Goal: Task Accomplishment & Management: Complete application form

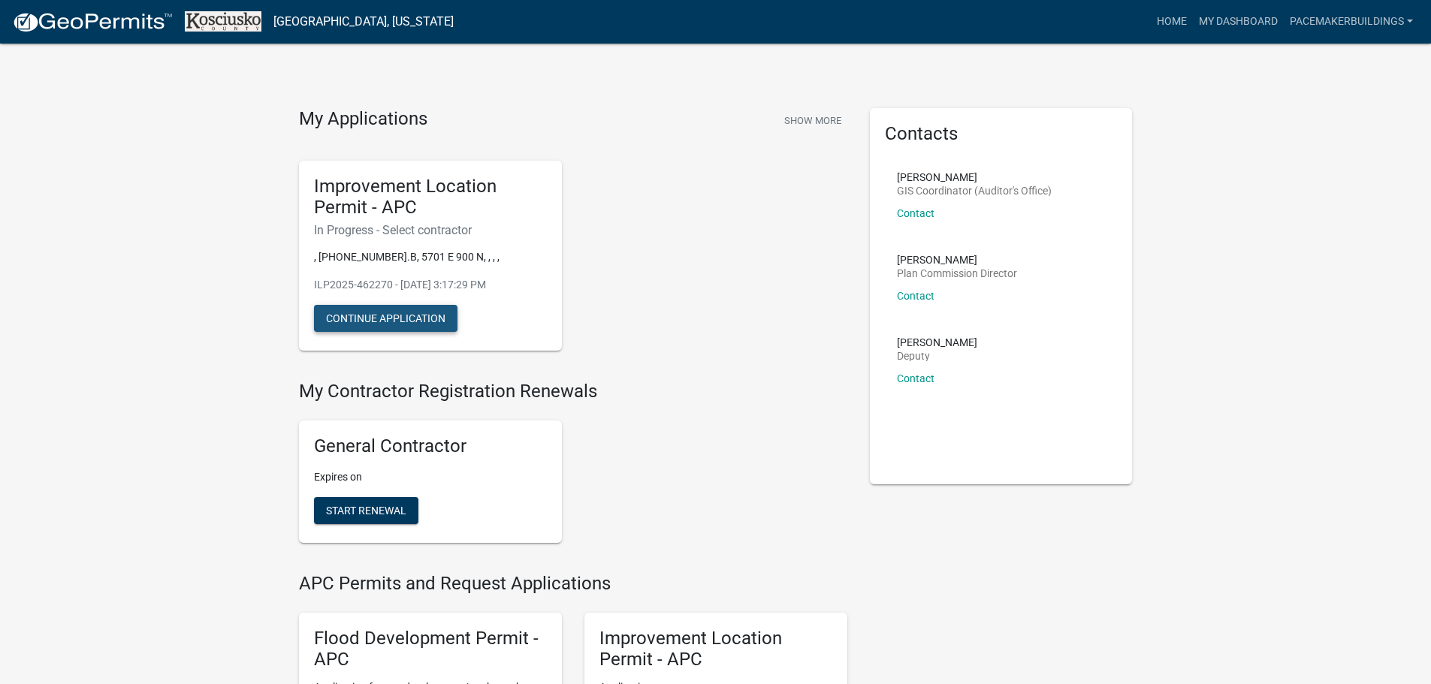
click at [369, 319] on button "Continue Application" at bounding box center [385, 318] width 143 height 27
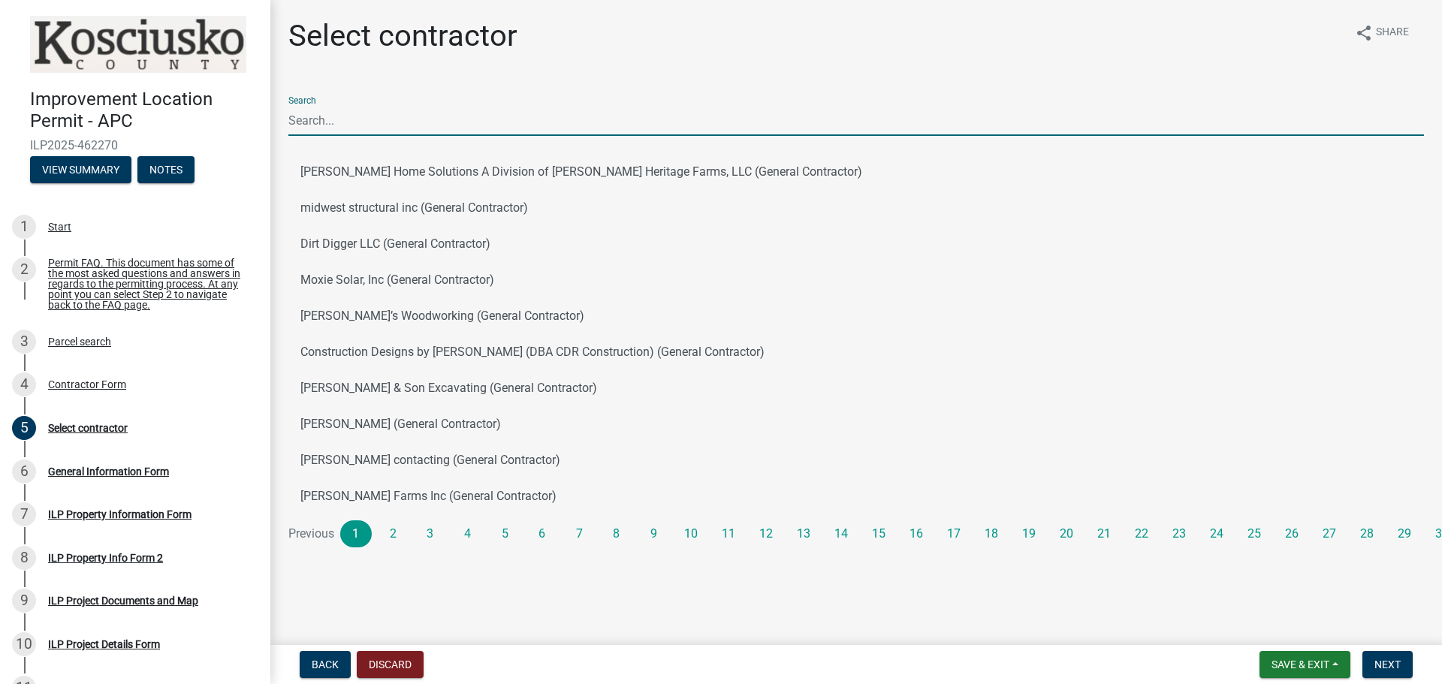
click at [367, 124] on input "Search" at bounding box center [856, 120] width 1136 height 31
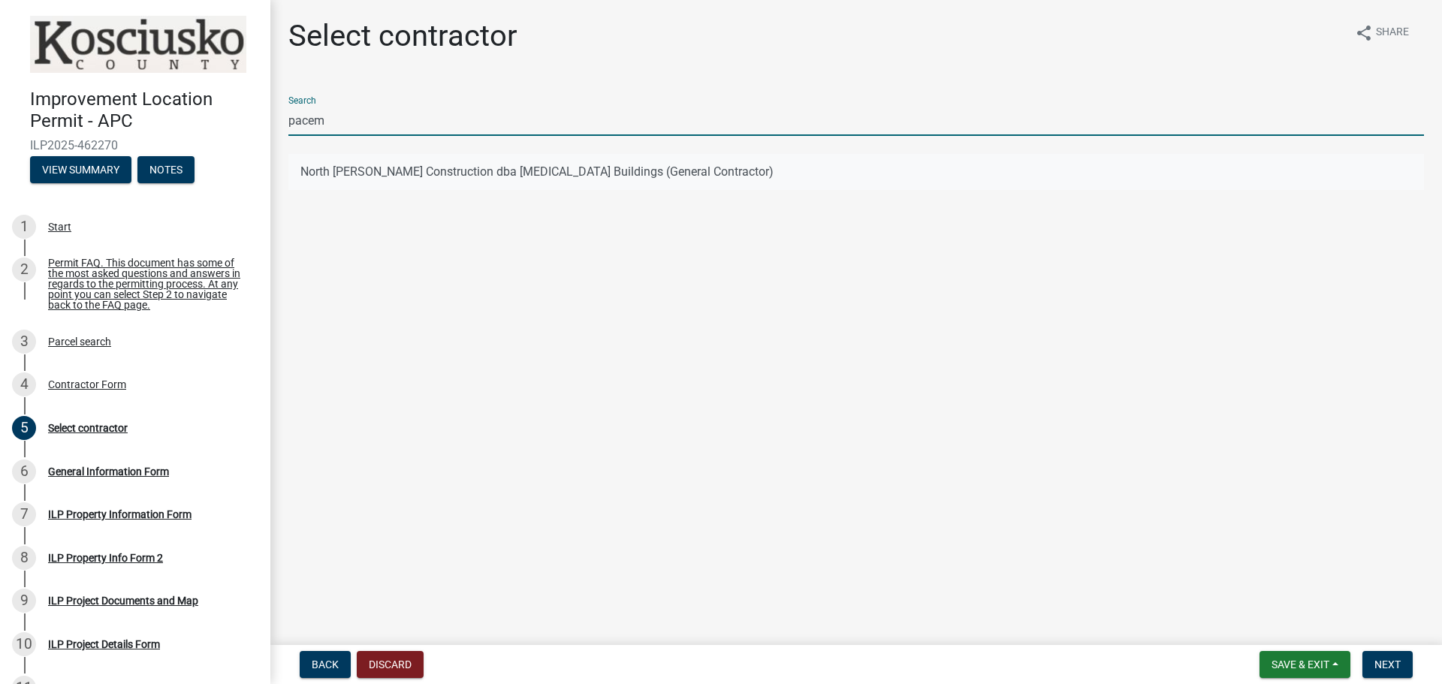
type input "pacem"
click at [385, 166] on button "North [PERSON_NAME] Construction dba [MEDICAL_DATA] Buildings (General Contract…" at bounding box center [856, 172] width 1136 height 36
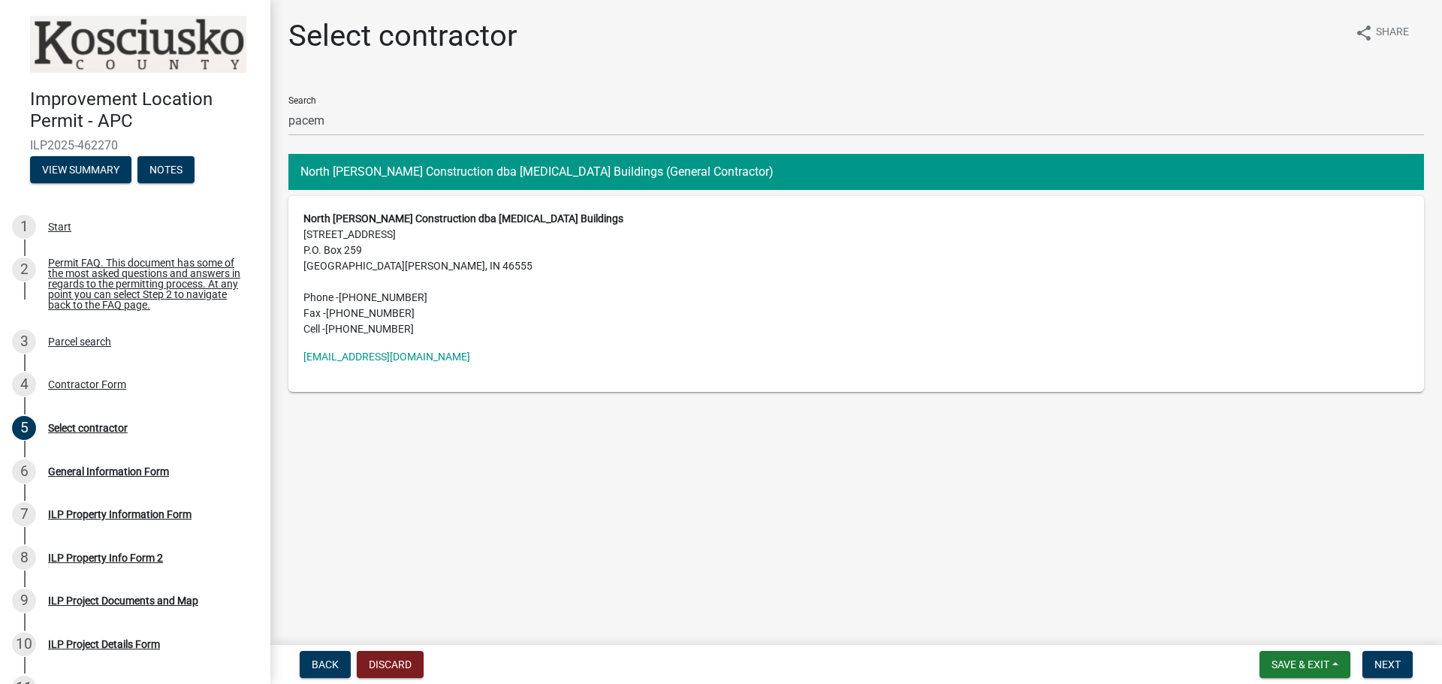
click at [490, 174] on button "North [PERSON_NAME] Construction dba [MEDICAL_DATA] Buildings (General Contract…" at bounding box center [856, 172] width 1136 height 36
click at [1393, 663] on span "Next" at bounding box center [1388, 665] width 26 height 12
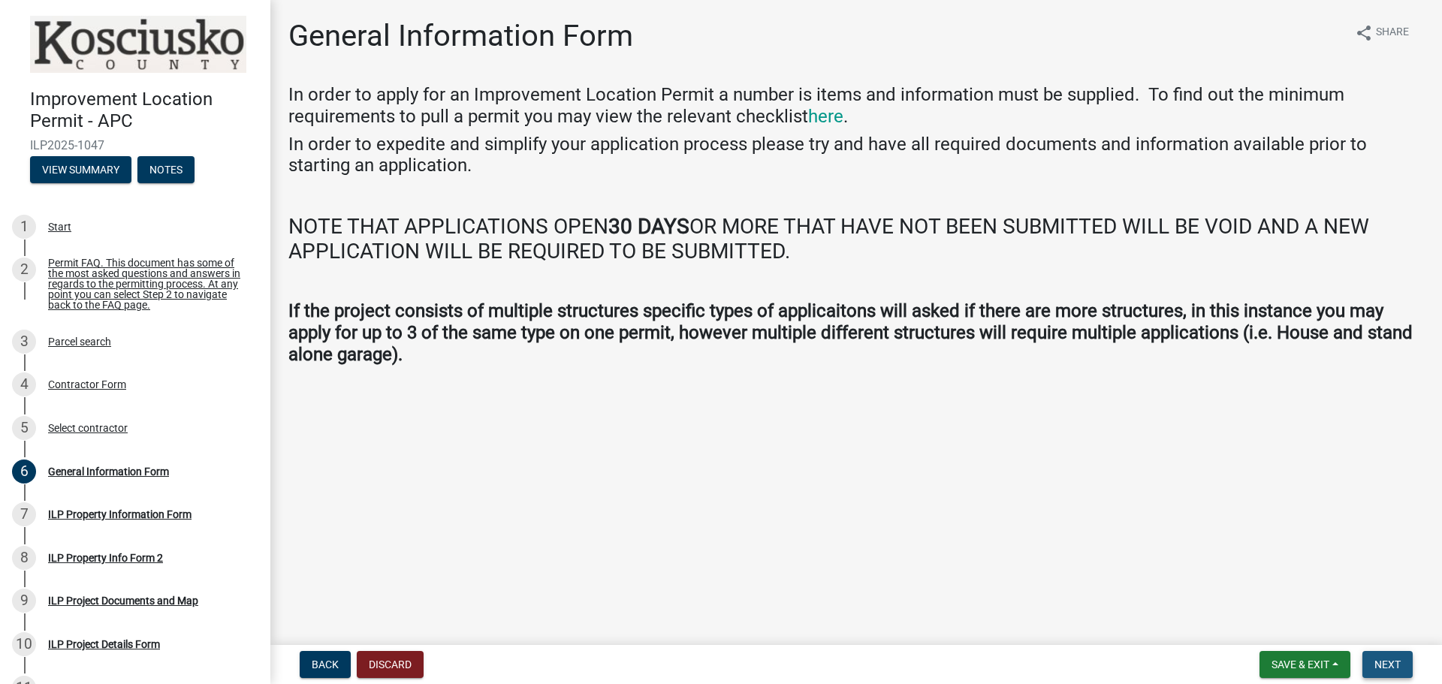
click at [1391, 663] on span "Next" at bounding box center [1388, 665] width 26 height 12
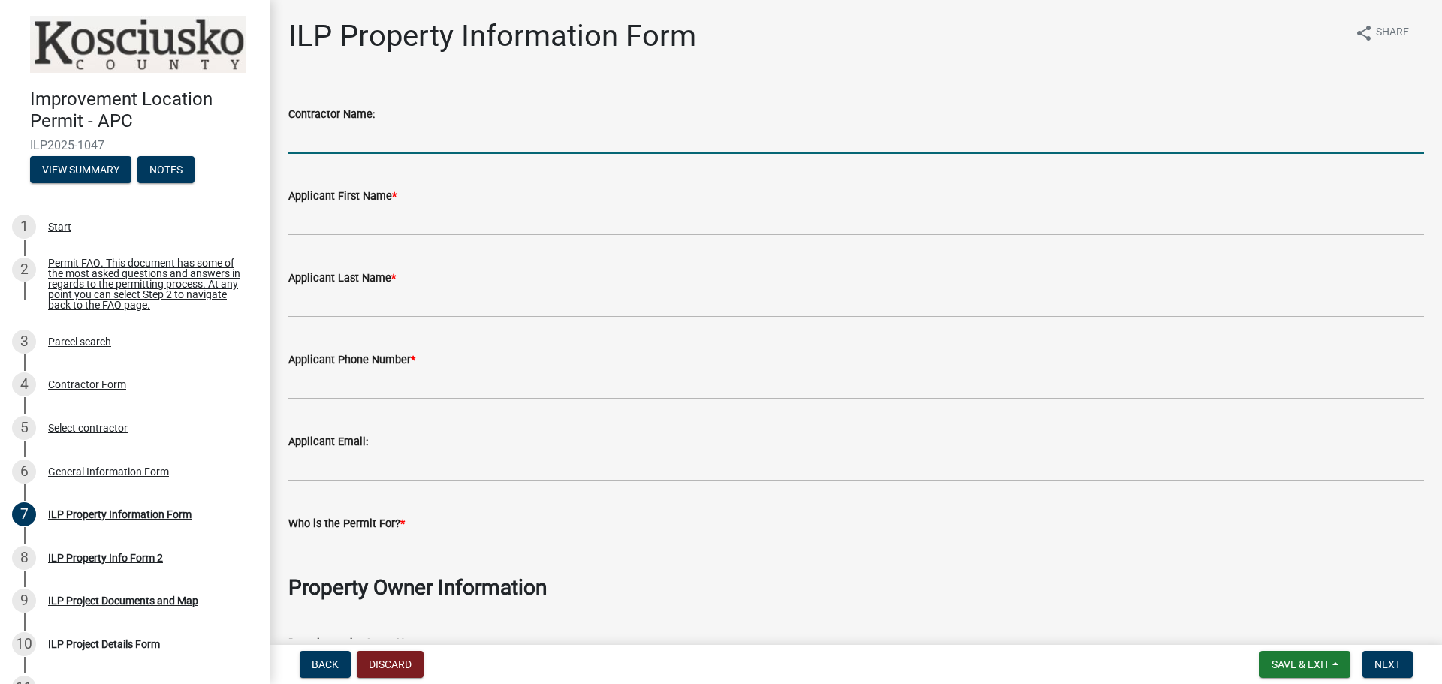
click at [388, 143] on input "Contractor Name:" at bounding box center [856, 138] width 1136 height 31
click at [433, 134] on input "Contractor Name:" at bounding box center [856, 138] width 1136 height 31
type input "[MEDICAL_DATA] Buildings, Inc"
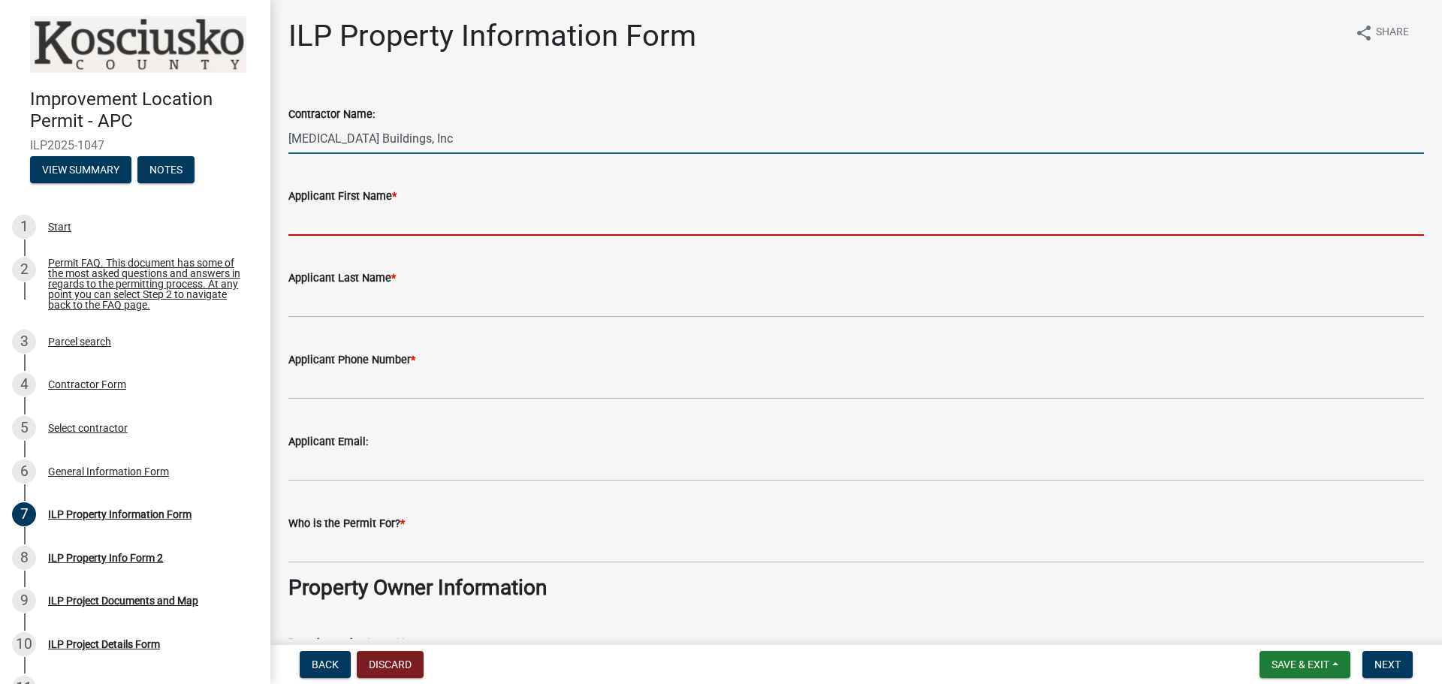
click at [400, 216] on input "Applicant First Name *" at bounding box center [856, 220] width 1136 height 31
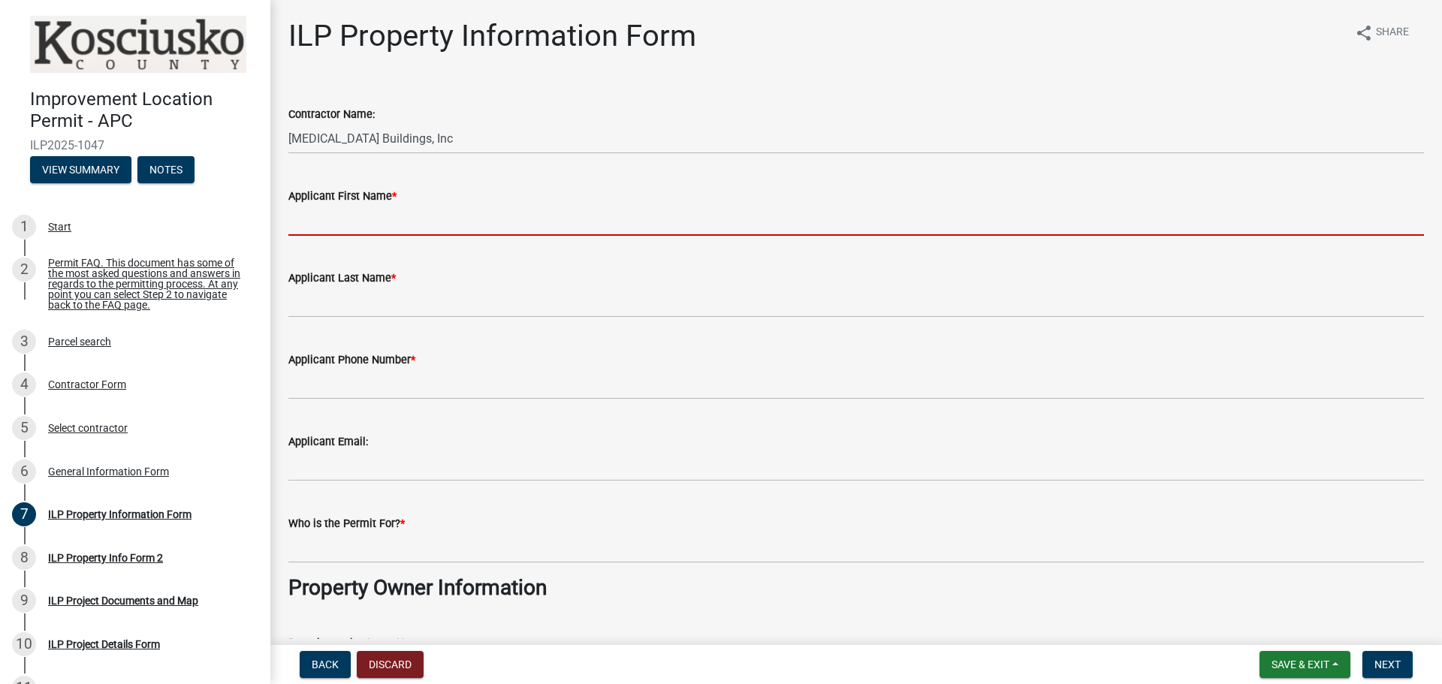
type input "[PERSON_NAME]"
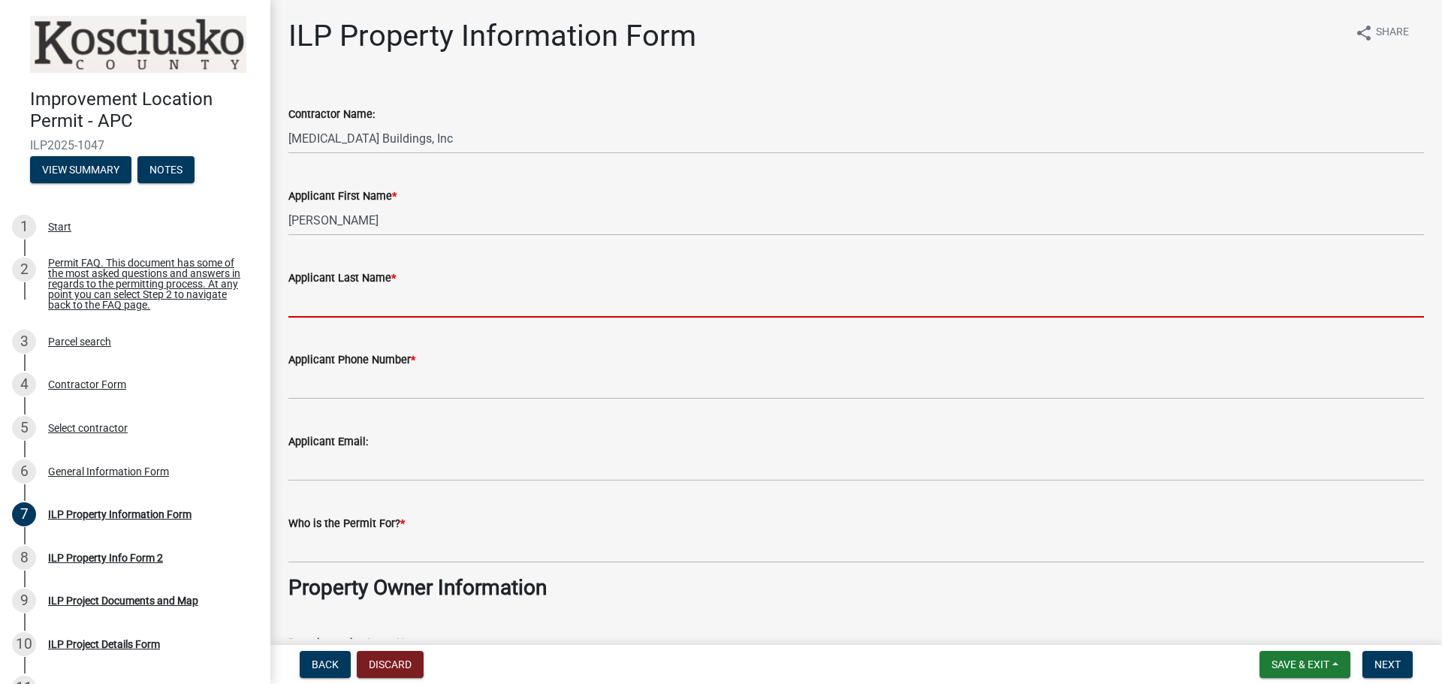
click at [397, 308] on input "Applicant Last Name *" at bounding box center [856, 302] width 1136 height 31
type input "[PERSON_NAME]"
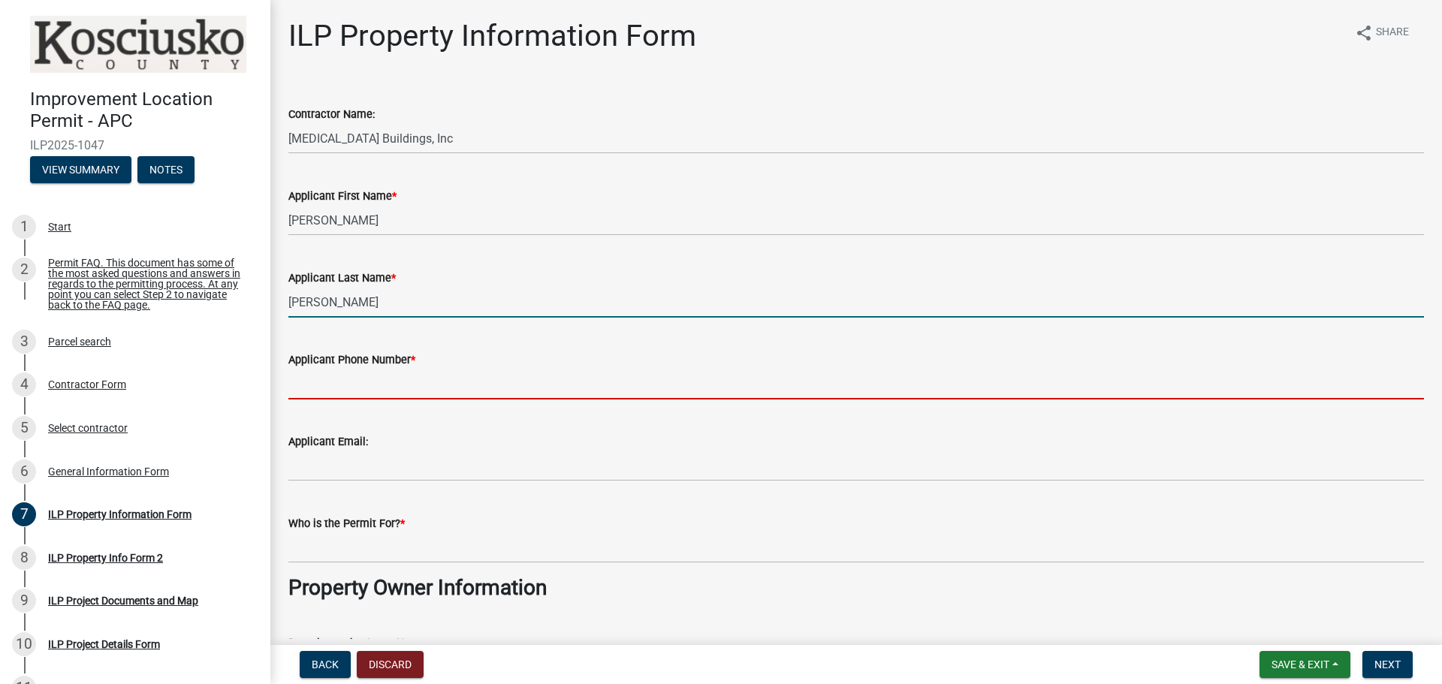
click at [343, 382] on input "Applicant Phone Number *" at bounding box center [856, 384] width 1136 height 31
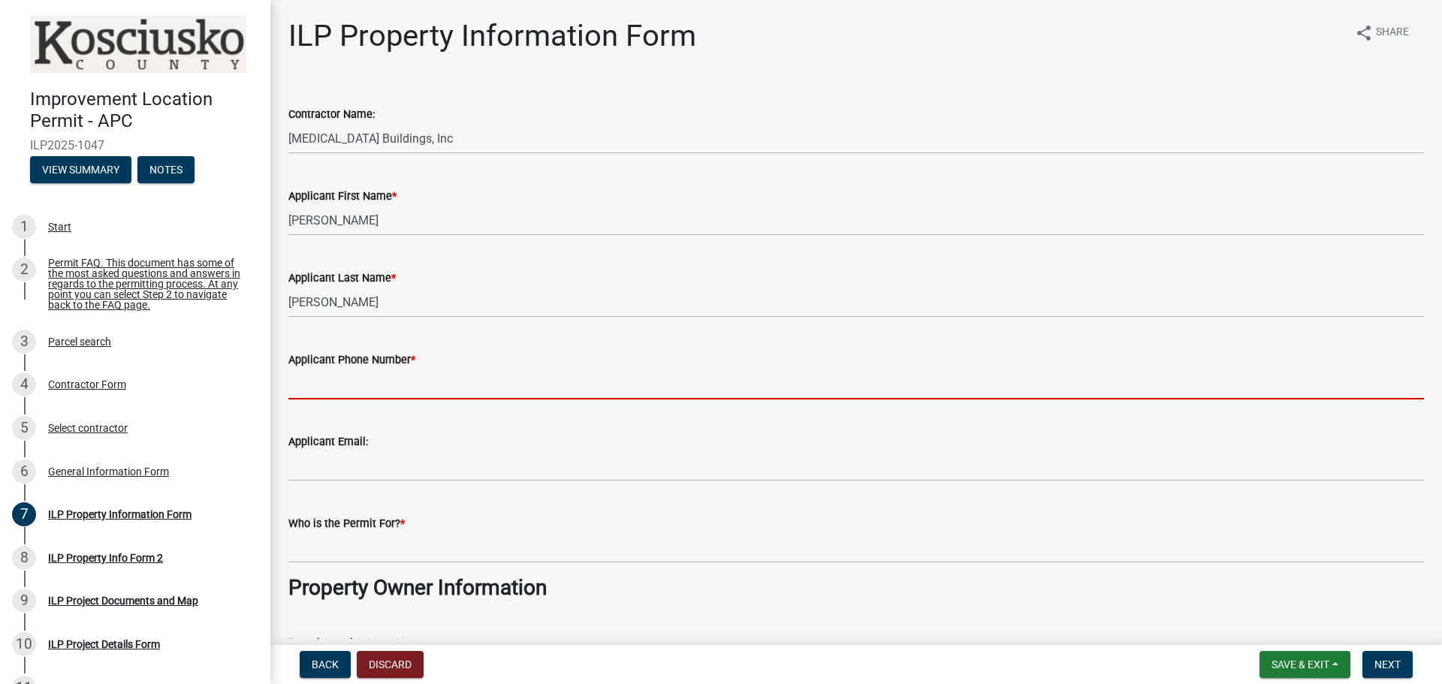
type input "[PHONE_NUMBER]"
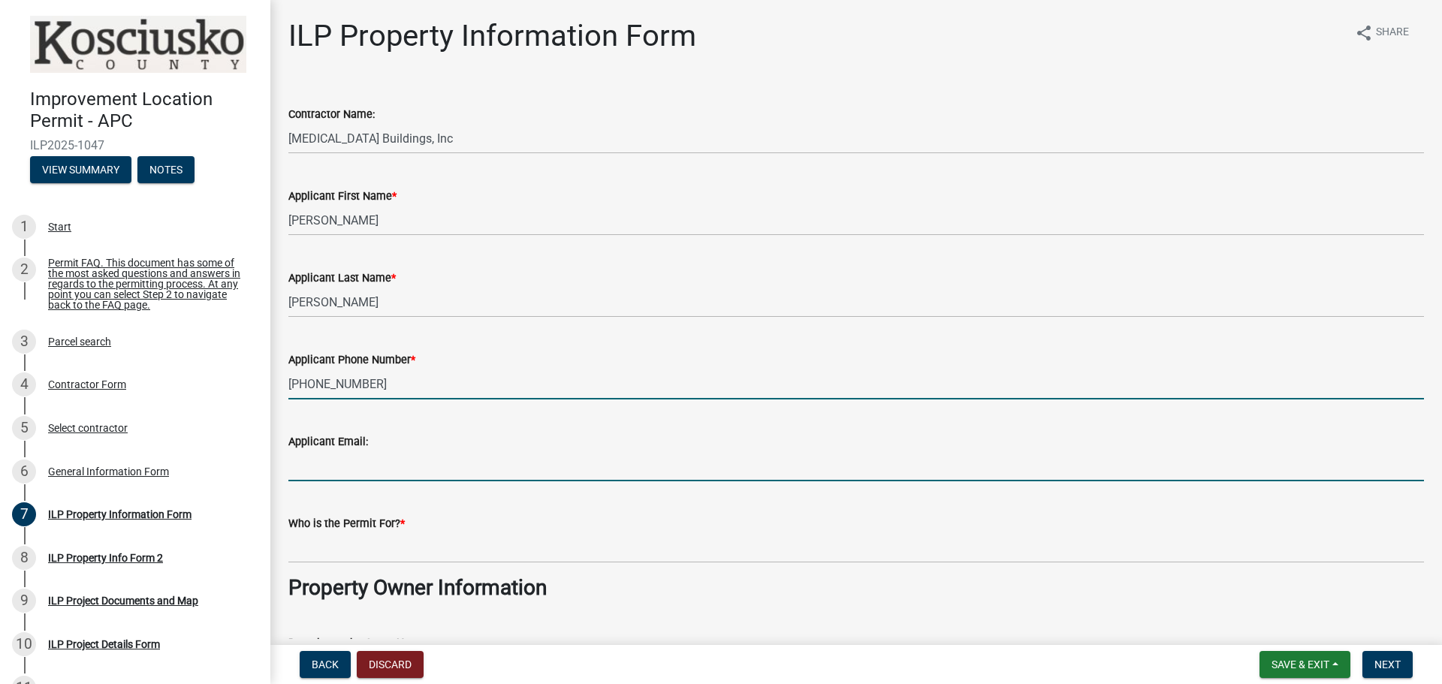
click at [358, 461] on input "Applicant Email:" at bounding box center [856, 466] width 1136 height 31
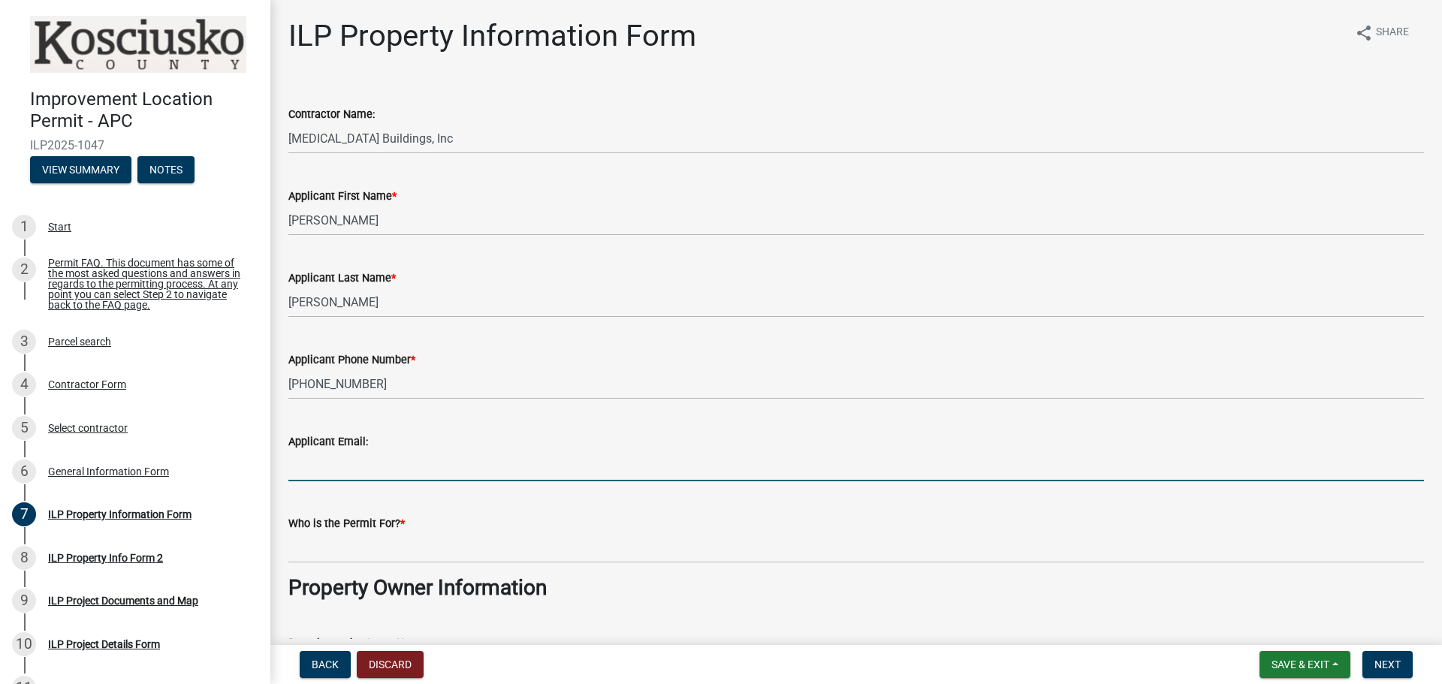
type input "[EMAIL_ADDRESS][DOMAIN_NAME]"
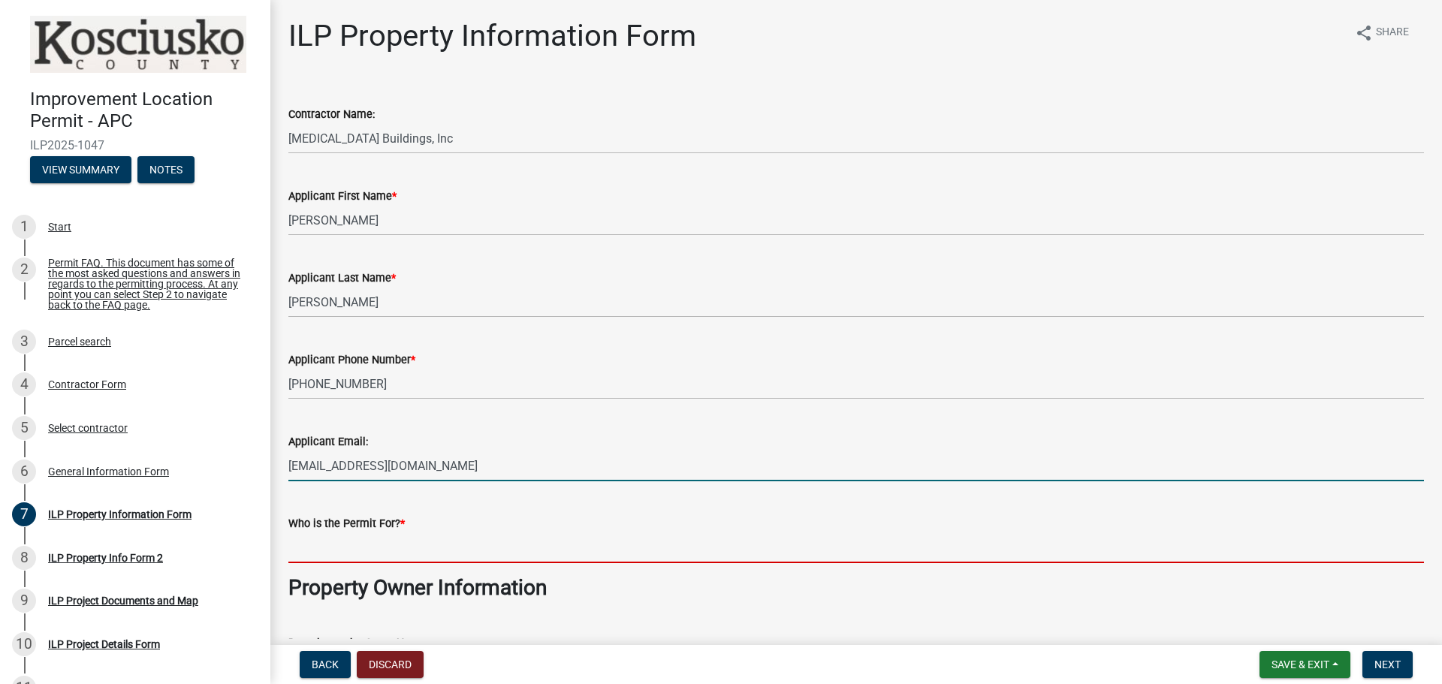
click at [391, 544] on input "Who is the Permit For? *" at bounding box center [856, 548] width 1136 height 31
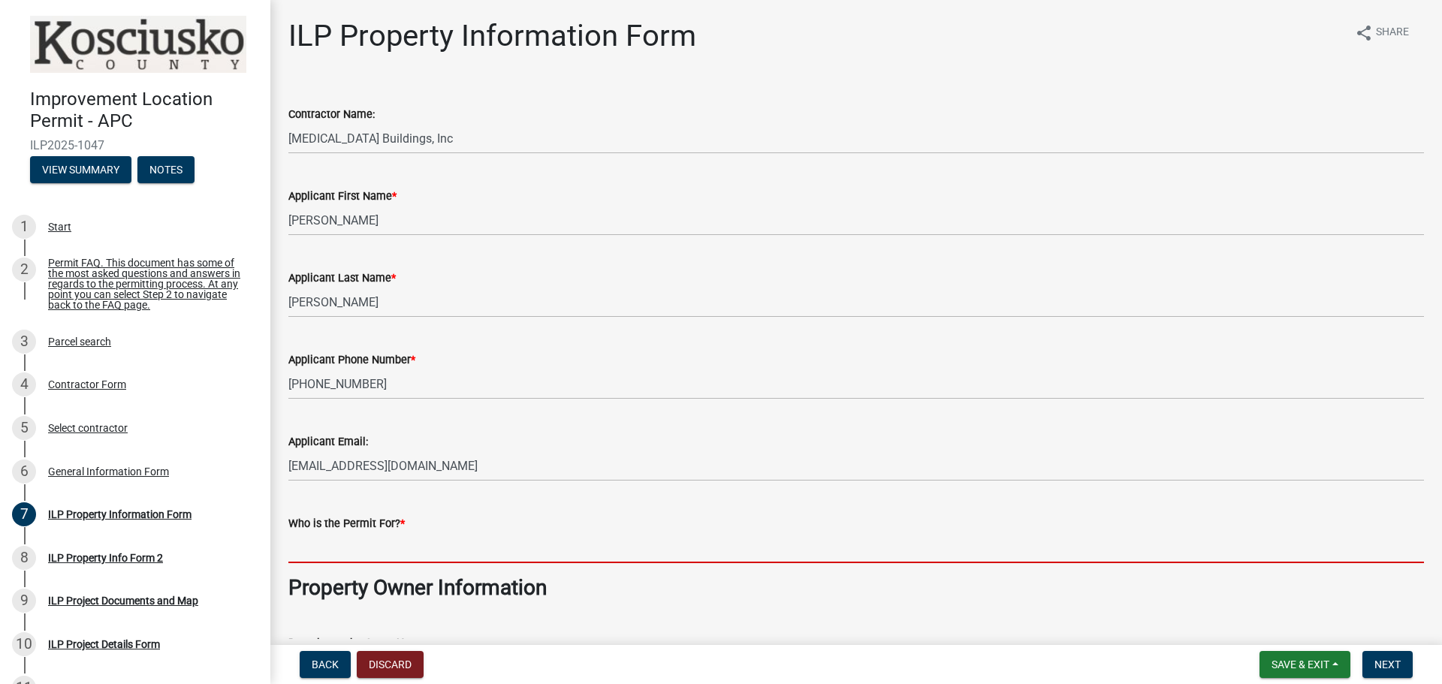
type input "[PERSON_NAME]"
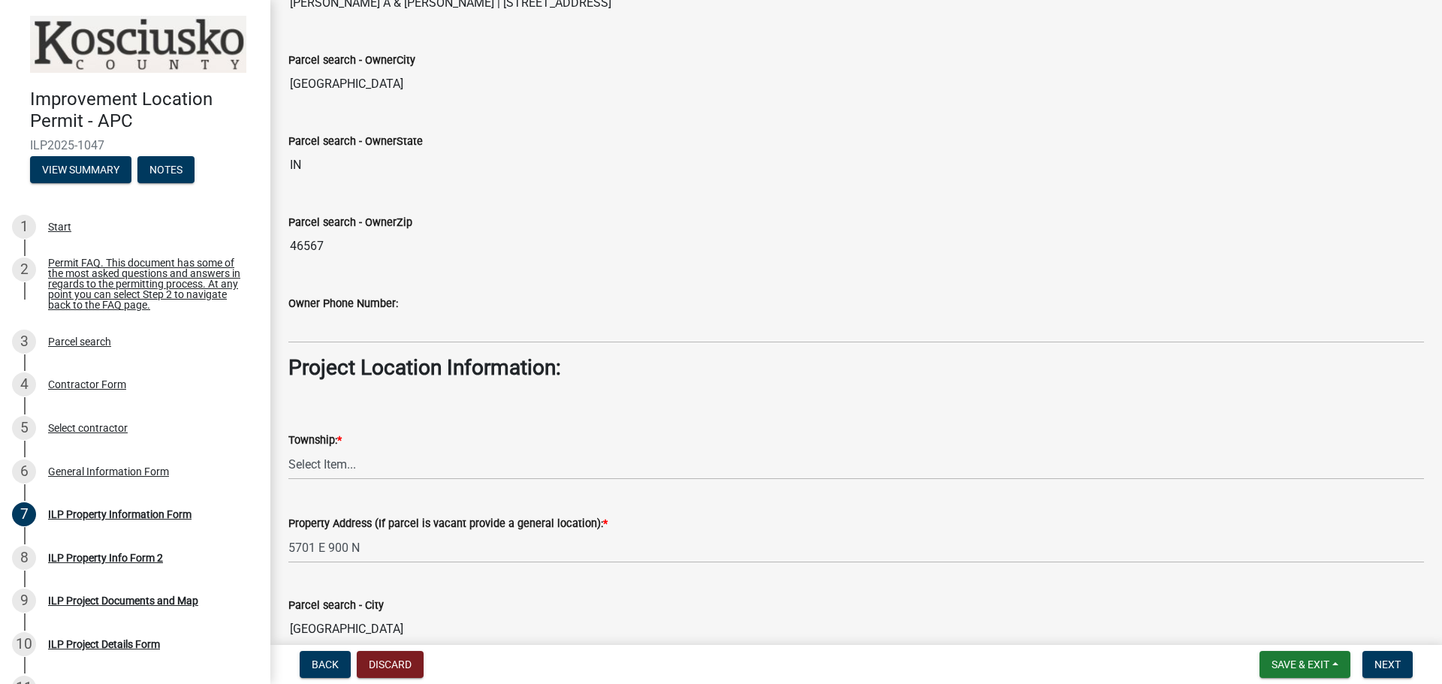
scroll to position [826, 0]
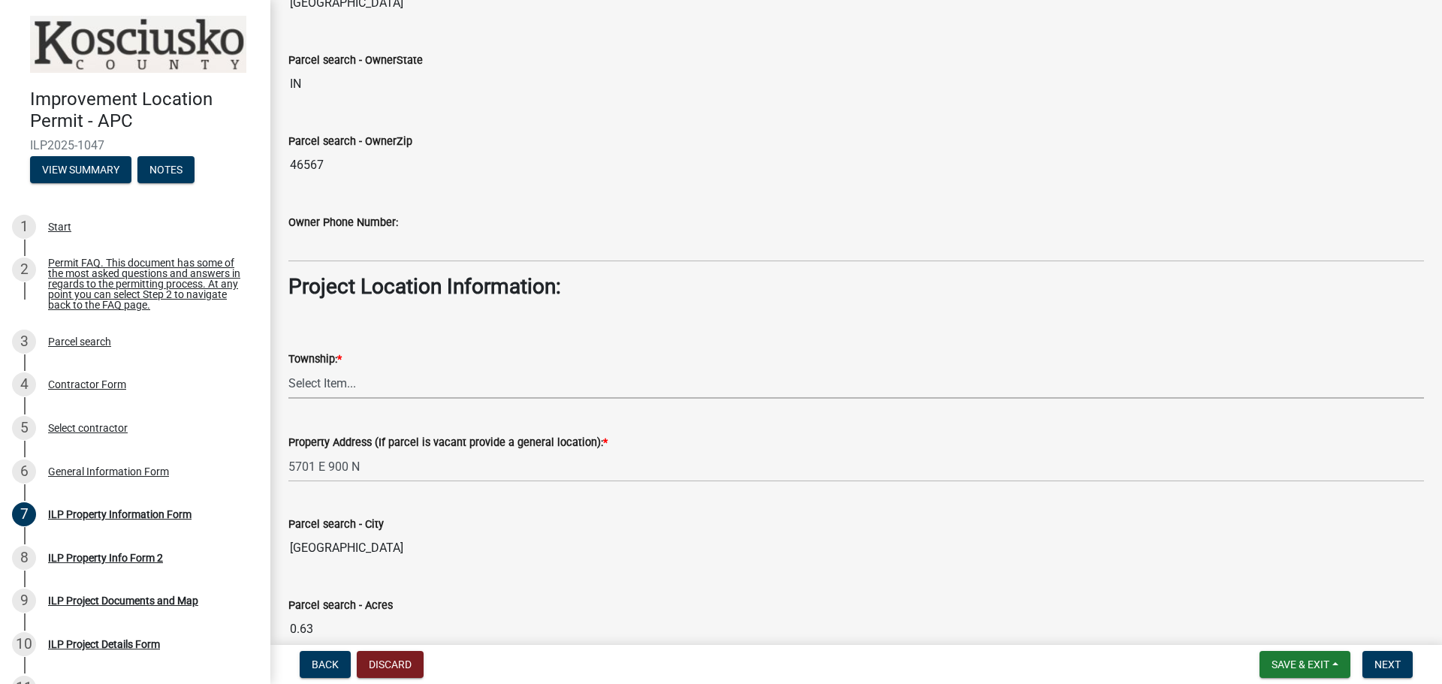
click at [361, 380] on select "Select Item... [PERSON_NAME] - Elkhart Co Clay Etna [GEOGRAPHIC_DATA][PERSON_NA…" at bounding box center [856, 383] width 1136 height 31
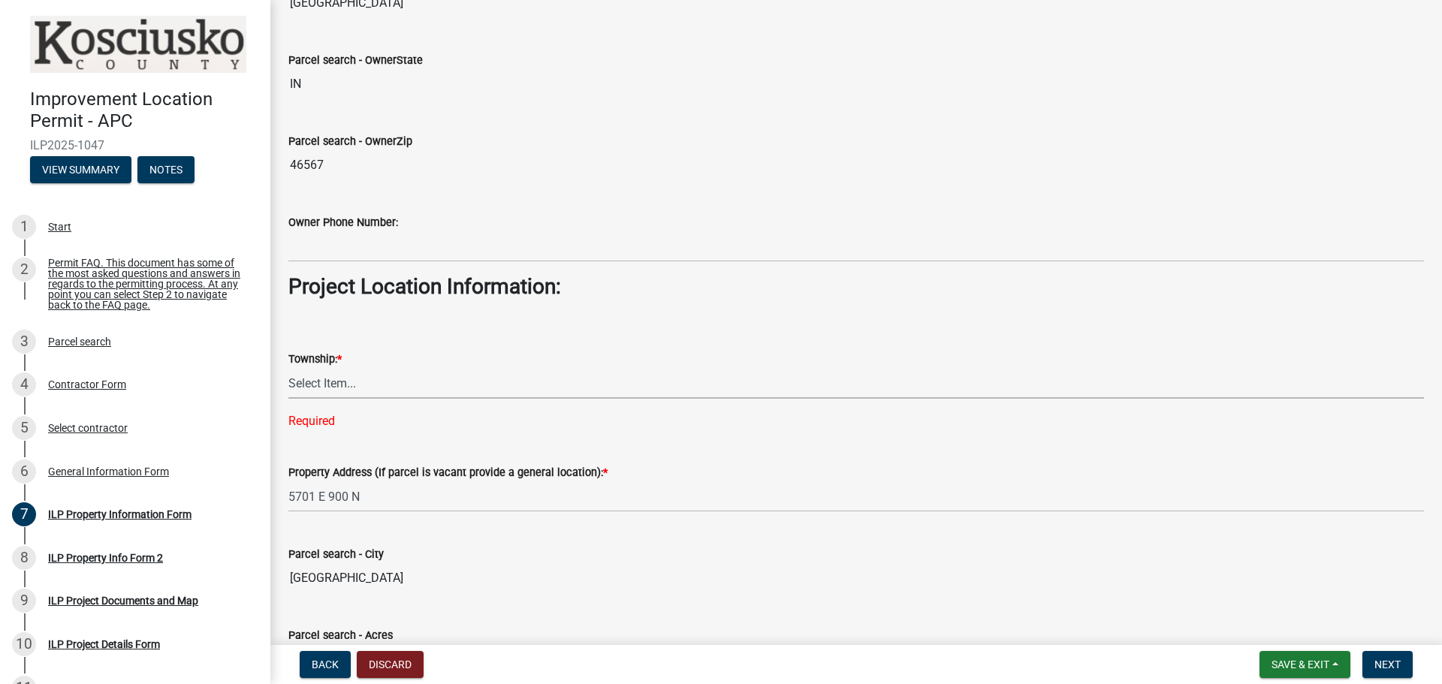
click at [340, 387] on select "Select Item... [PERSON_NAME] - Elkhart Co Clay Etna [GEOGRAPHIC_DATA][PERSON_NA…" at bounding box center [856, 383] width 1136 height 31
click at [288, 368] on select "Select Item... [PERSON_NAME] - Elkhart Co Clay Etna [GEOGRAPHIC_DATA][PERSON_NA…" at bounding box center [856, 383] width 1136 height 31
select select "57368d26-defc-477e-a8be-5a23ab554a17"
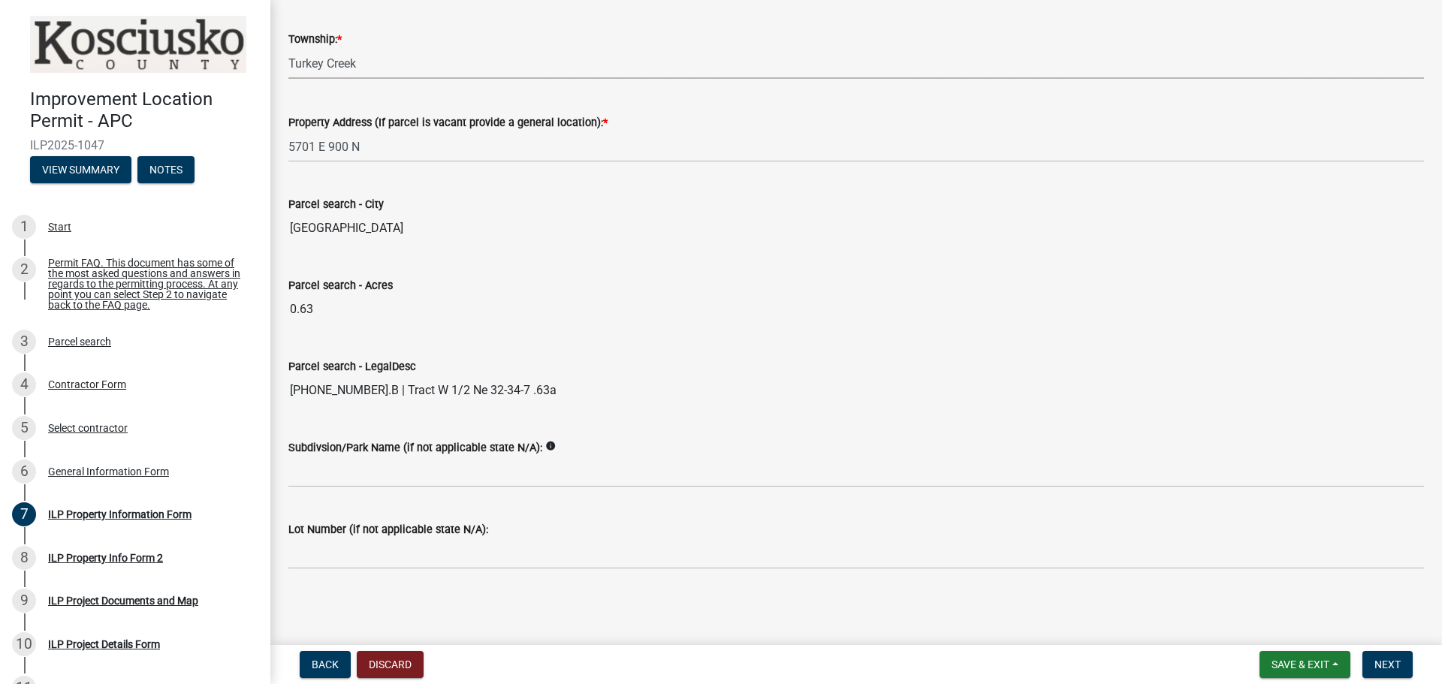
scroll to position [1147, 0]
click at [1395, 671] on button "Next" at bounding box center [1388, 664] width 50 height 27
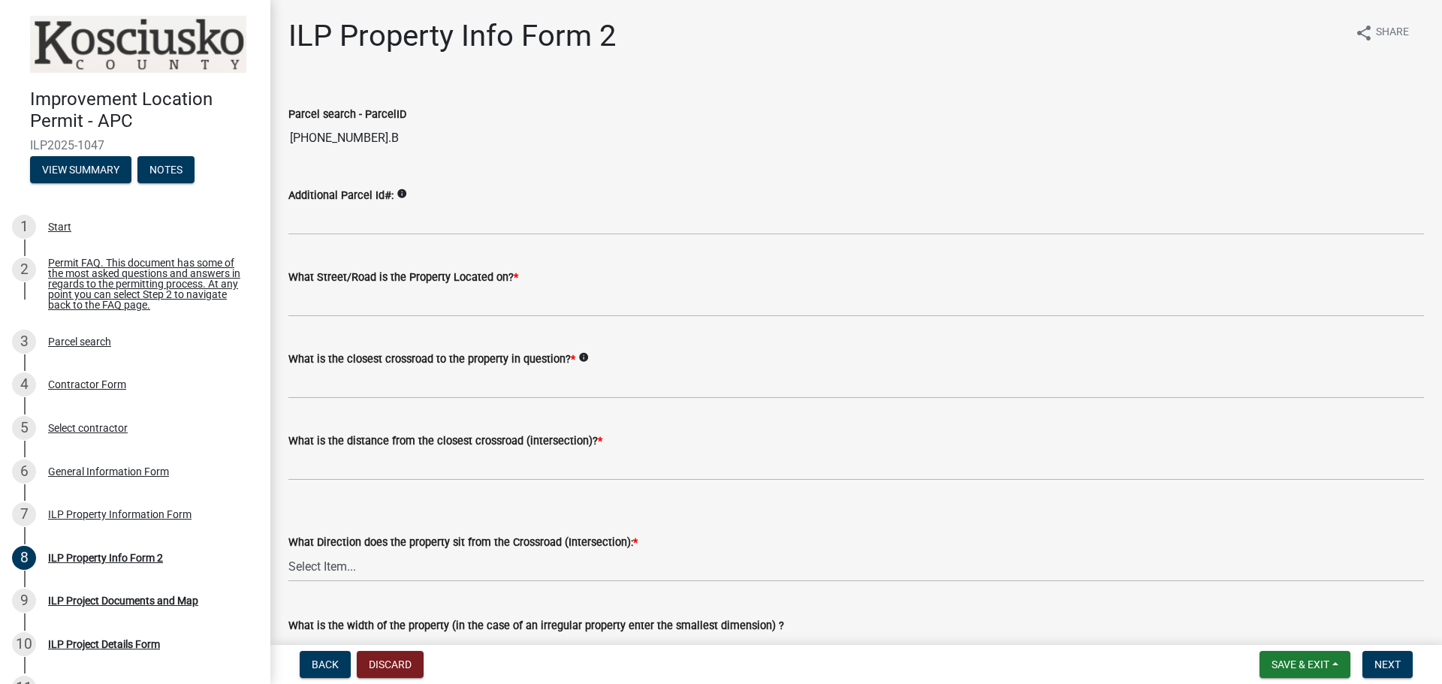
scroll to position [75, 0]
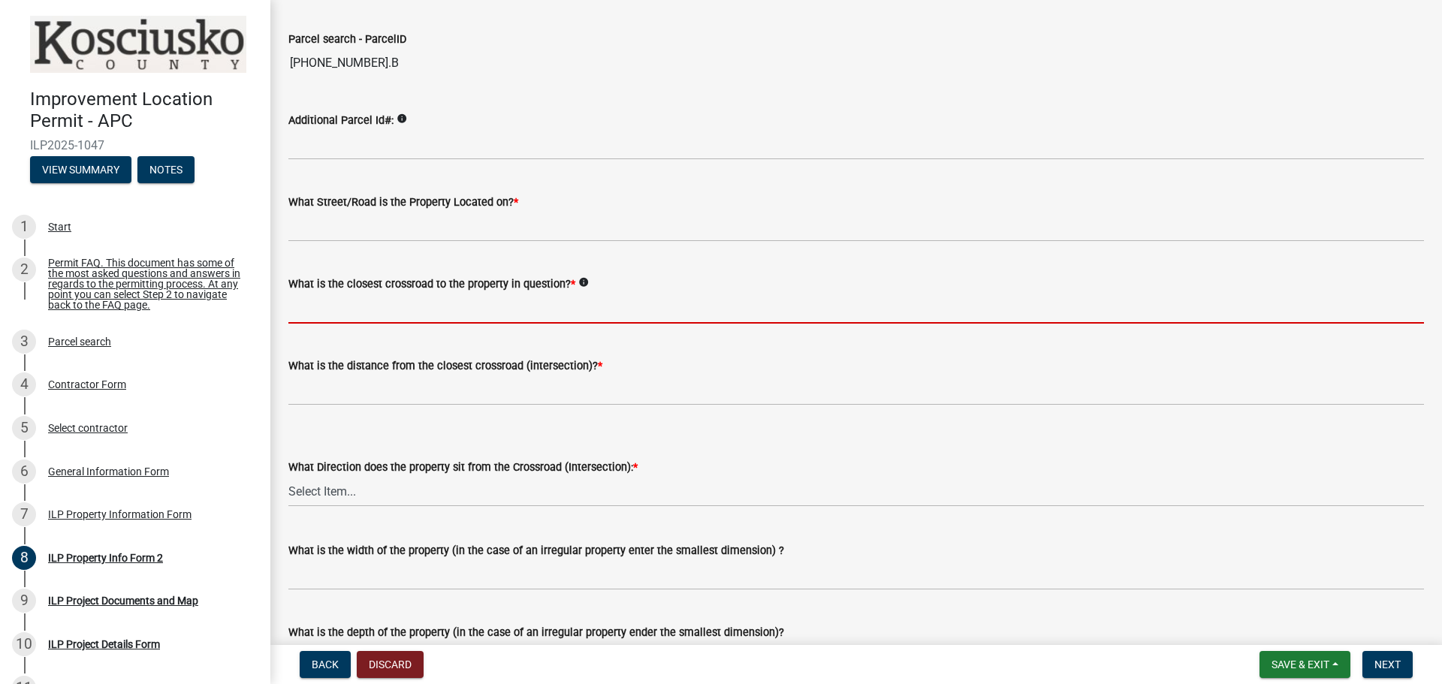
click at [381, 302] on input "What is the closest crossroad to the property in question? *" at bounding box center [856, 308] width 1136 height 31
type input "850 e."
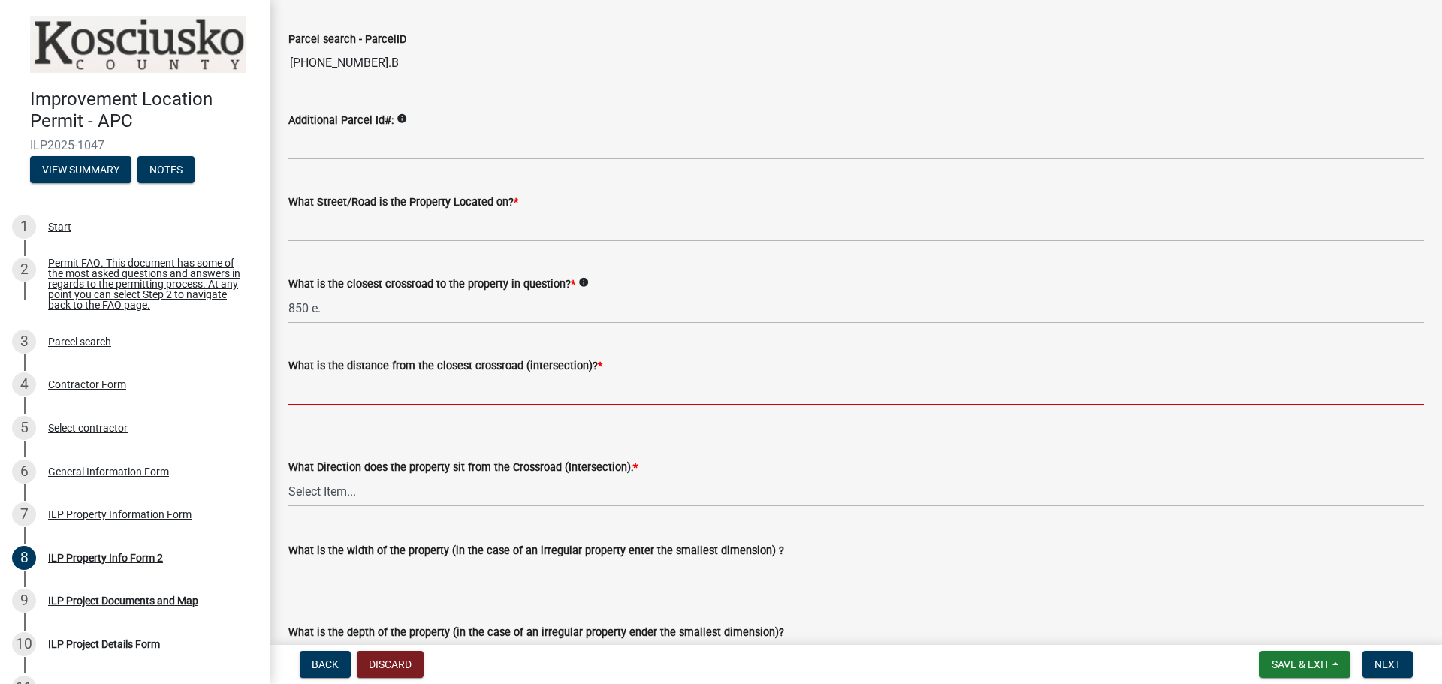
click at [394, 389] on input "text" at bounding box center [856, 390] width 1136 height 31
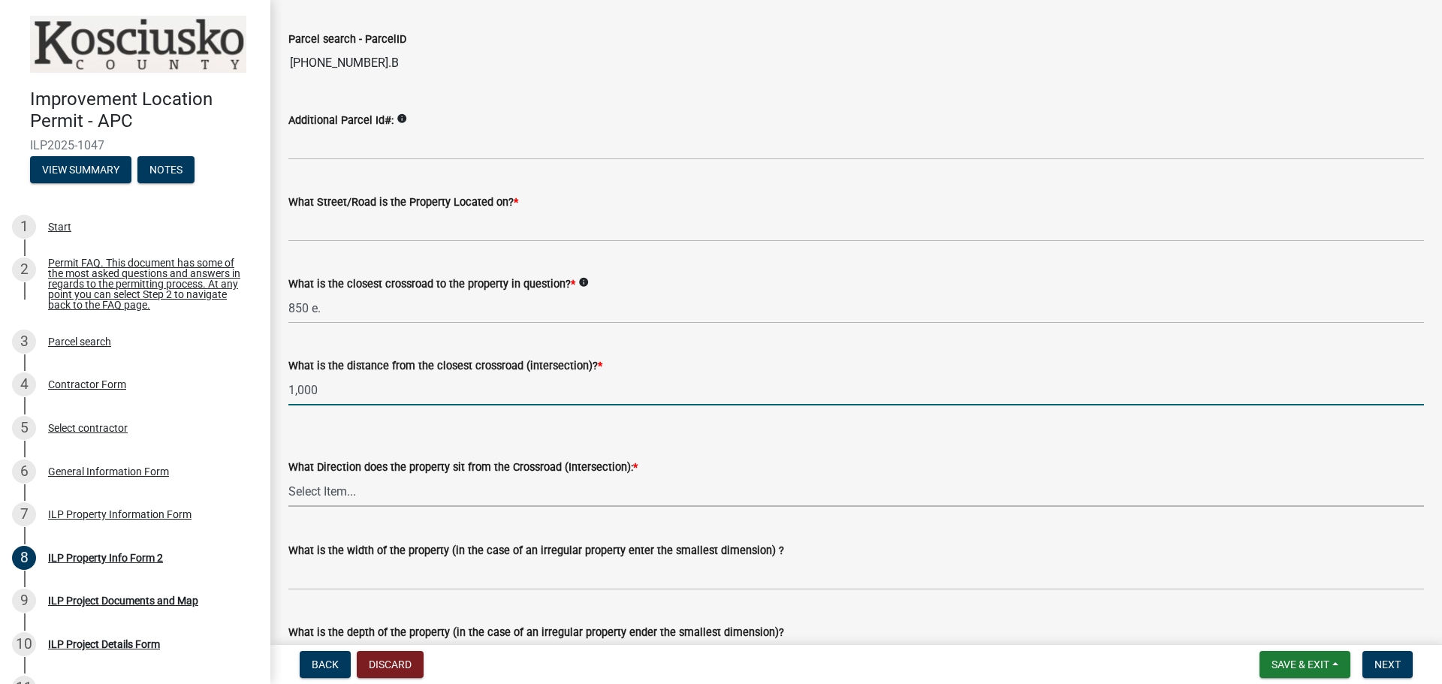
type input "1000"
click at [383, 498] on select "Select Item... N NE NW S SE SW E W" at bounding box center [856, 491] width 1136 height 31
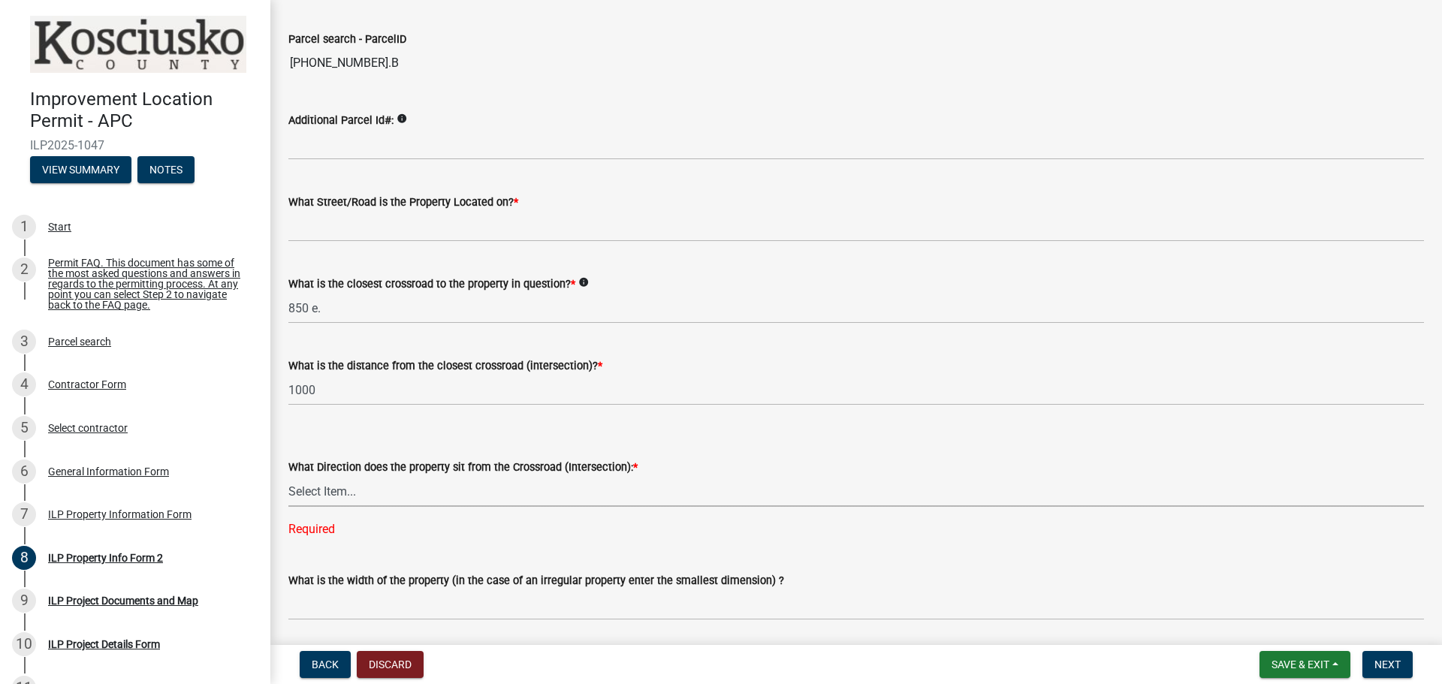
click at [336, 487] on select "Select Item... N NE NW S SE SW E W" at bounding box center [856, 491] width 1136 height 31
click at [288, 476] on select "Select Item... N NE NW S SE SW E W" at bounding box center [856, 491] width 1136 height 31
select select "5d8d9a6f-68f4-4910-b8ad-905844ed2da1"
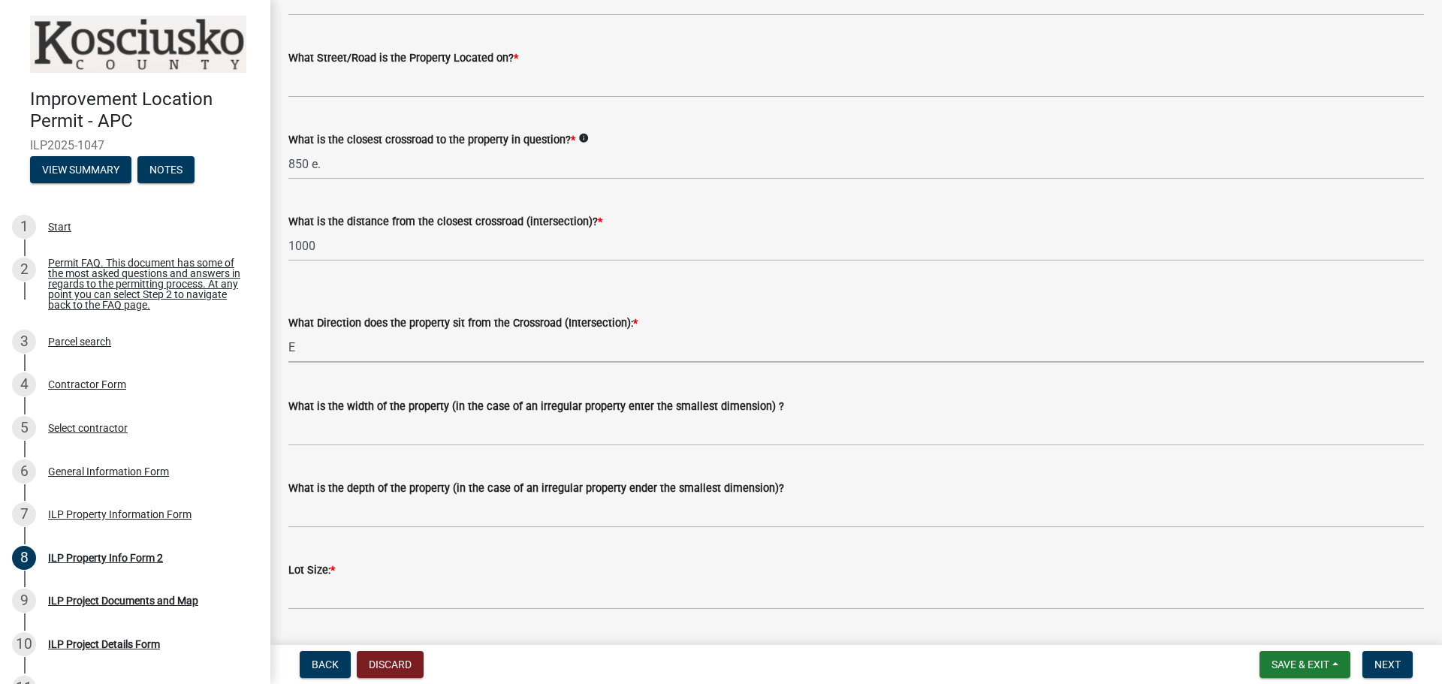
scroll to position [225, 0]
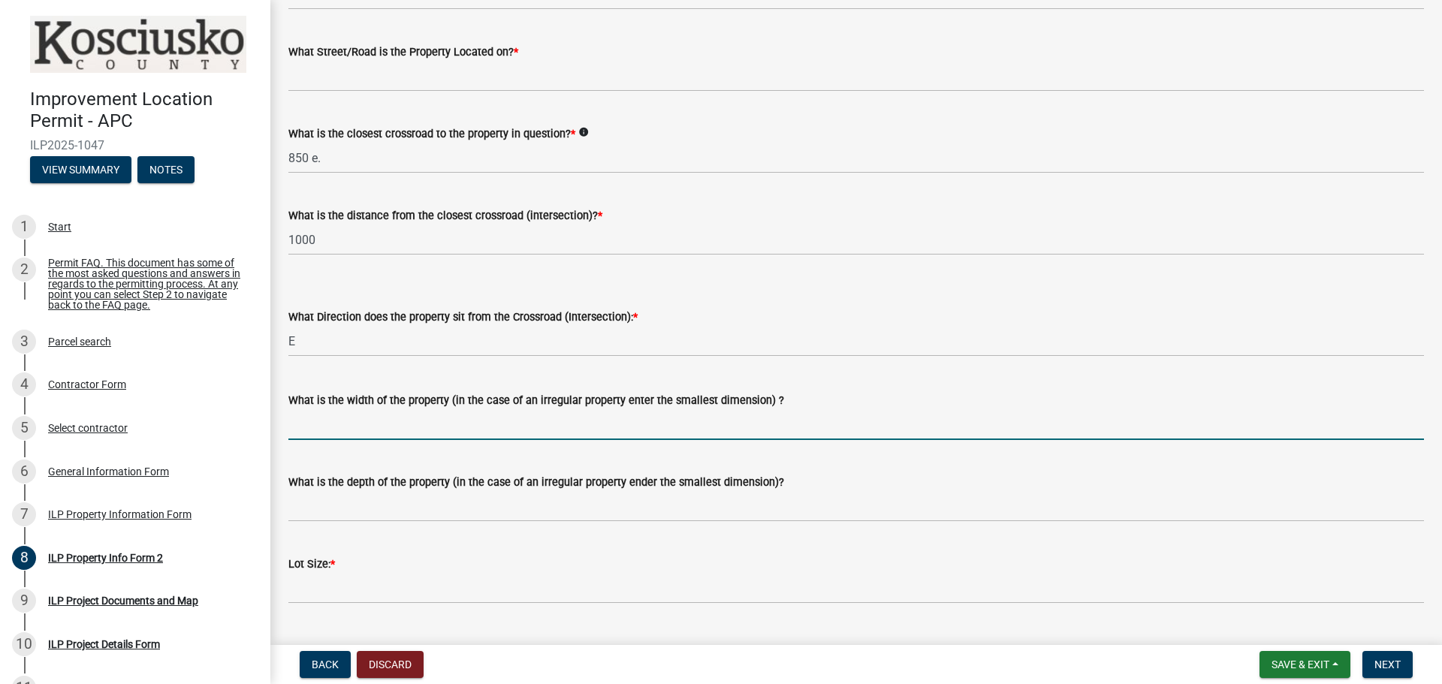
click at [352, 427] on input "What is the width of the property (in the case of an irregular property enter t…" at bounding box center [856, 424] width 1136 height 31
type input "145"
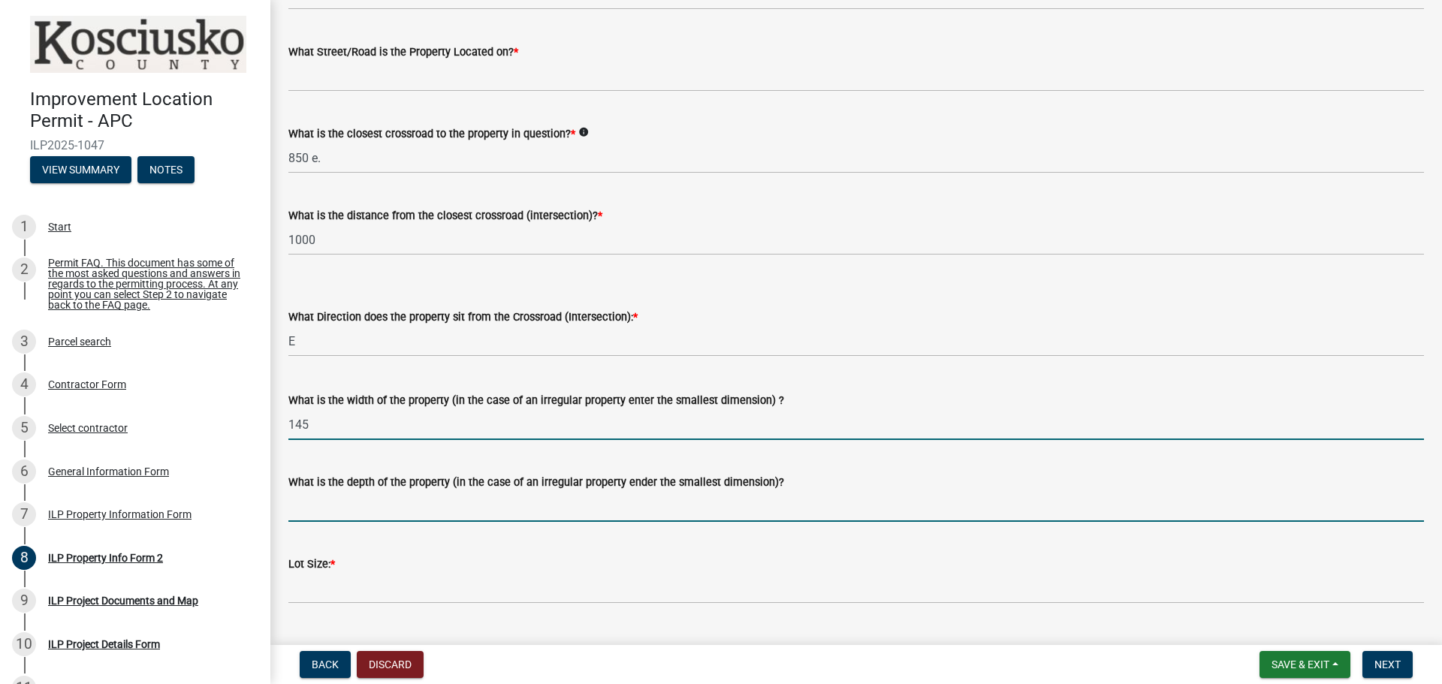
click at [346, 506] on input "What is the depth of the property (in the case of an irregular property ender t…" at bounding box center [856, 506] width 1136 height 31
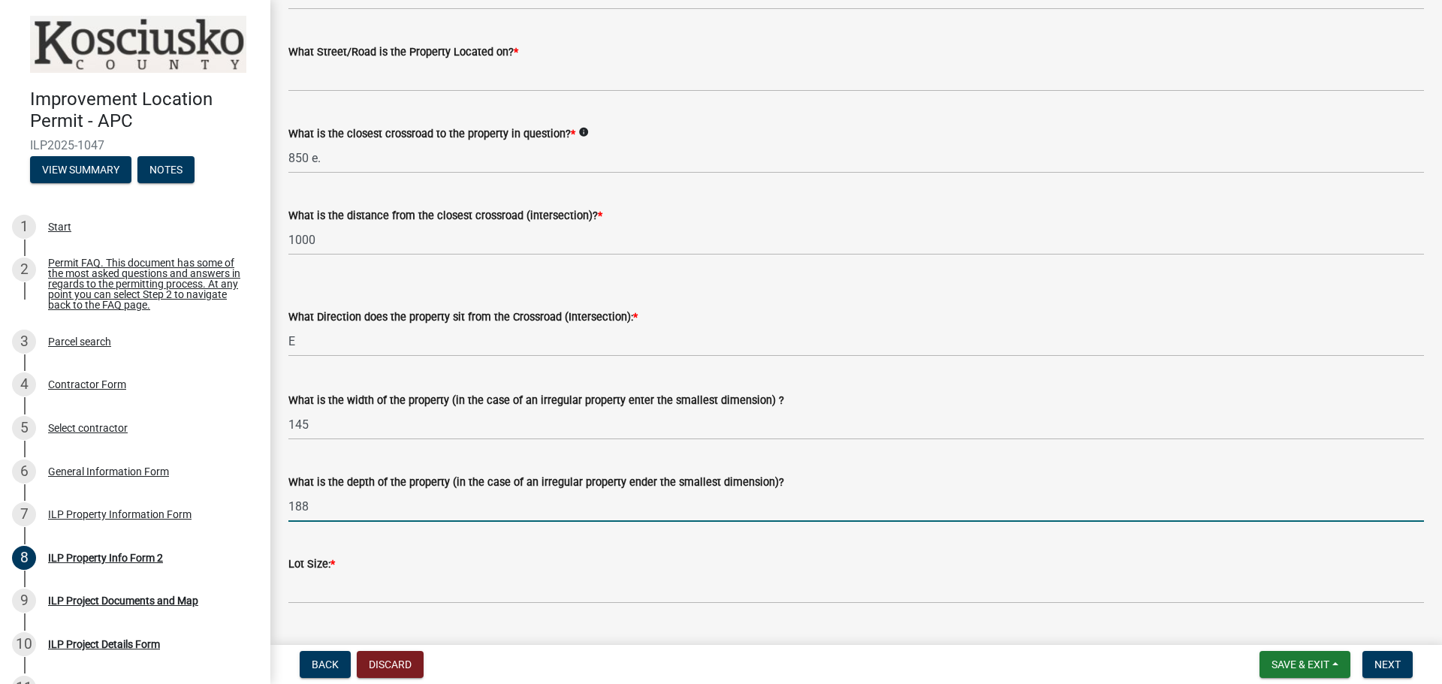
type input "188"
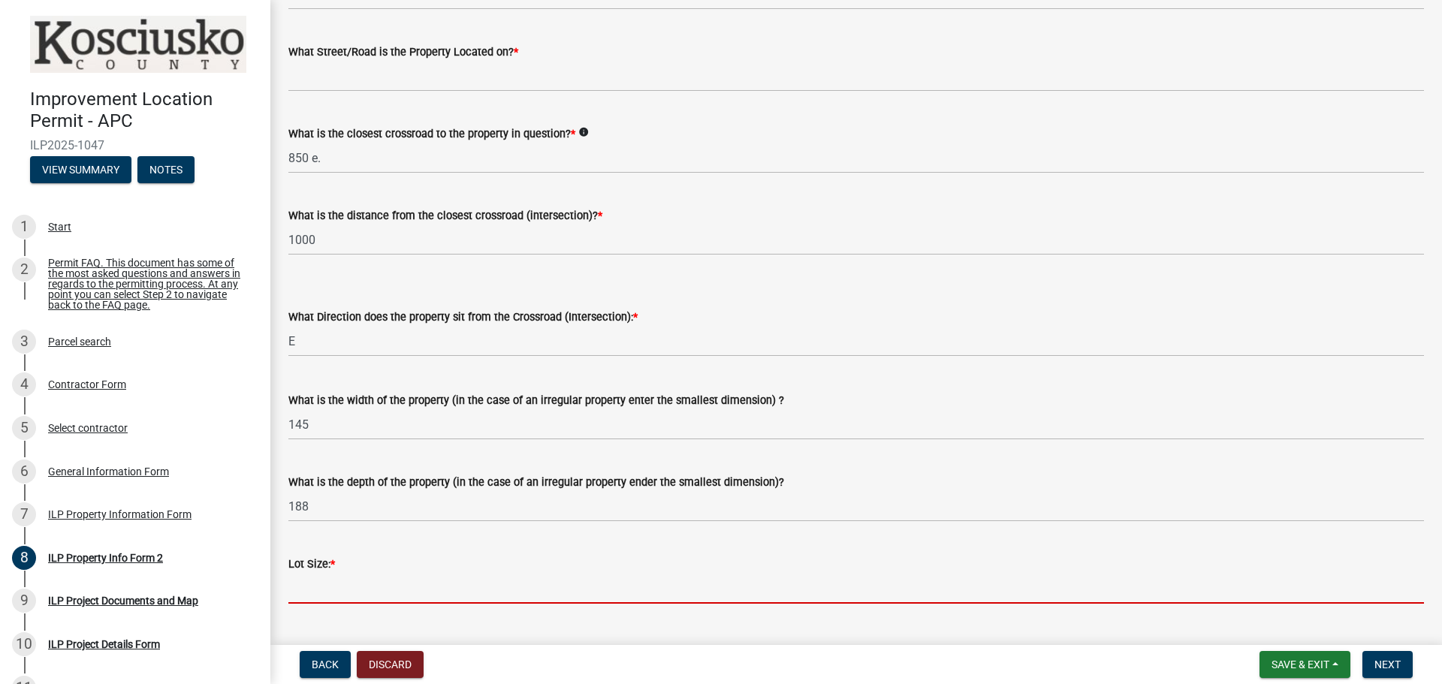
click at [380, 588] on input "text" at bounding box center [856, 588] width 1136 height 31
type input "27260"
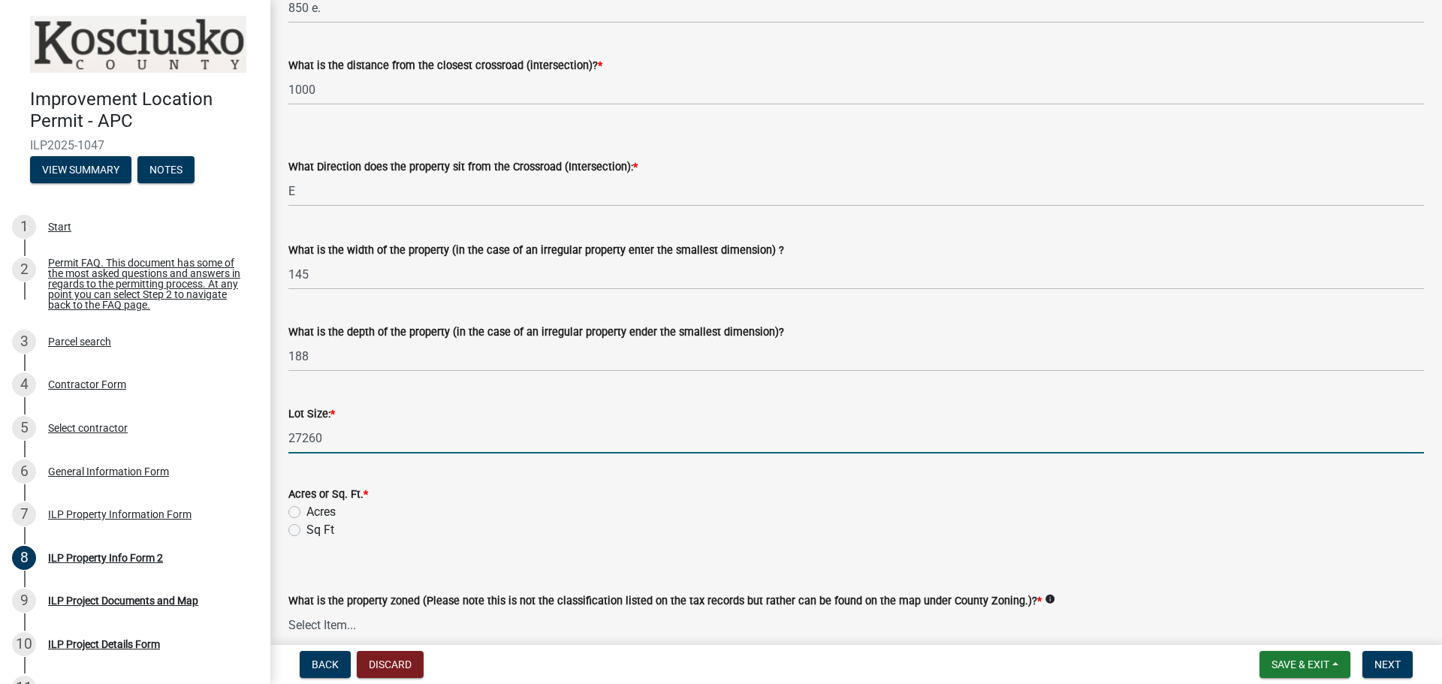
scroll to position [451, 0]
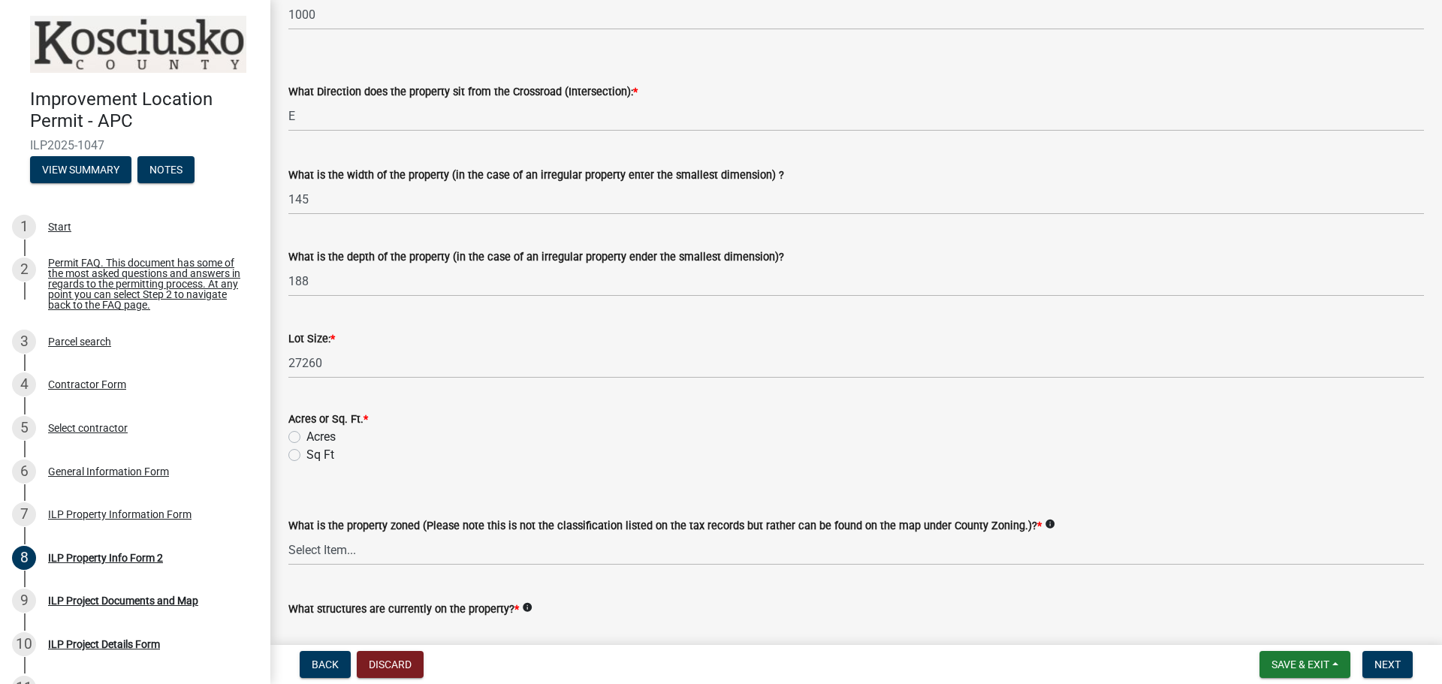
drag, startPoint x: 297, startPoint y: 456, endPoint x: 301, endPoint y: 464, distance: 8.4
click at [307, 456] on label "Sq Ft" at bounding box center [321, 455] width 28 height 18
click at [307, 456] on input "Sq Ft" at bounding box center [312, 451] width 10 height 10
radio input "true"
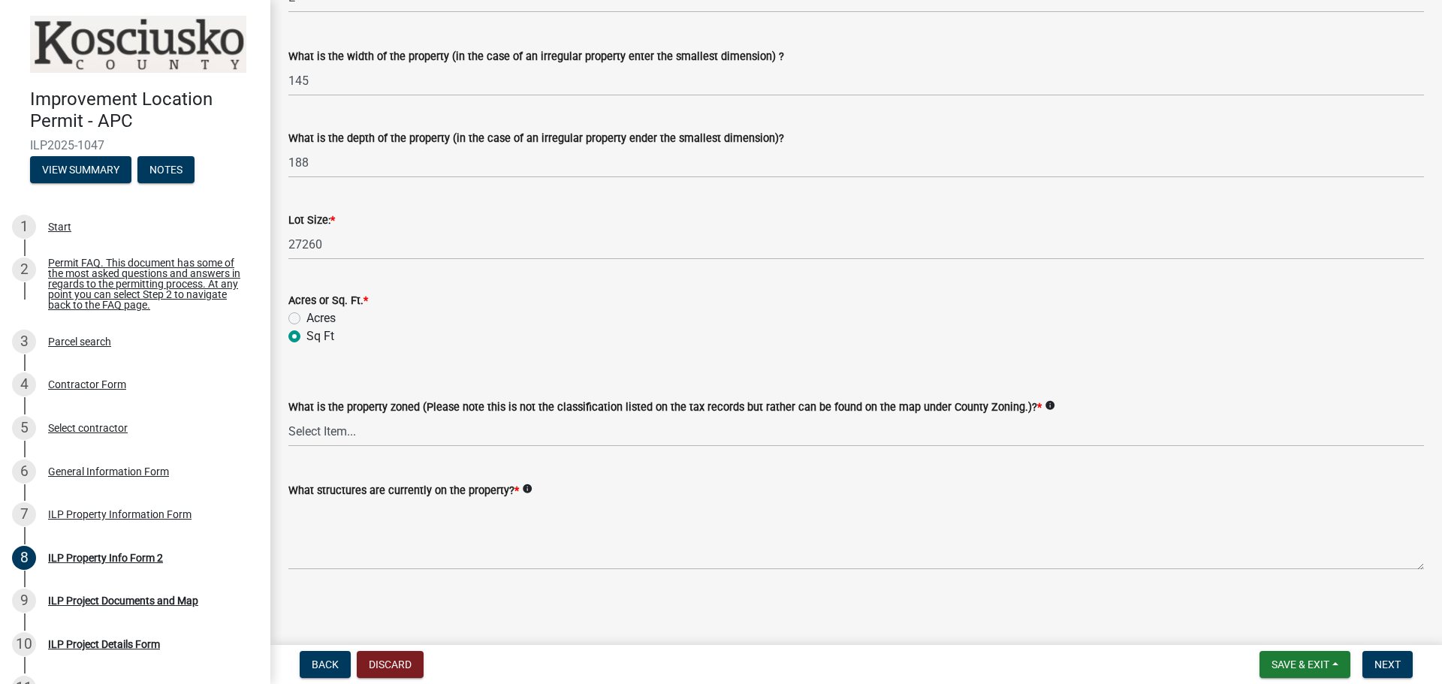
scroll to position [571, 0]
click at [364, 428] on select "Select Item... Agricultural Agricultural 2 Commercial Environmental Industrial …" at bounding box center [856, 430] width 1136 height 31
click at [288, 415] on select "Select Item... Agricultural Agricultural 2 Commercial Environmental Industrial …" at bounding box center [856, 430] width 1136 height 31
select select "ea119d11-e52e-4559-b746-af06211fe819"
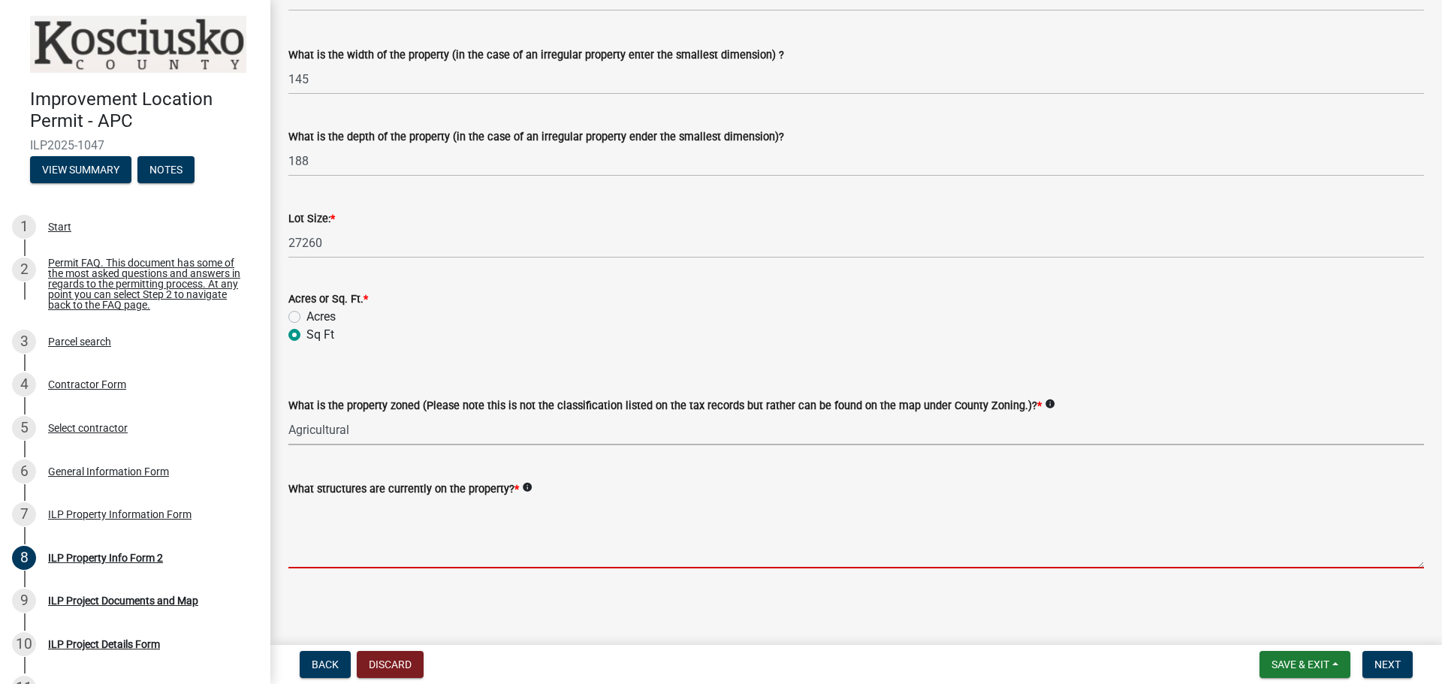
click at [366, 526] on textarea "What structures are currently on the property? *" at bounding box center [856, 533] width 1136 height 71
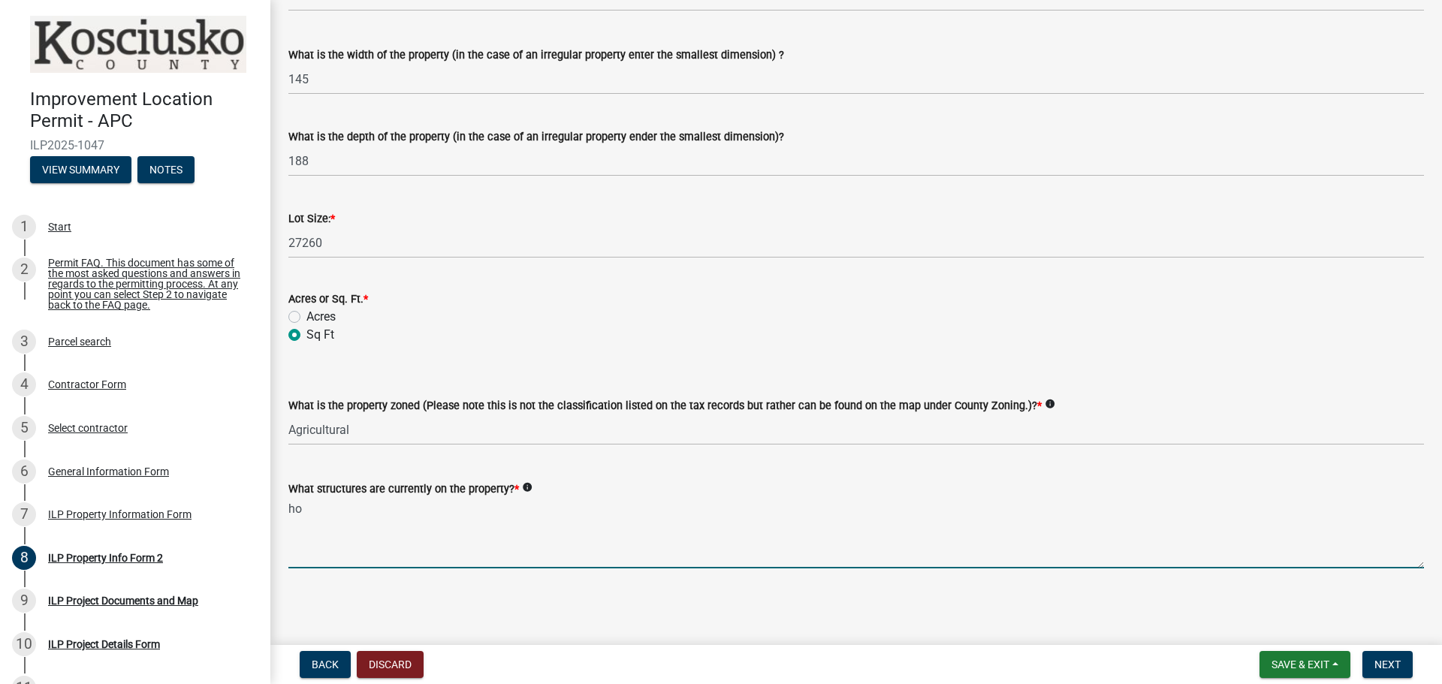
type textarea "h"
click at [366, 526] on textarea "pole building" at bounding box center [856, 533] width 1136 height 71
type textarea "pole building"
click at [1385, 660] on span "Next" at bounding box center [1388, 665] width 26 height 12
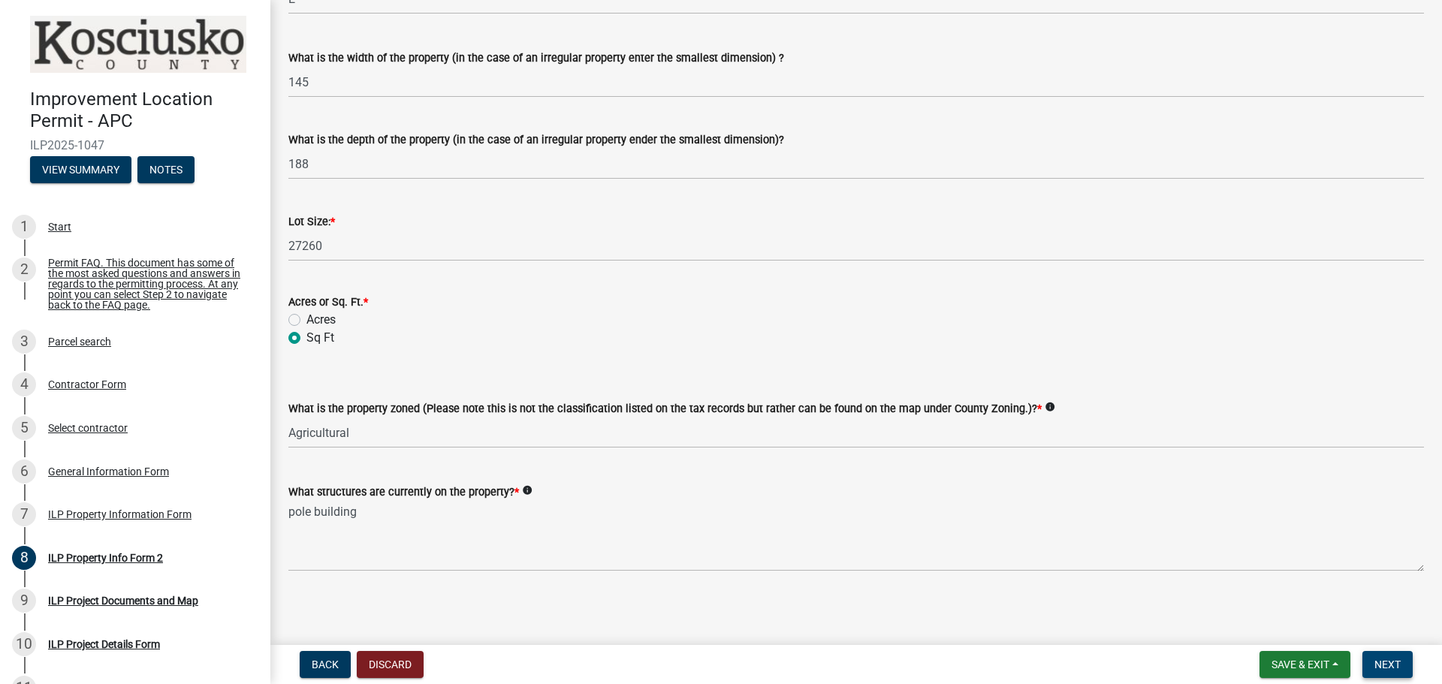
scroll to position [589, 0]
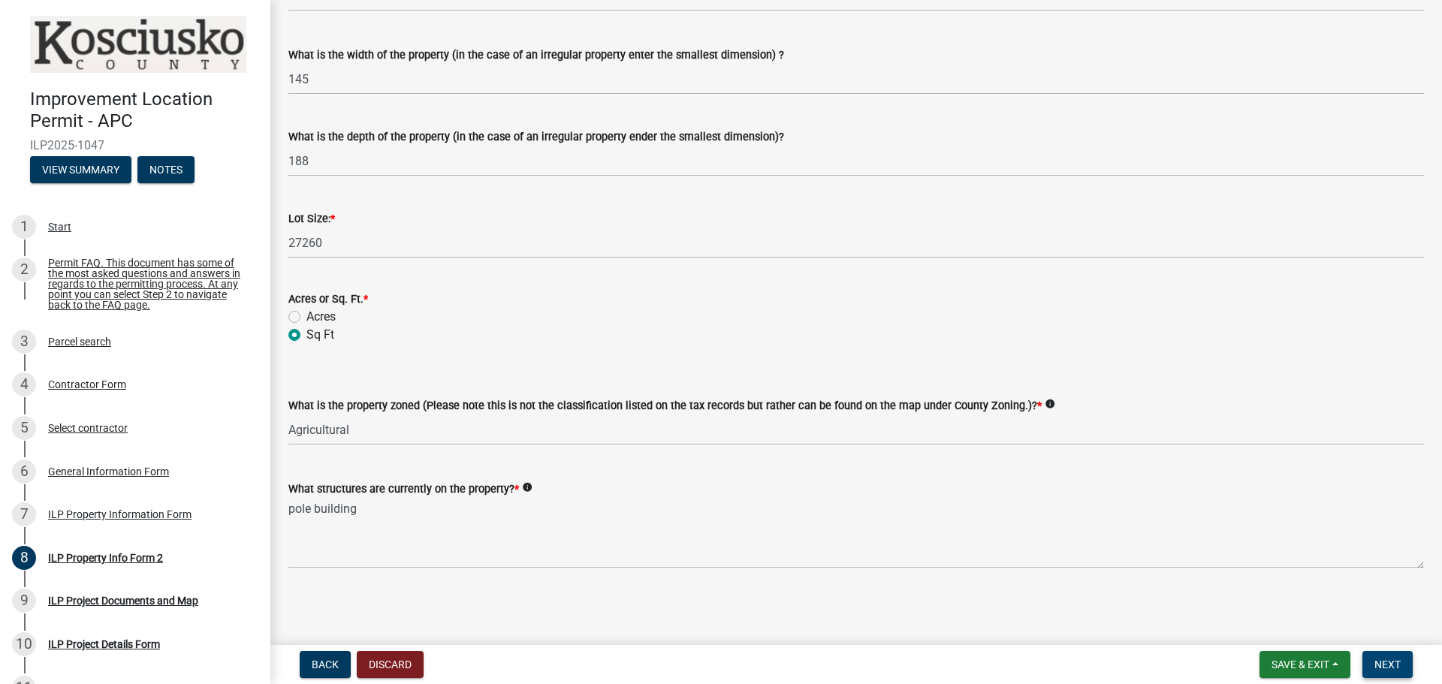
click at [1388, 663] on span "Next" at bounding box center [1388, 665] width 26 height 12
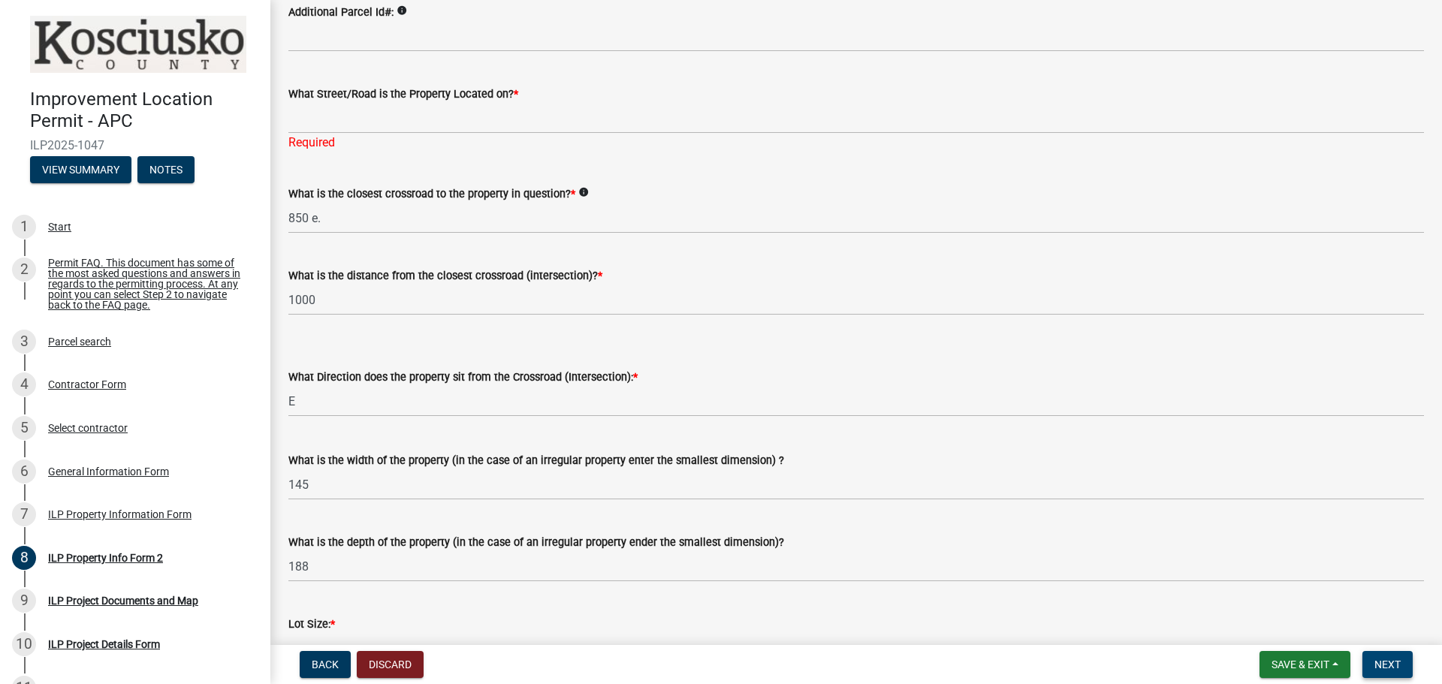
scroll to position [63, 0]
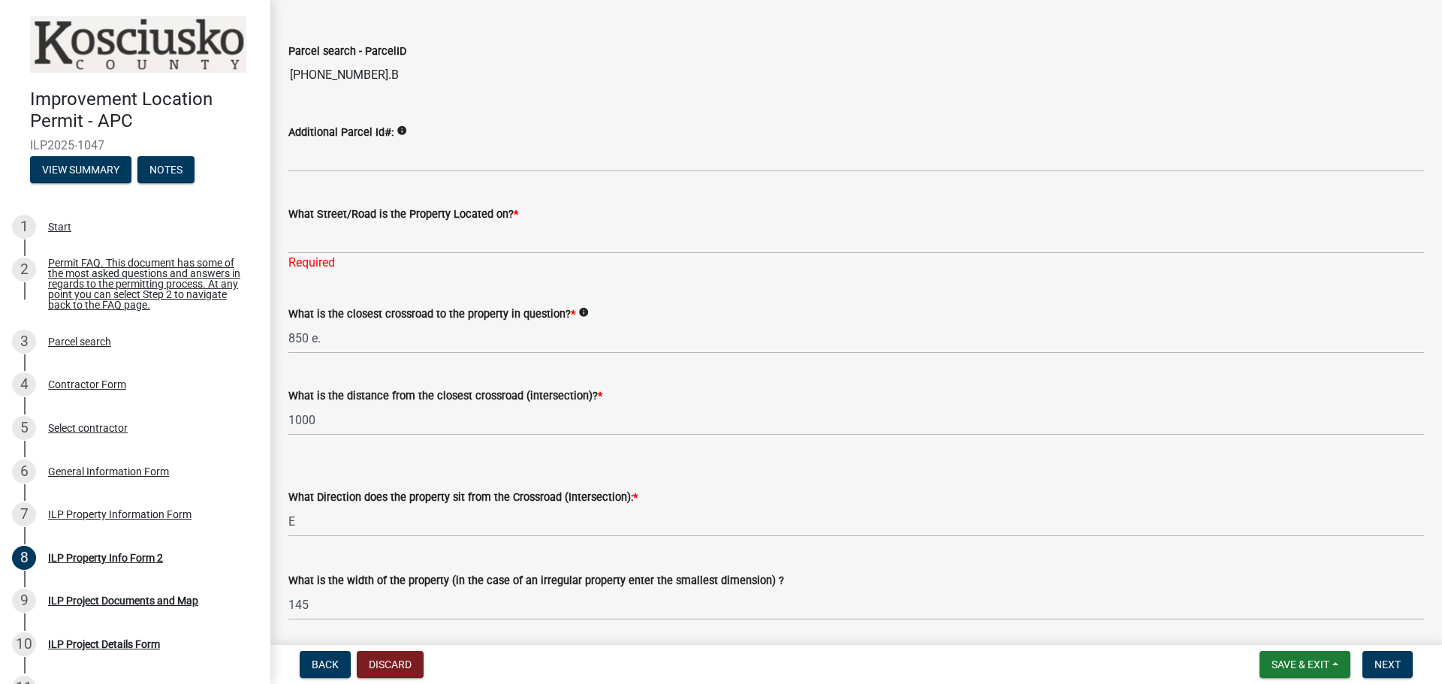
click at [375, 276] on wm-data-entity-input "What Street/Road is the Property Located on? * Required" at bounding box center [856, 234] width 1136 height 100
click at [356, 284] on div "What is the closest crossroad to the property in question? * info 850 e." at bounding box center [856, 319] width 1136 height 70
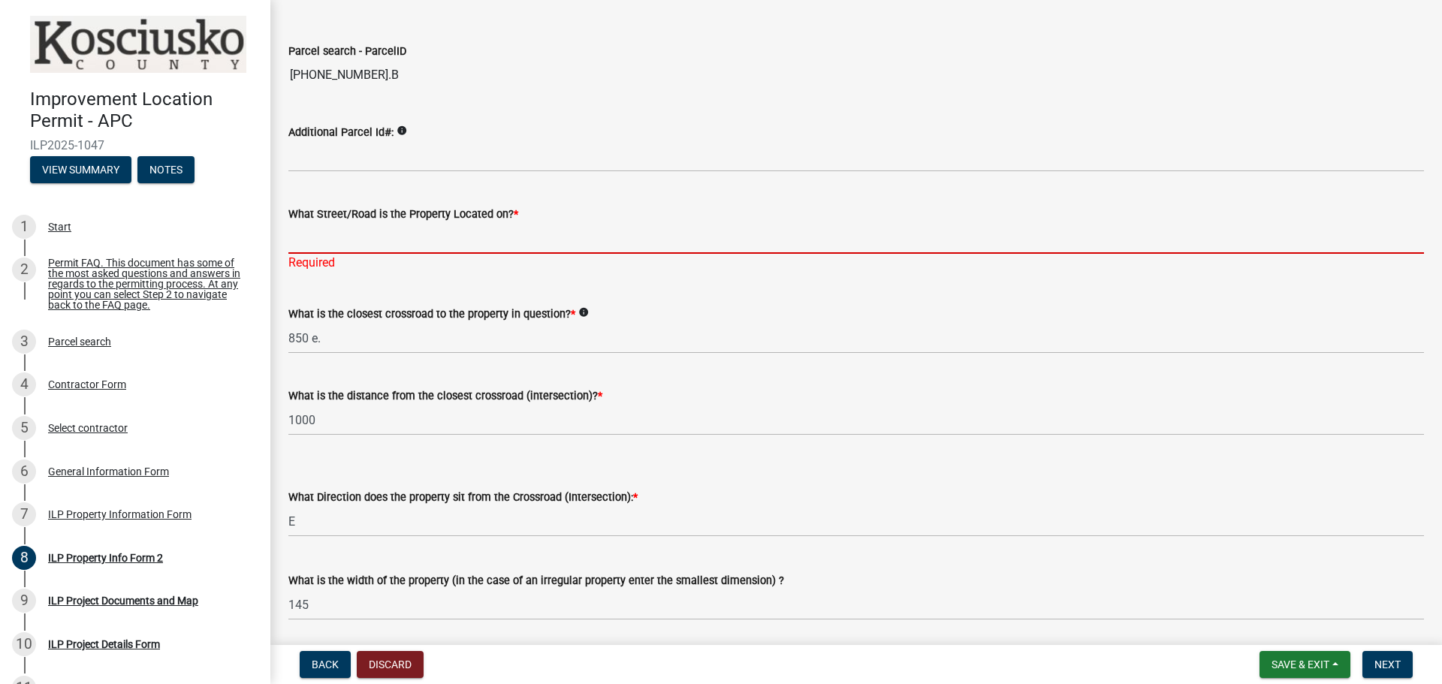
click at [394, 244] on input "What Street/Road is the Property Located on? *" at bounding box center [856, 238] width 1136 height 31
type input "900 N."
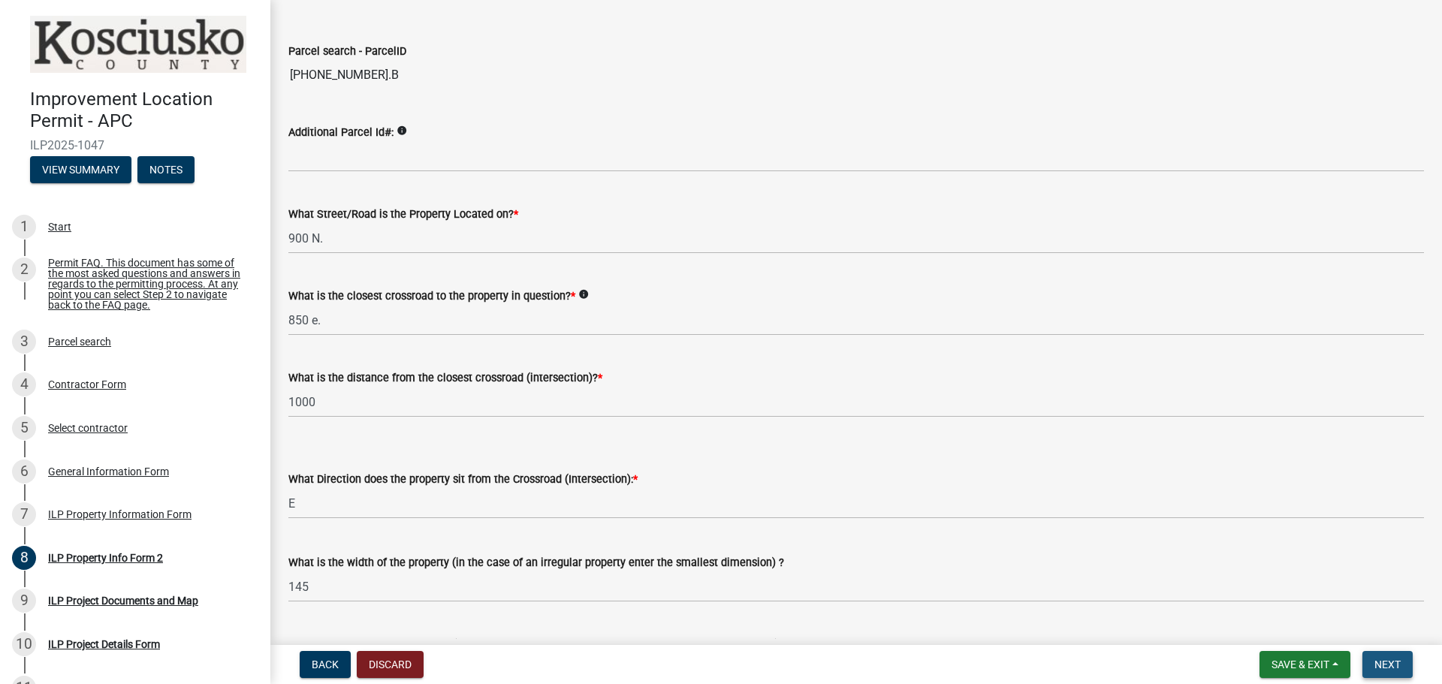
click at [1398, 662] on span "Next" at bounding box center [1388, 665] width 26 height 12
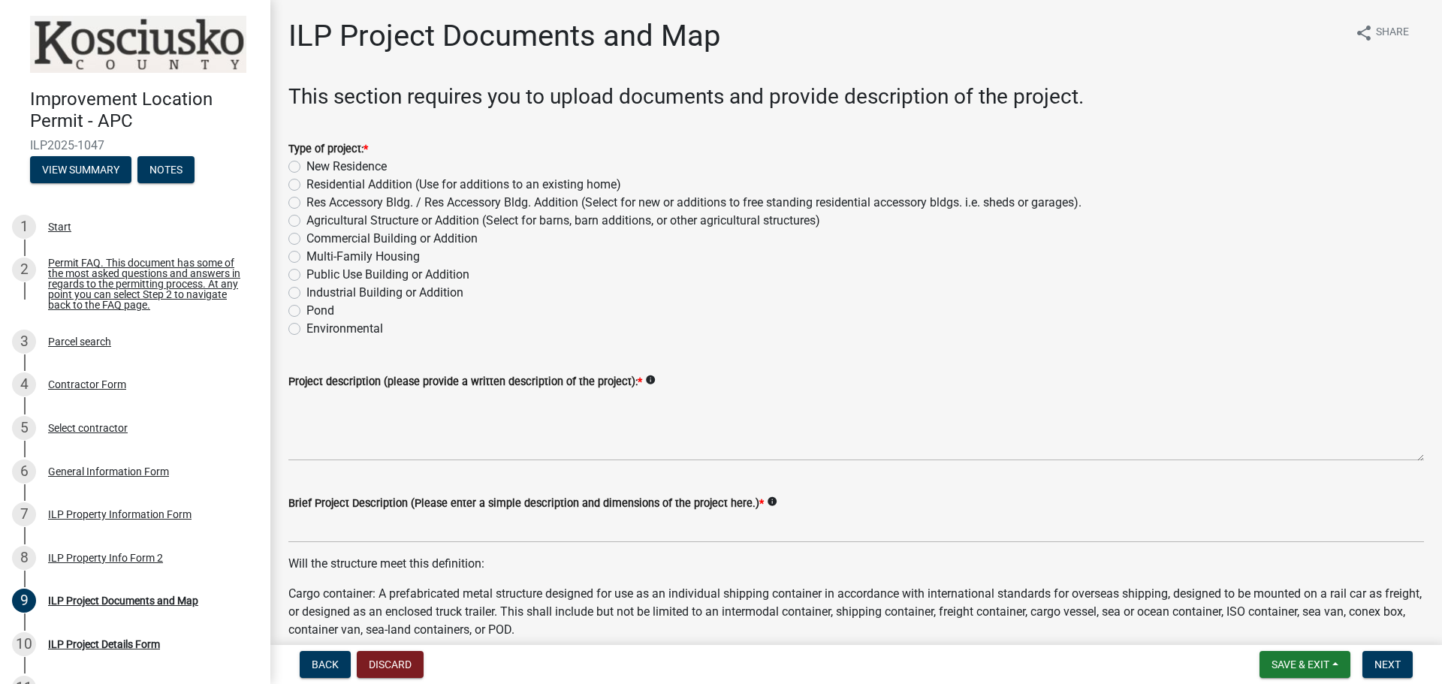
click at [307, 237] on label "Commercial Building or Addition" at bounding box center [392, 239] width 171 height 18
click at [307, 237] on input "Commercial Building or Addition" at bounding box center [312, 235] width 10 height 10
radio input "true"
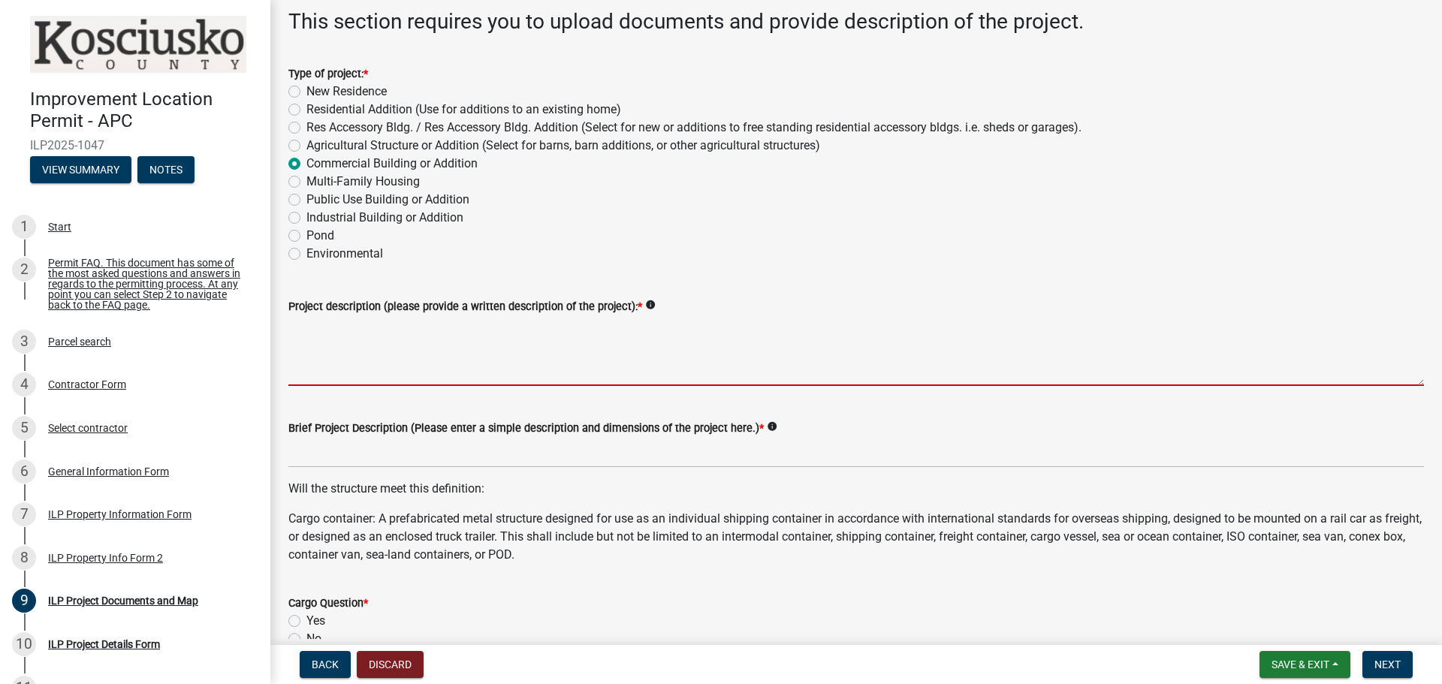
click at [366, 337] on textarea "Project description (please provide a written description of the project): *" at bounding box center [856, 351] width 1136 height 71
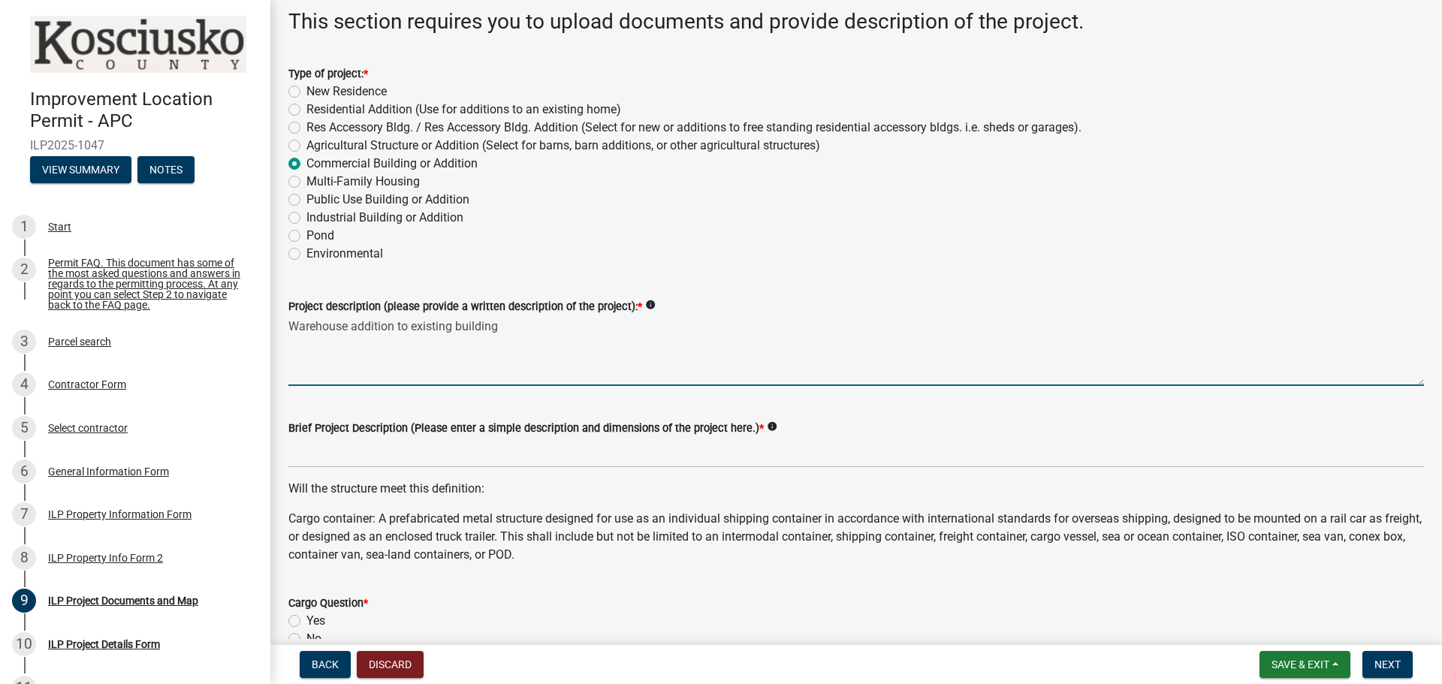
type textarea "Warehouse addition to existing building"
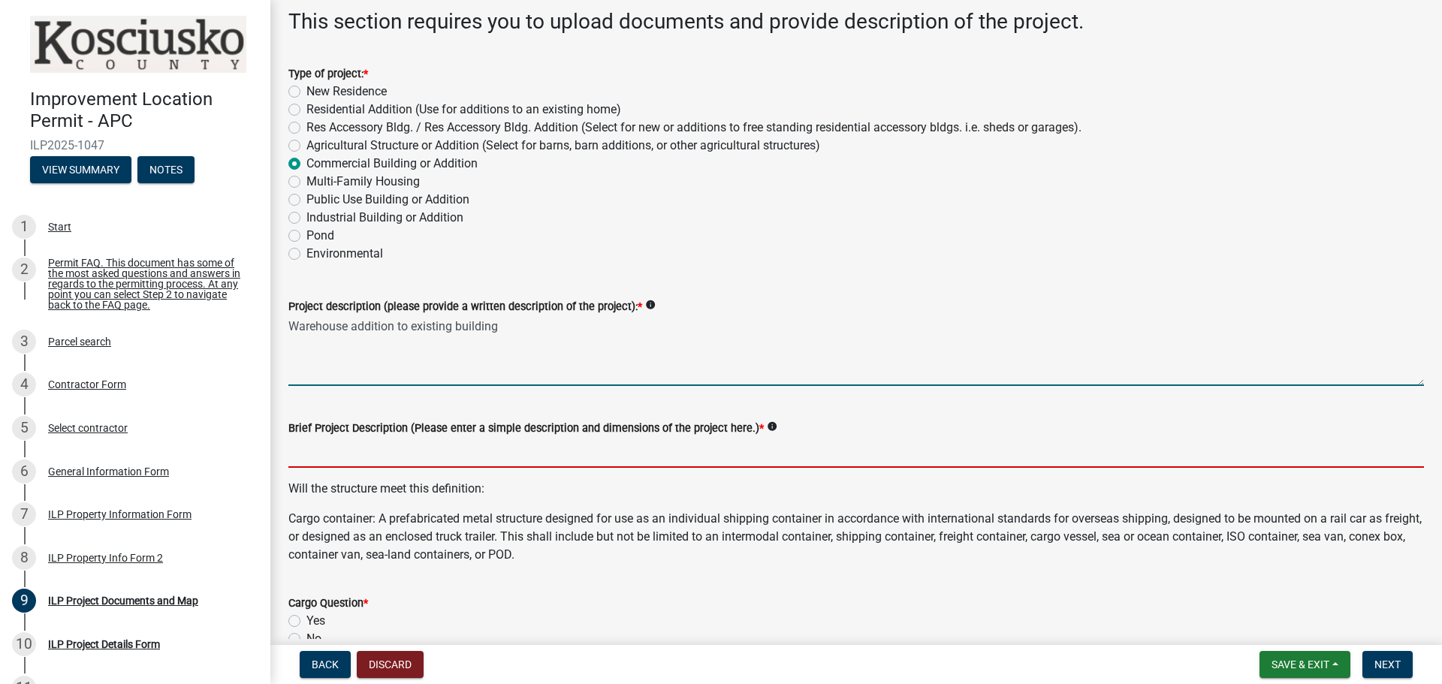
click at [331, 450] on input "Brief Project Description (Please enter a simple description and dimensions of …" at bounding box center [856, 452] width 1136 height 31
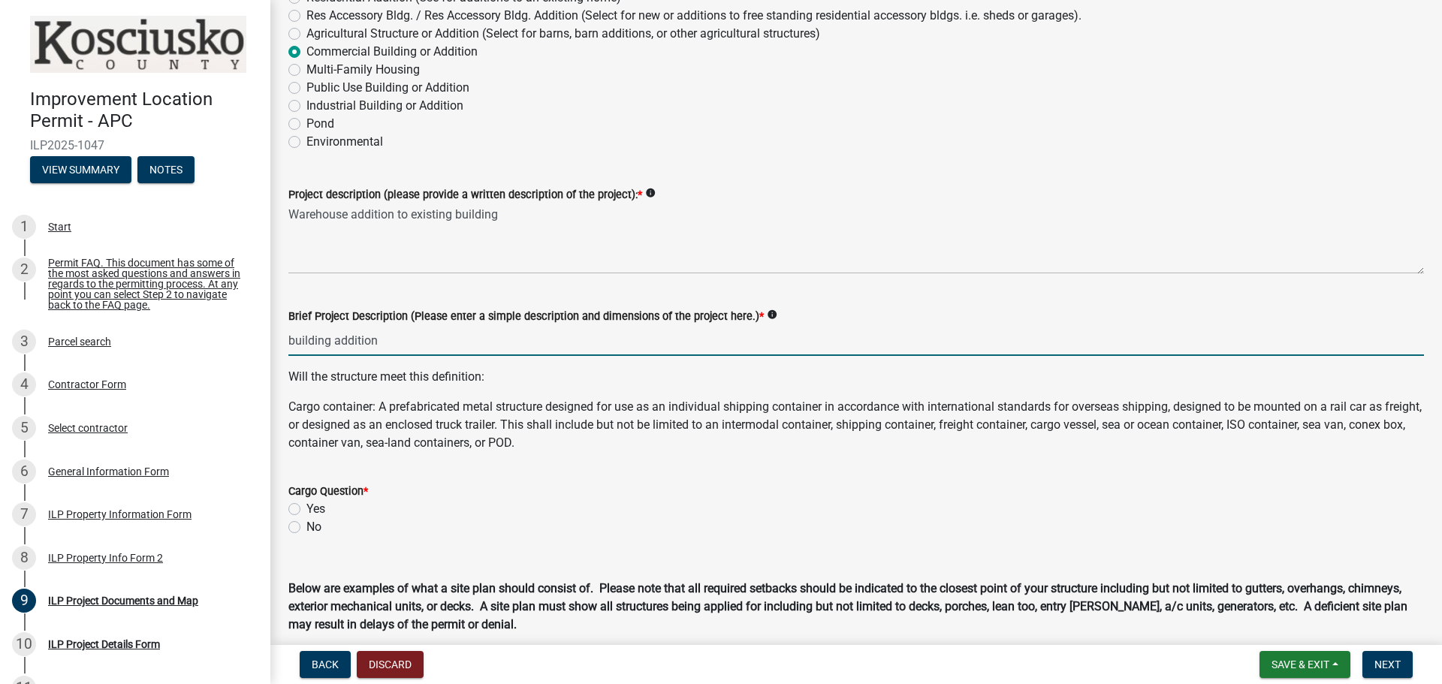
scroll to position [225, 0]
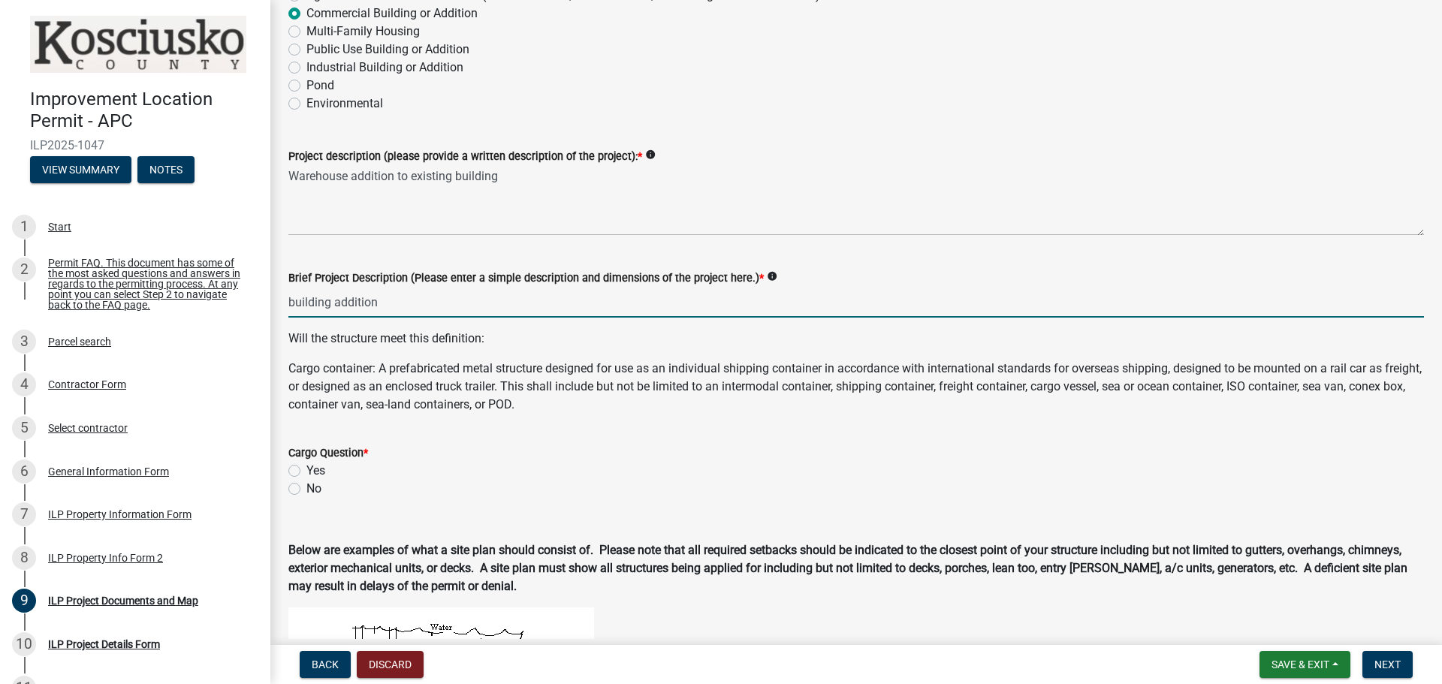
type input "building addition"
click at [367, 451] on span "*" at bounding box center [366, 453] width 5 height 13
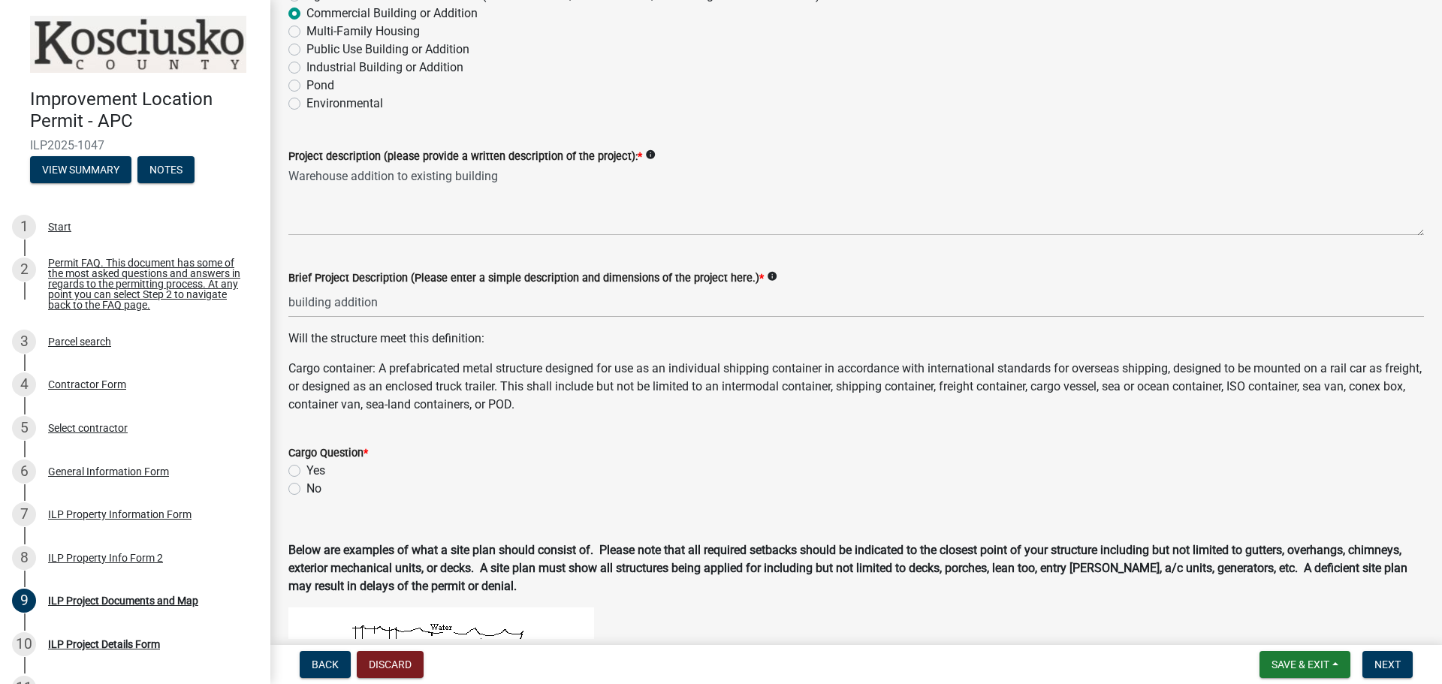
click at [307, 487] on label "No" at bounding box center [314, 489] width 15 height 18
click at [307, 487] on input "No" at bounding box center [312, 485] width 10 height 10
radio input "true"
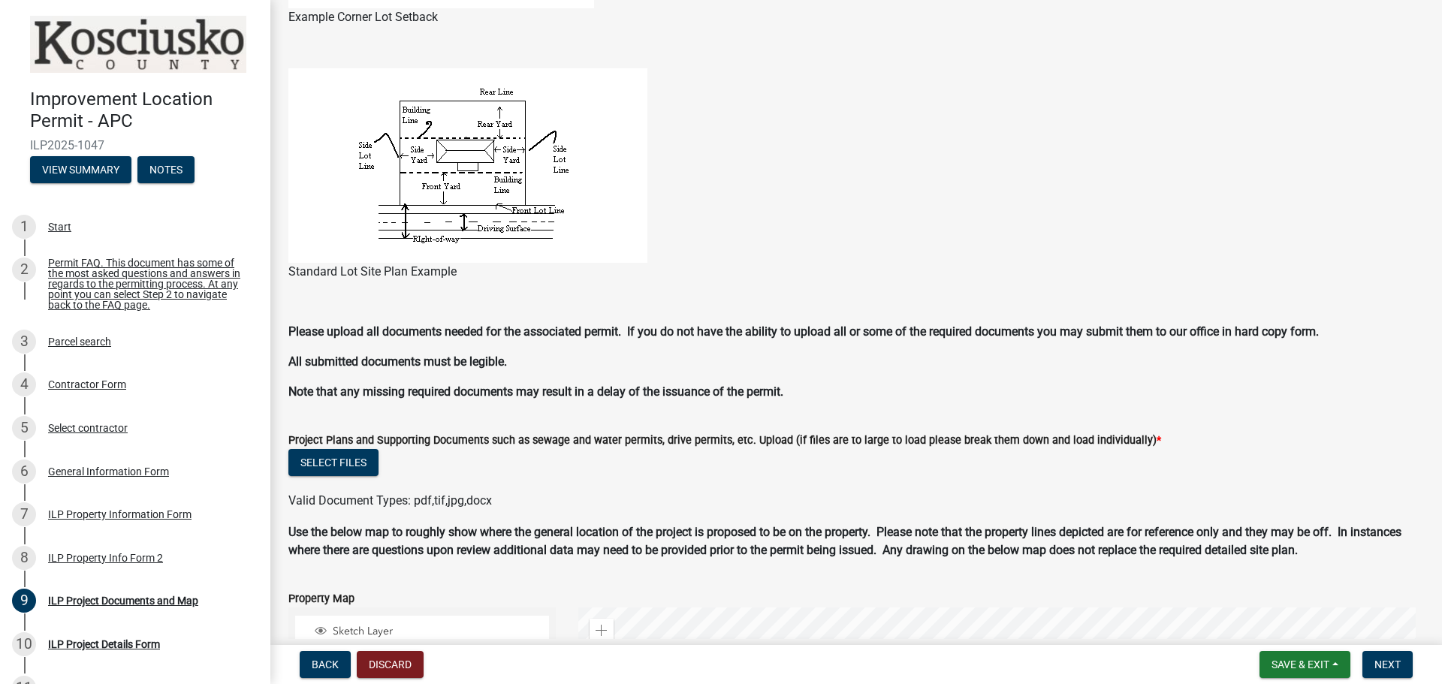
scroll to position [1127, 0]
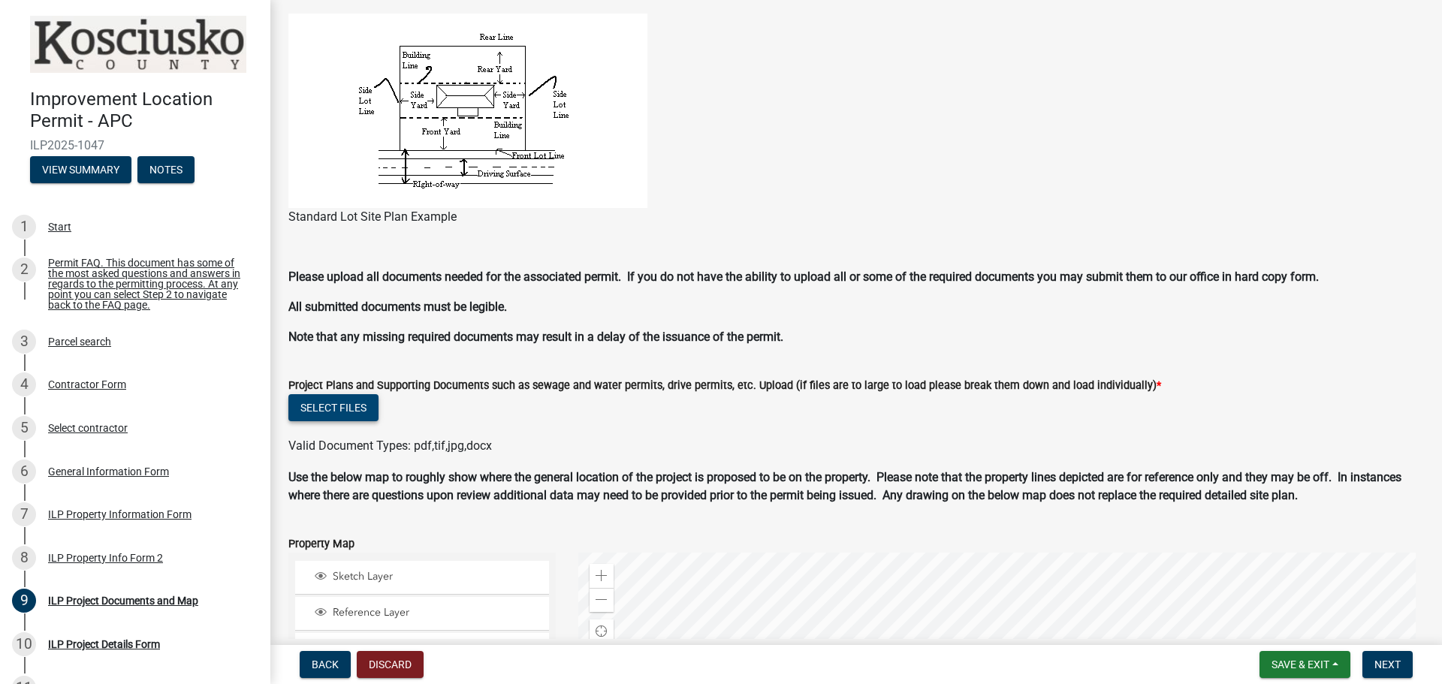
click at [342, 400] on button "Select files" at bounding box center [333, 407] width 90 height 27
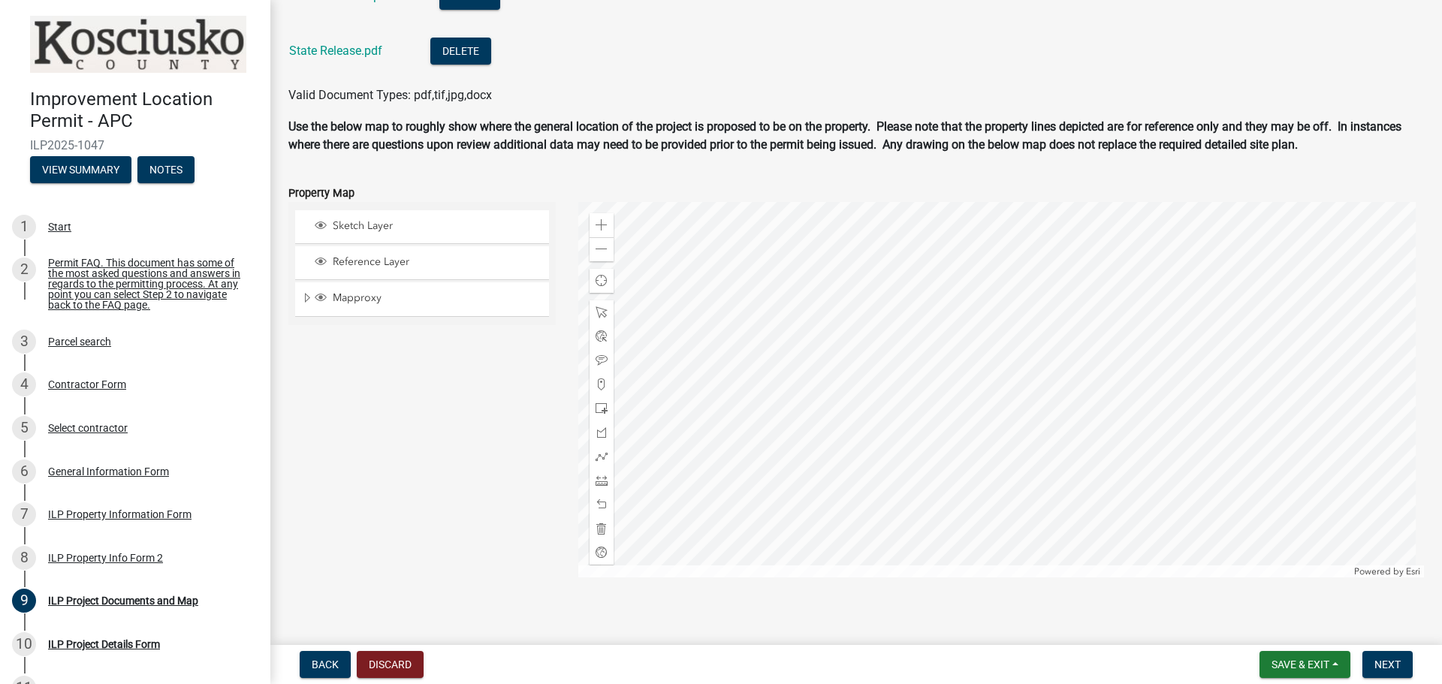
scroll to position [1736, 0]
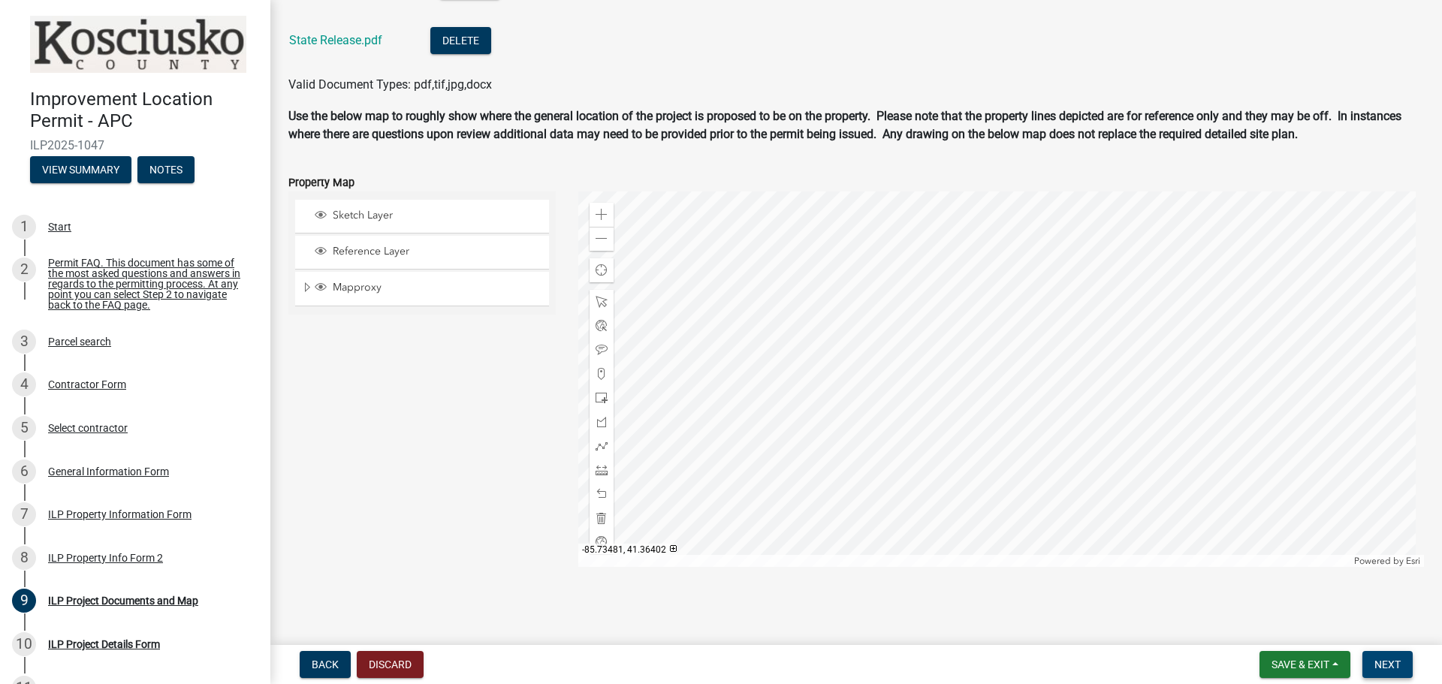
click at [1385, 669] on span "Next" at bounding box center [1388, 665] width 26 height 12
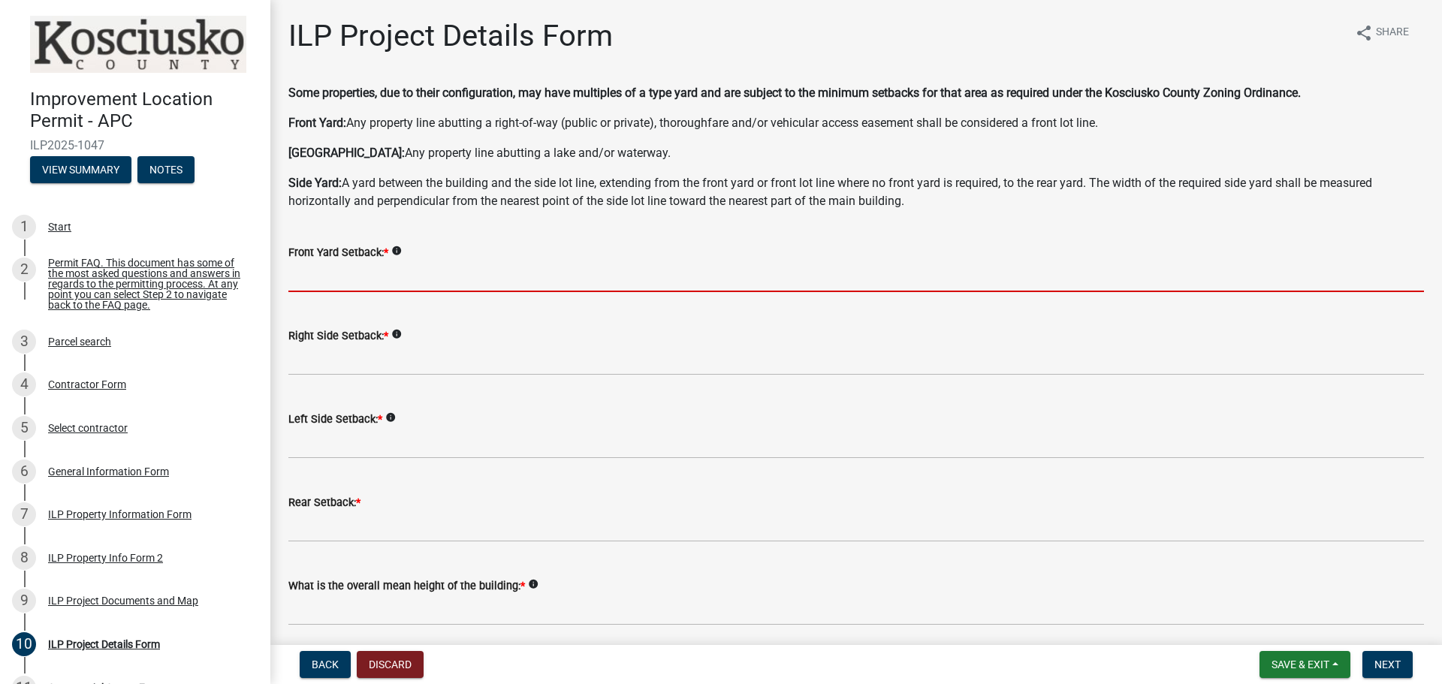
click at [383, 269] on input "text" at bounding box center [856, 276] width 1136 height 31
type input "55.0"
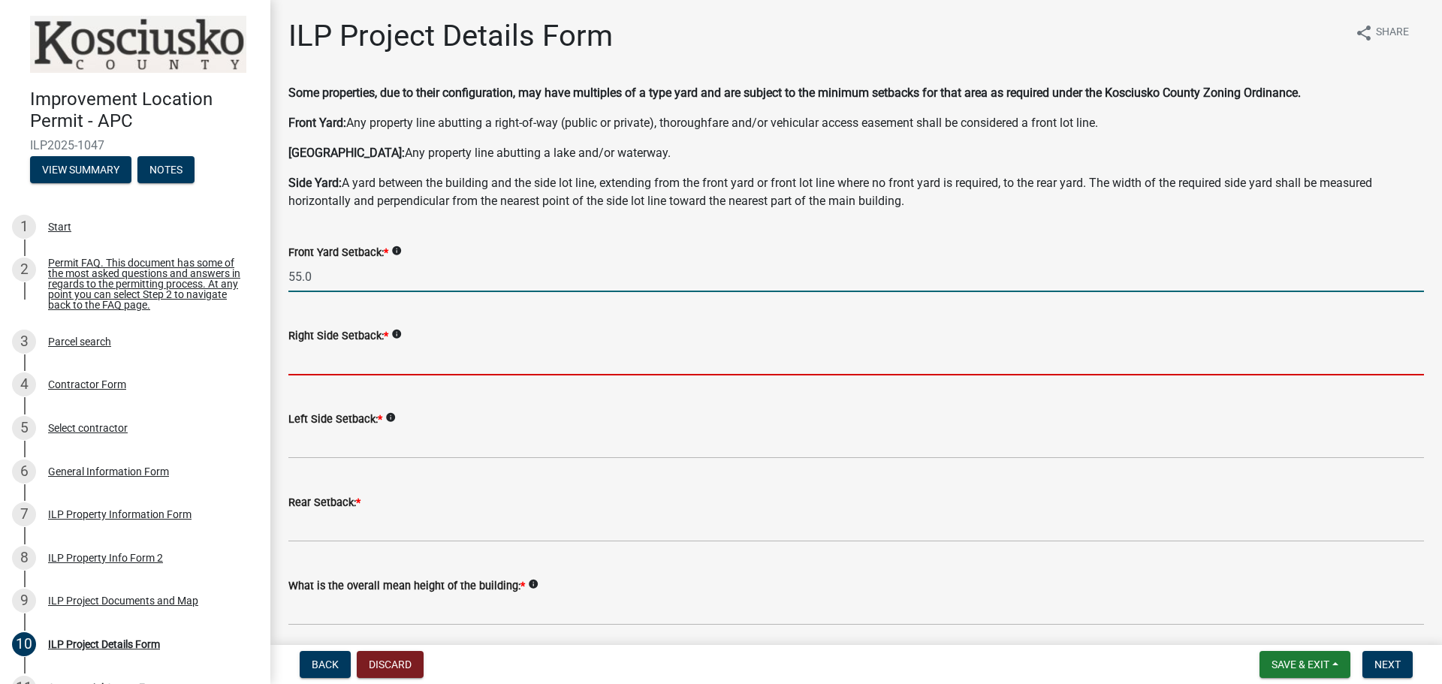
click at [340, 352] on input "text" at bounding box center [856, 360] width 1136 height 31
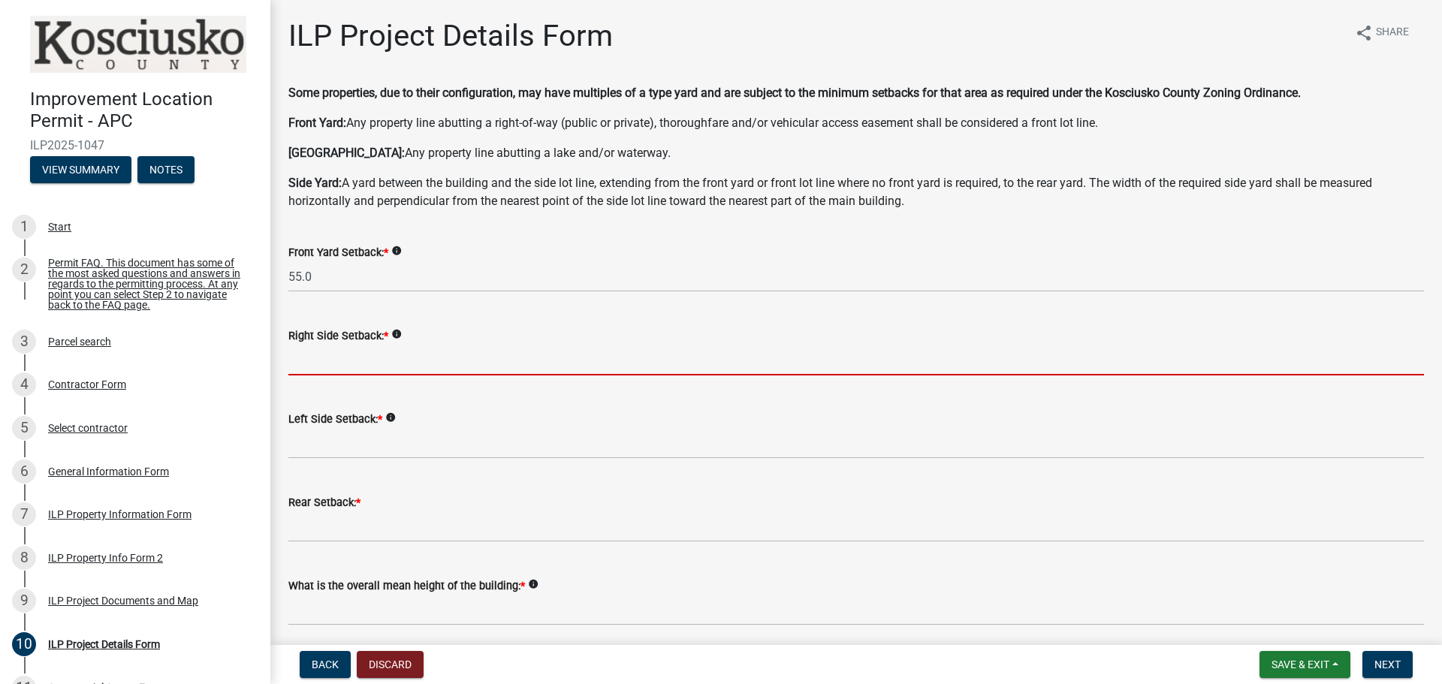
type input "10.0"
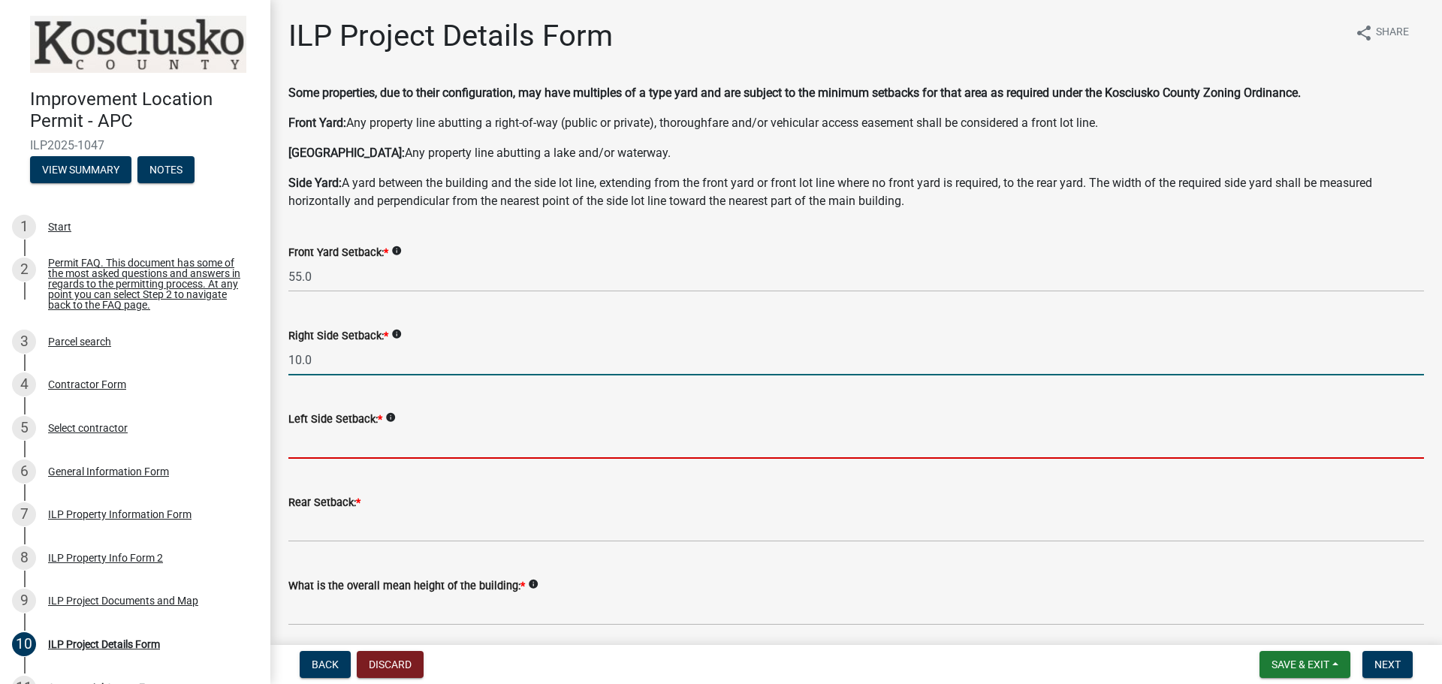
click at [348, 443] on input "text" at bounding box center [856, 443] width 1136 height 31
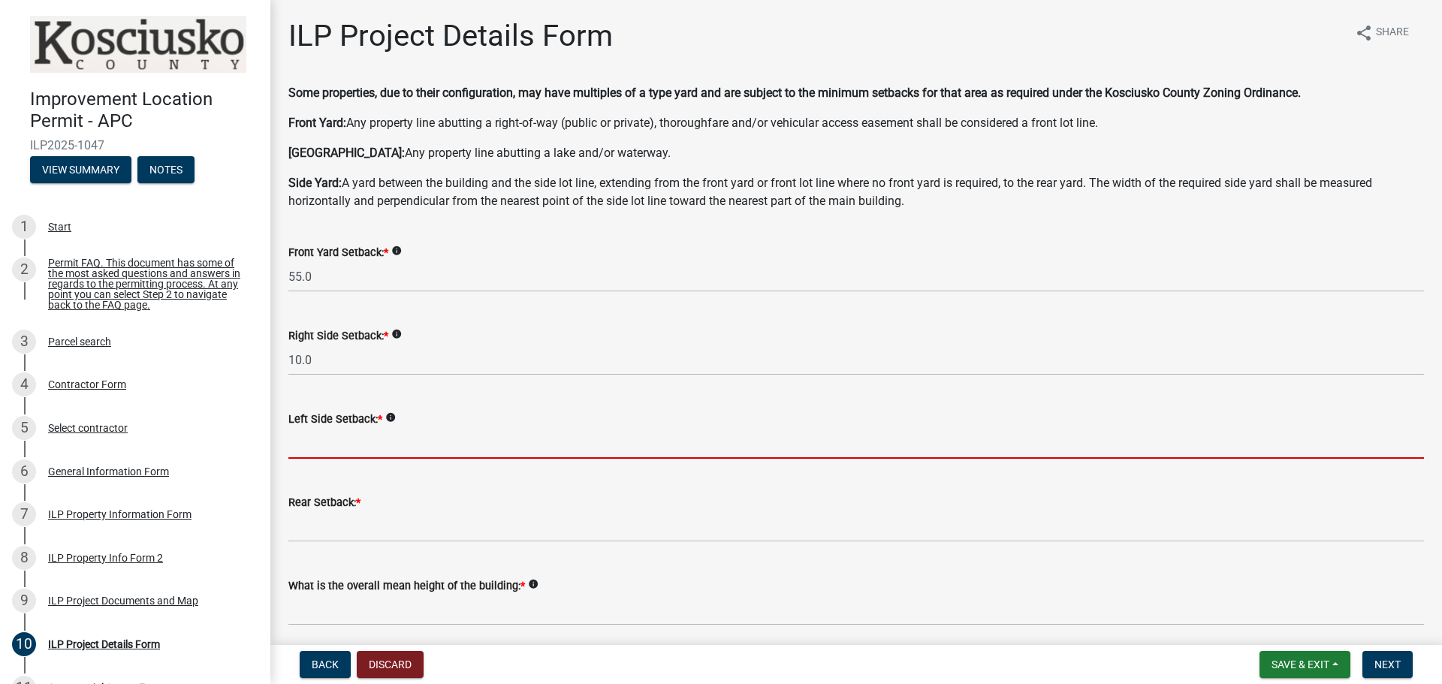
type input "10.0"
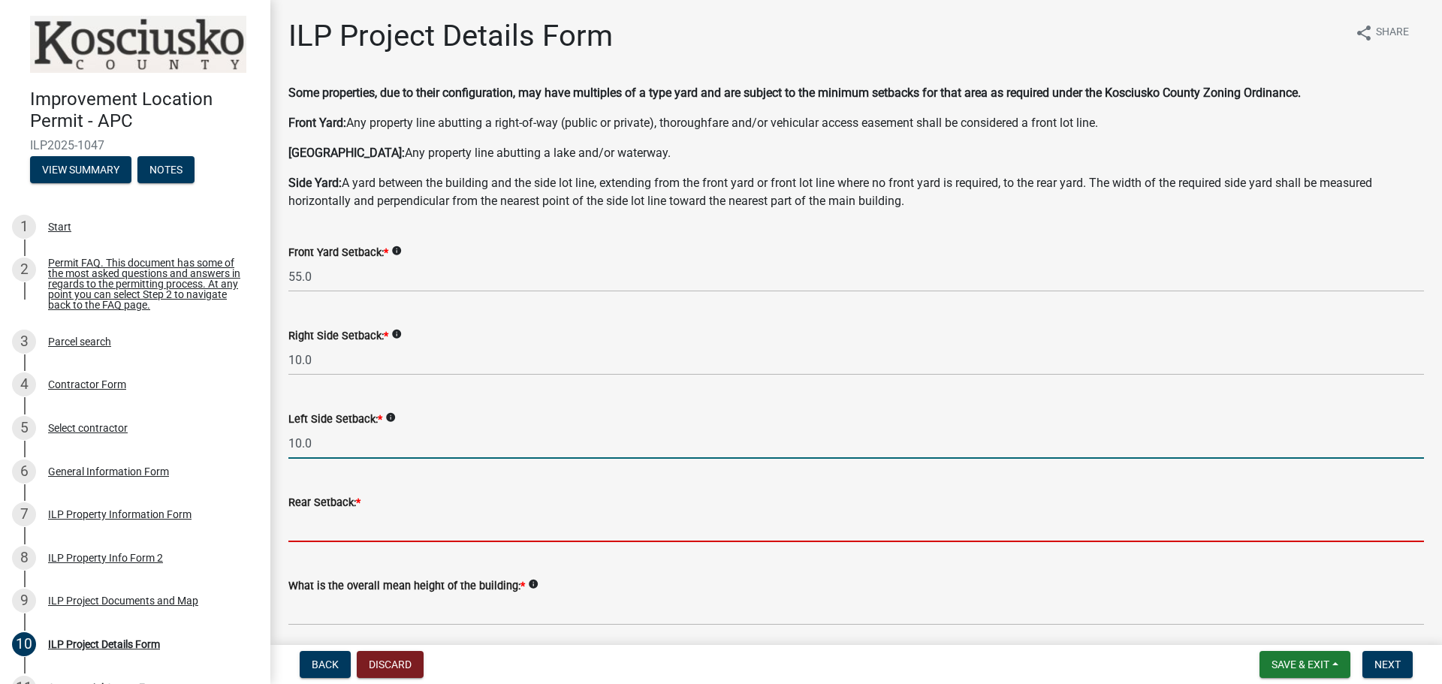
click at [352, 521] on input "text" at bounding box center [856, 527] width 1136 height 31
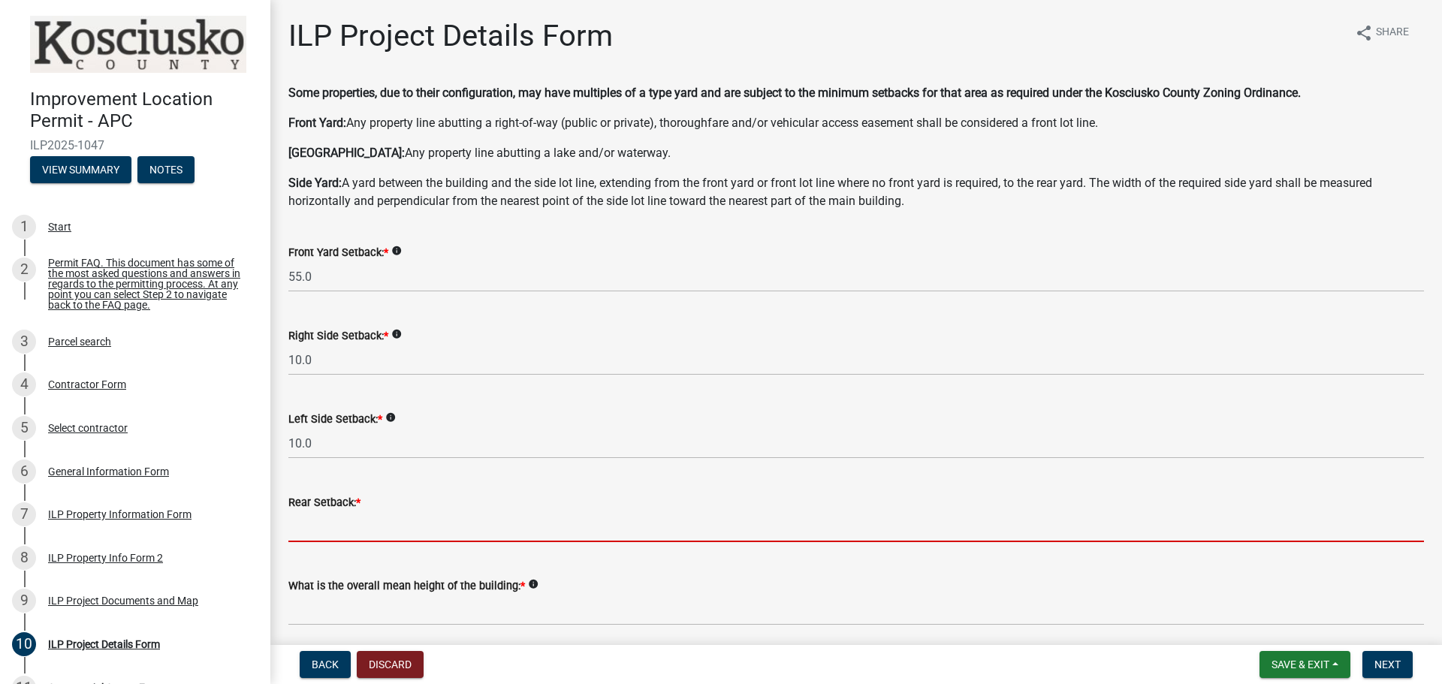
type input "10.0"
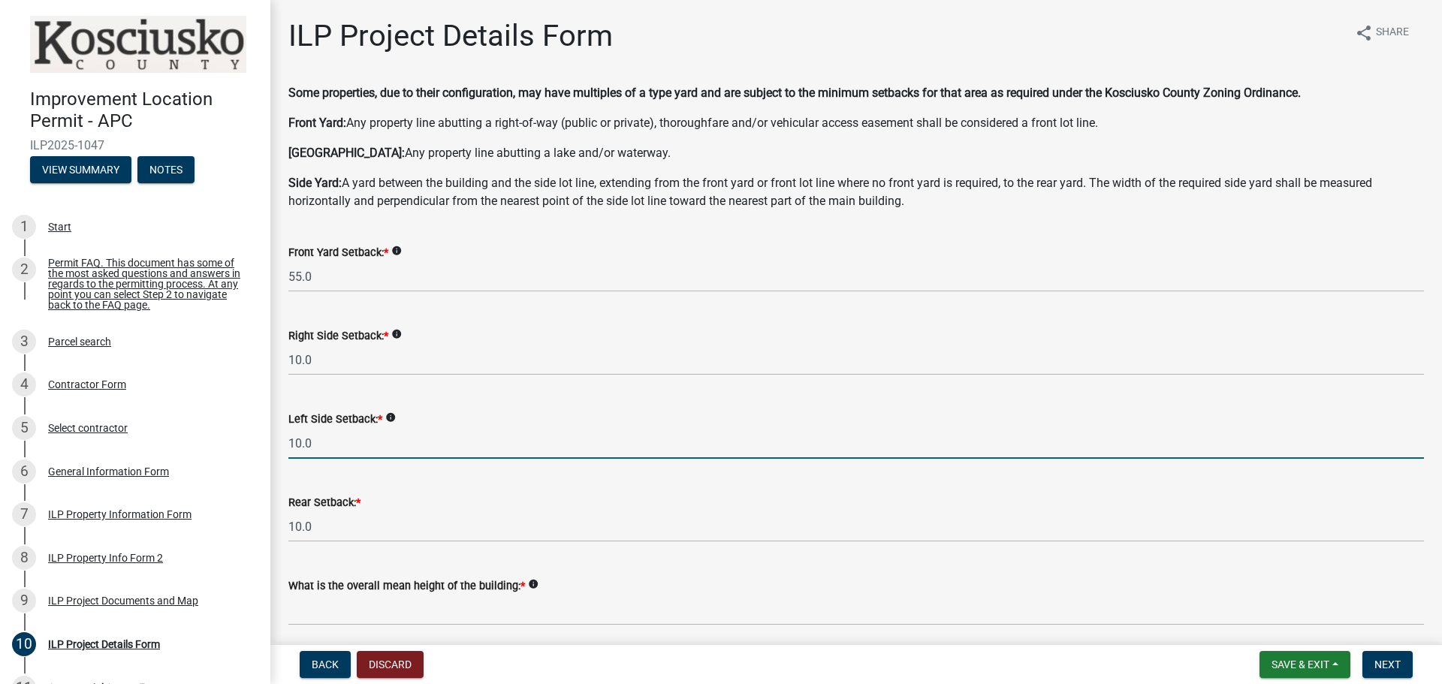
click at [321, 454] on input "10.0" at bounding box center [856, 443] width 1136 height 31
type input "1"
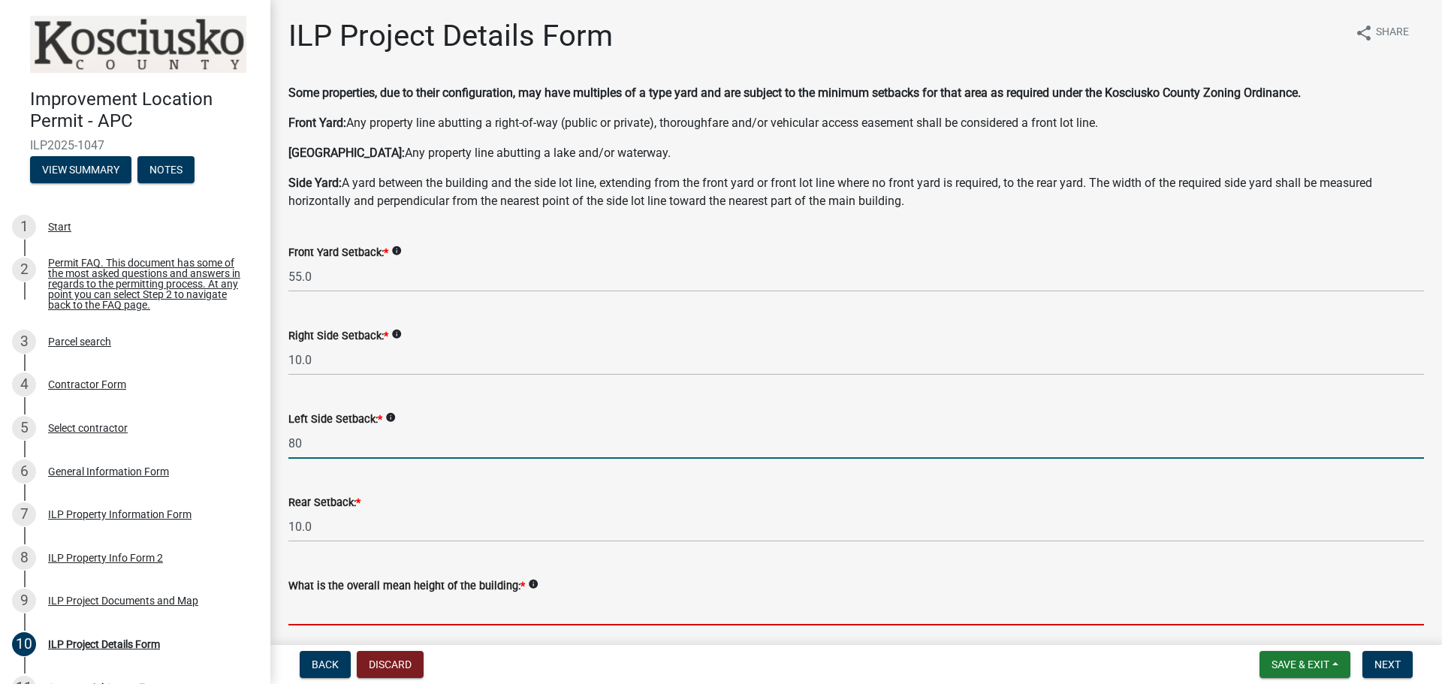
type input "80.0"
click at [335, 612] on input "text" at bounding box center [856, 610] width 1136 height 31
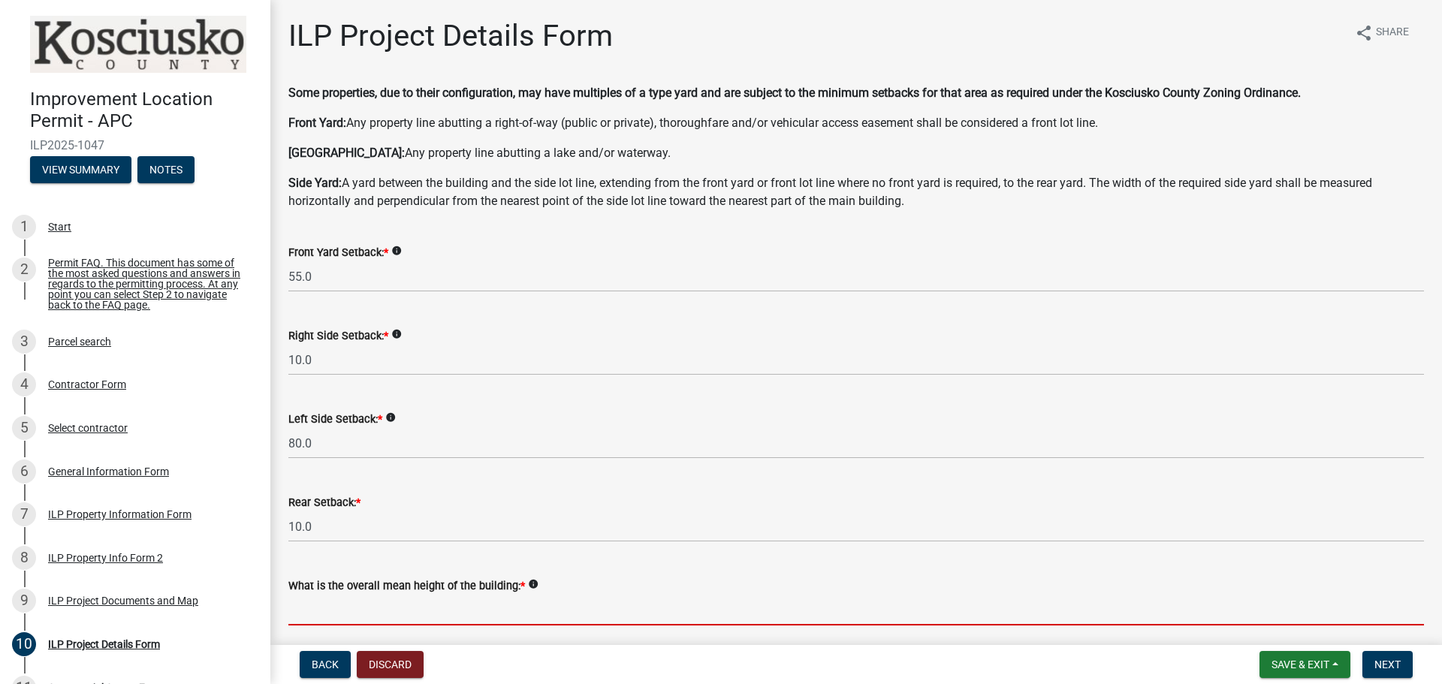
type input "25.0"
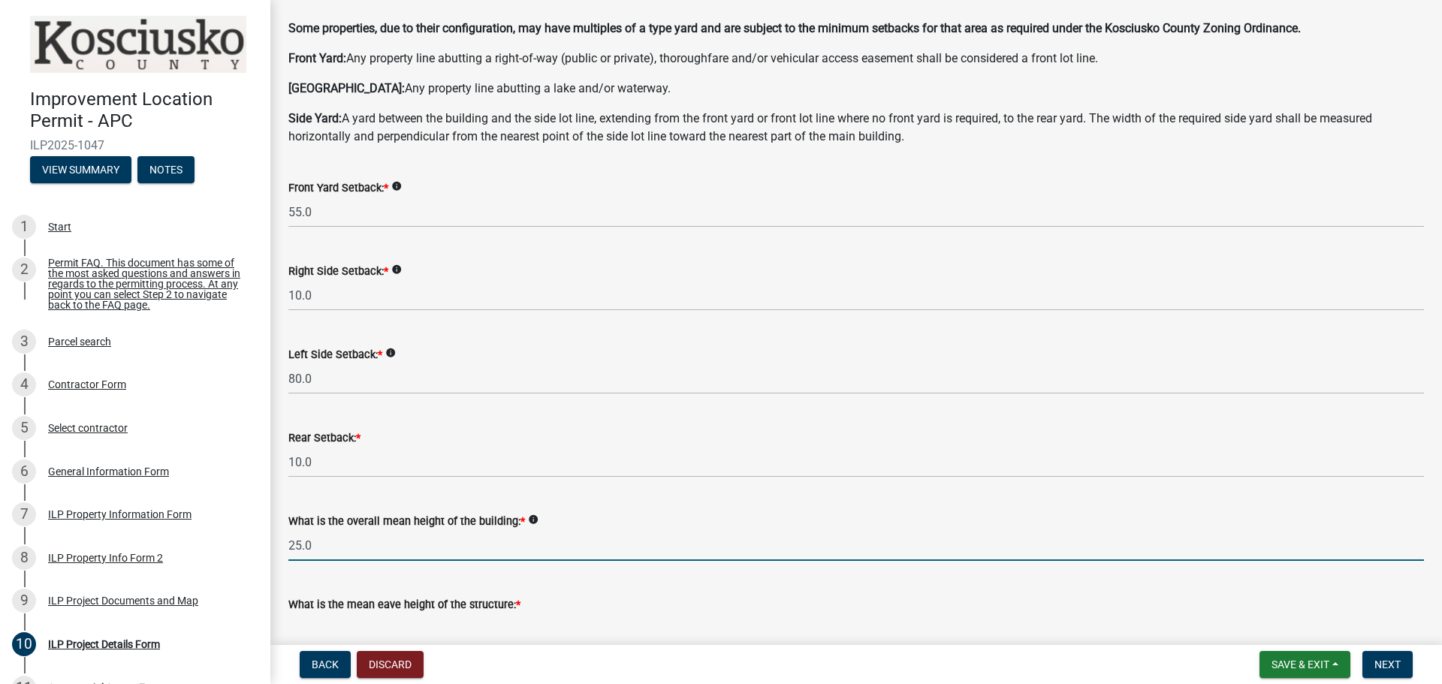
scroll to position [301, 0]
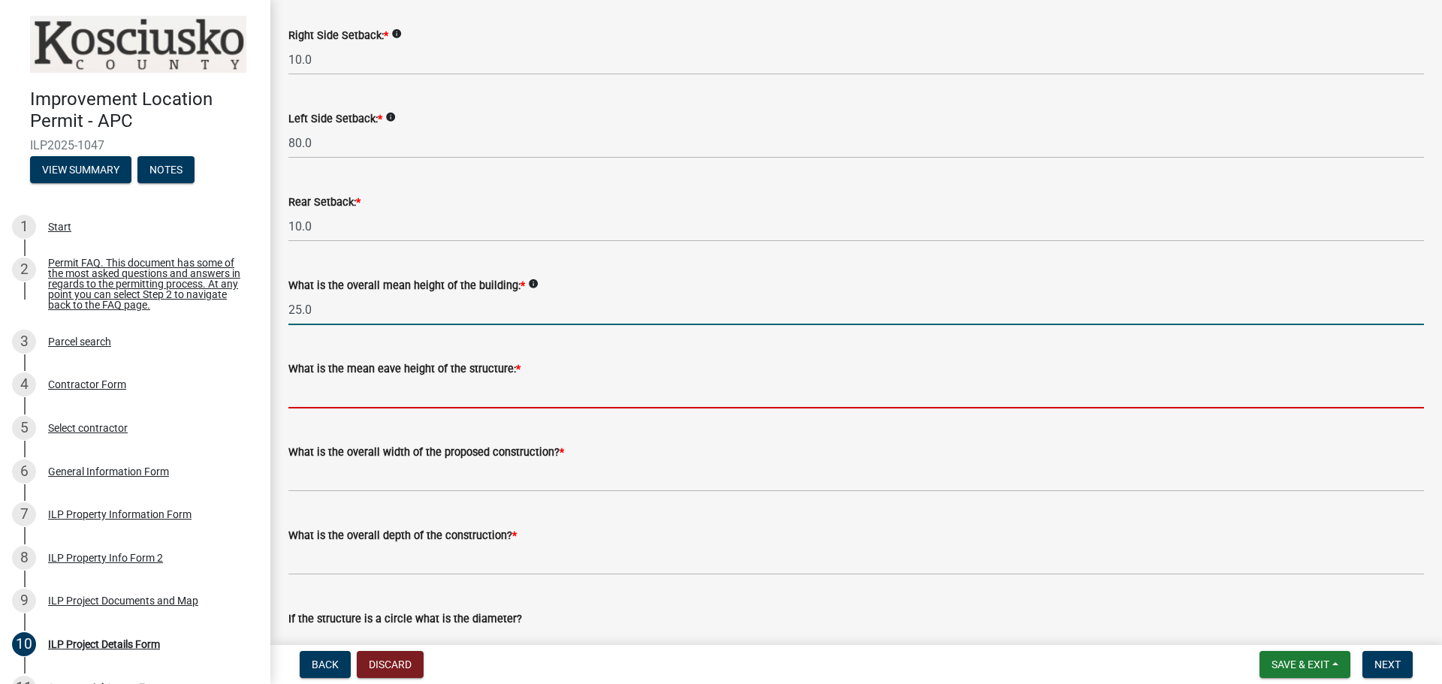
click at [361, 397] on input "text" at bounding box center [856, 393] width 1136 height 31
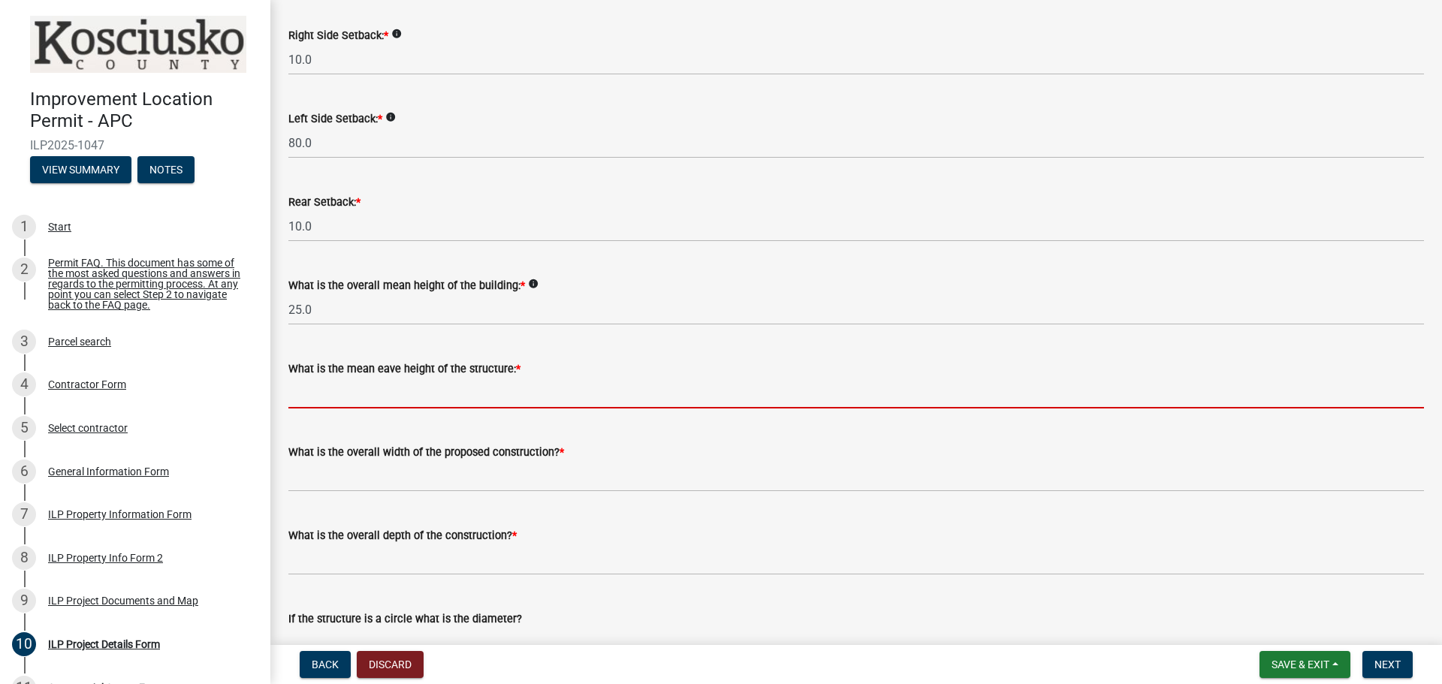
type input "19.0"
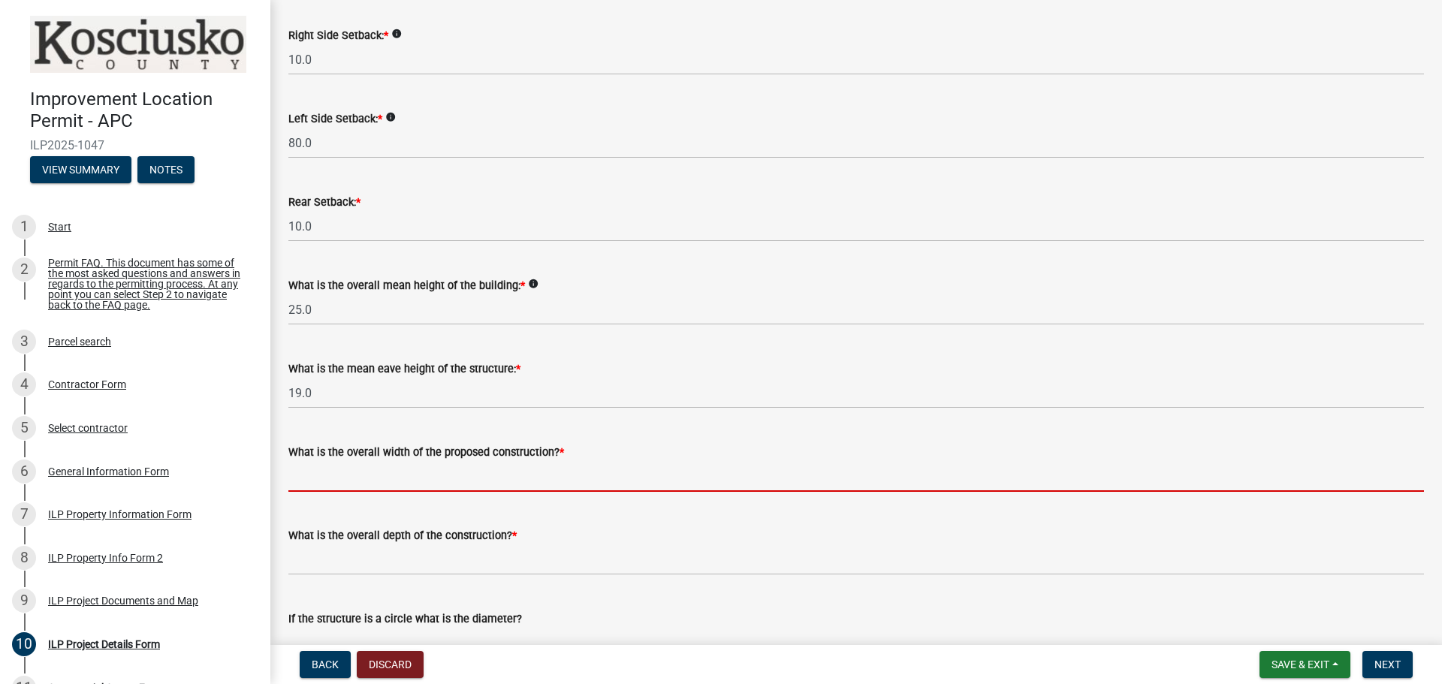
click at [364, 478] on input "text" at bounding box center [856, 476] width 1136 height 31
type input "40.00"
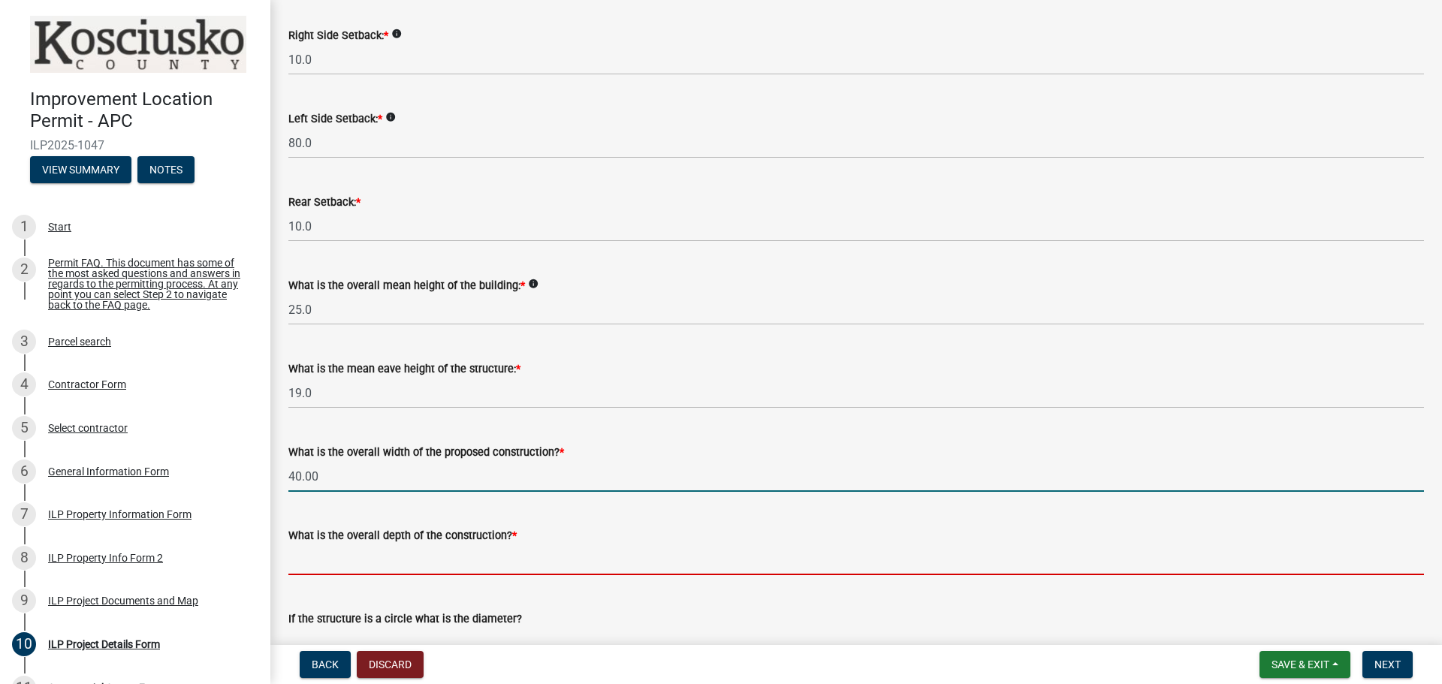
click at [397, 561] on input "text" at bounding box center [856, 560] width 1136 height 31
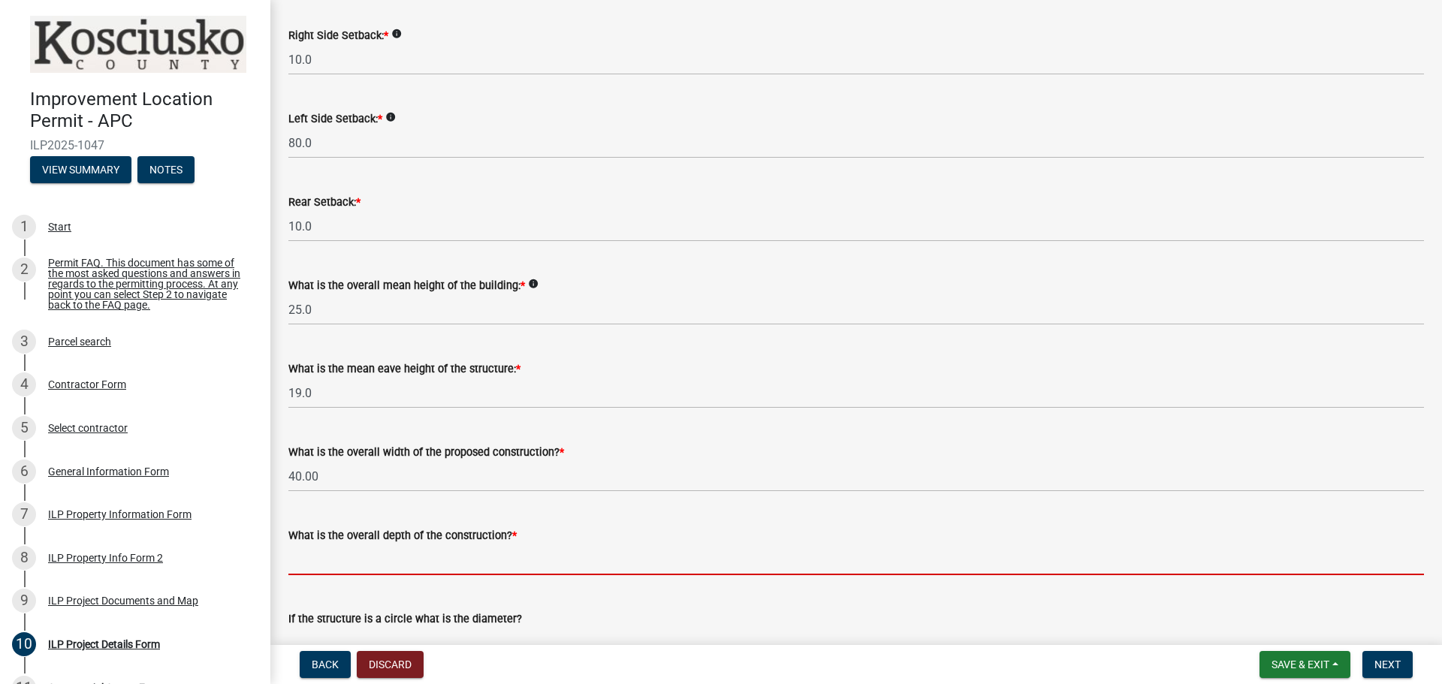
type input "100.00"
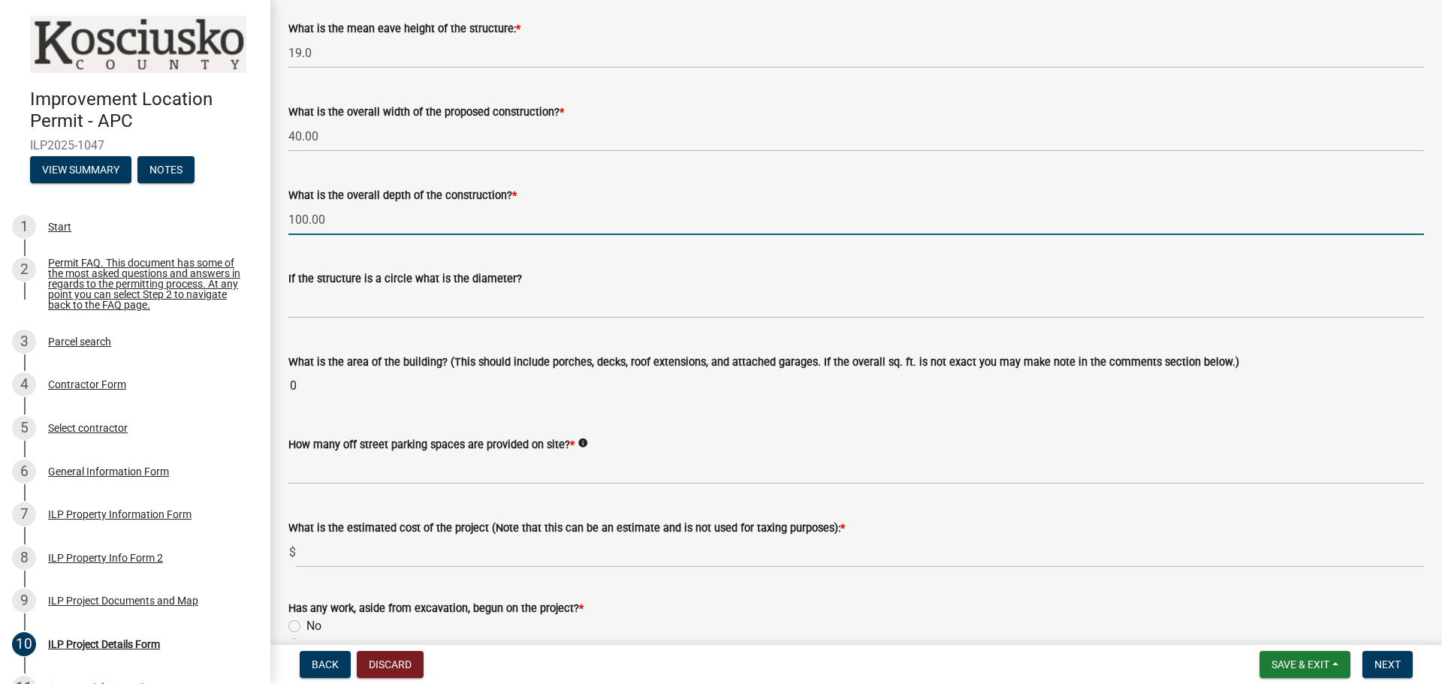
scroll to position [676, 0]
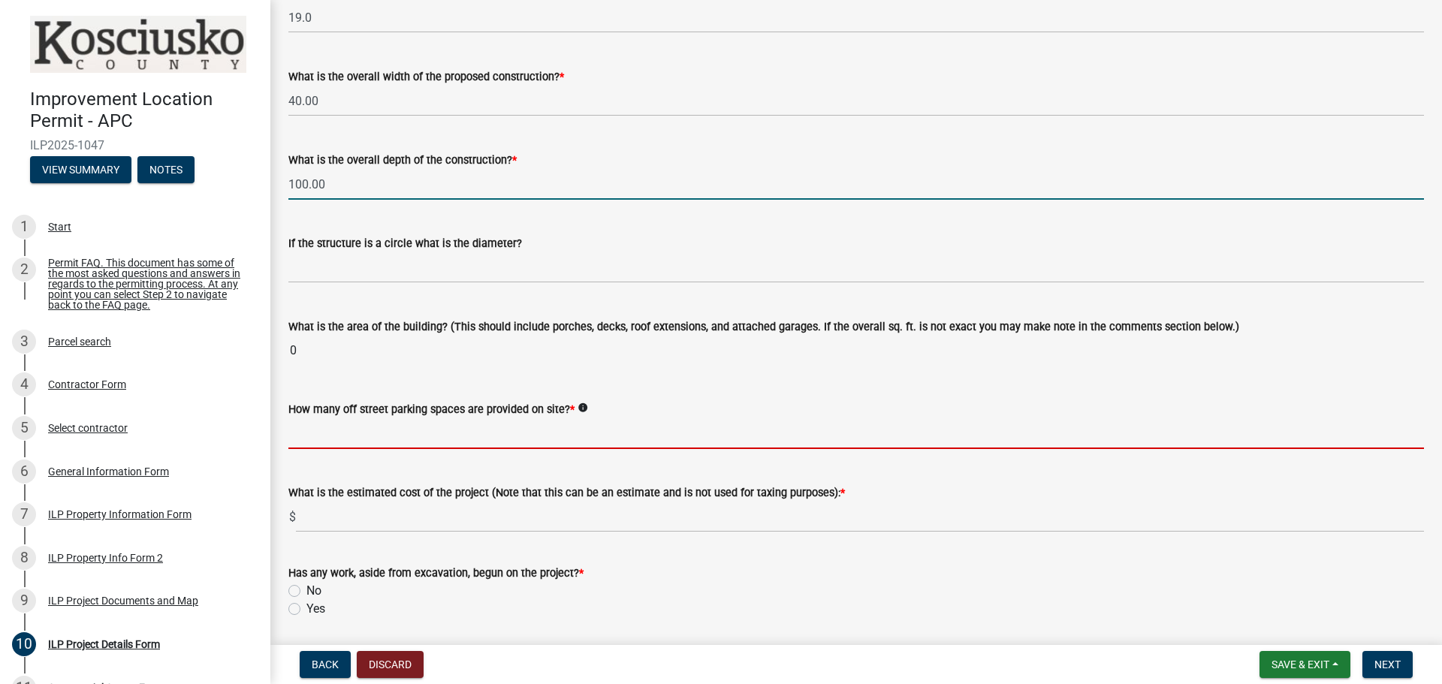
click at [454, 426] on wm-data-entity-input-list "Some properties, due to their configuration, may have multiples of a type yard …" at bounding box center [856, 146] width 1136 height 1477
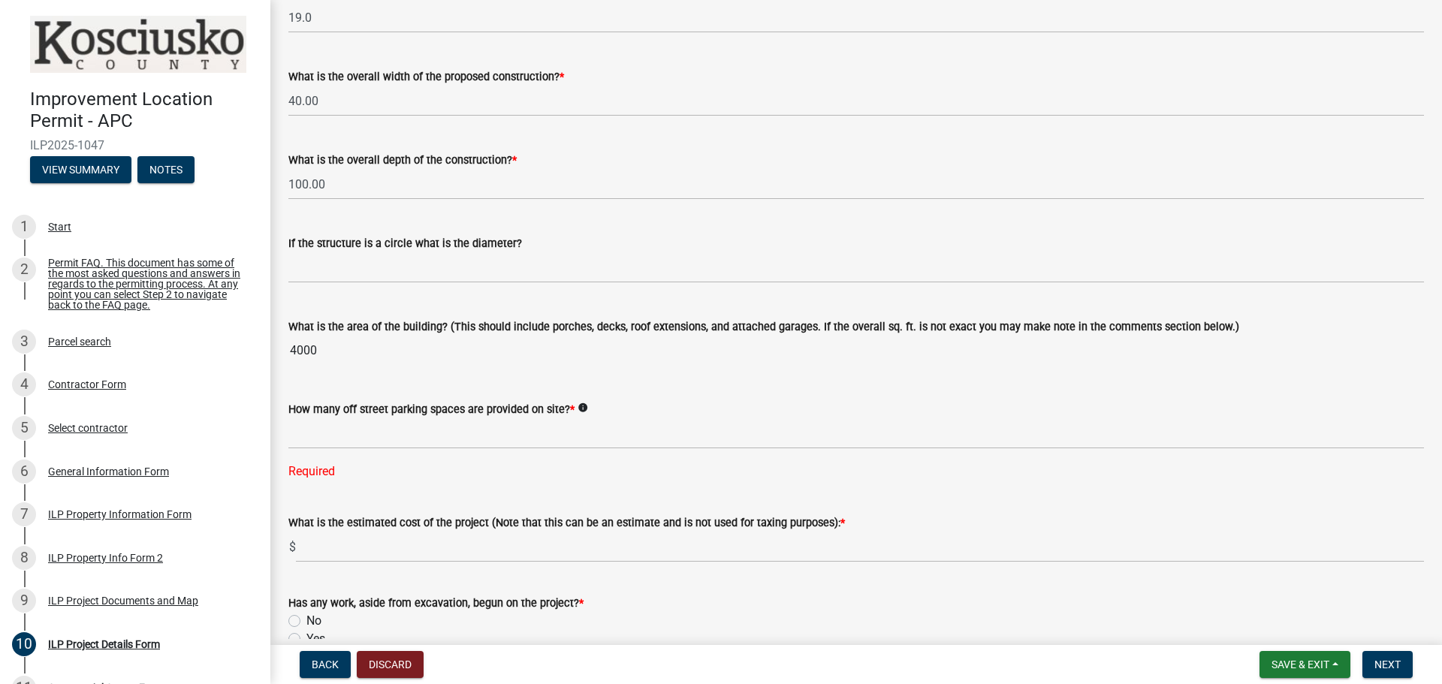
click at [371, 374] on wm-data-entity-input "What is the area of the building? (This should include porches, decks, roof ext…" at bounding box center [856, 338] width 1136 height 83
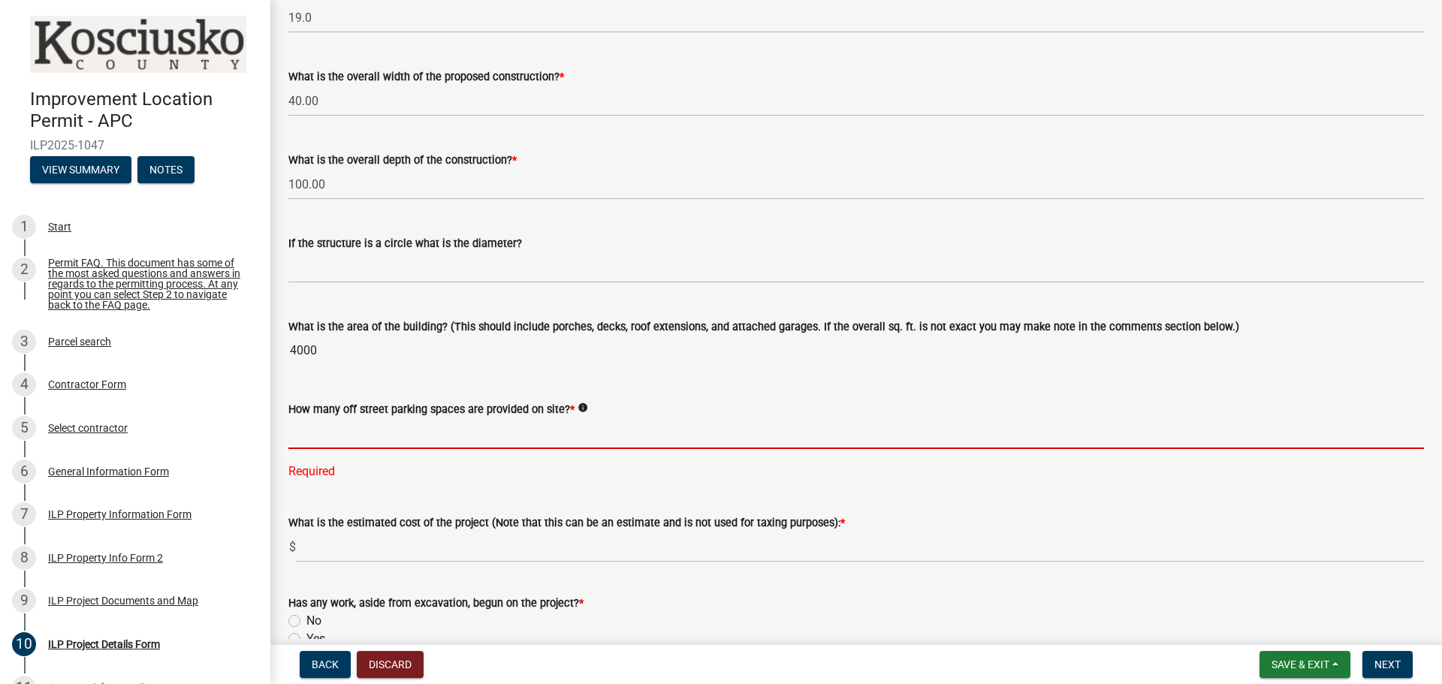
click at [376, 427] on input "text" at bounding box center [856, 433] width 1136 height 31
type input "2"
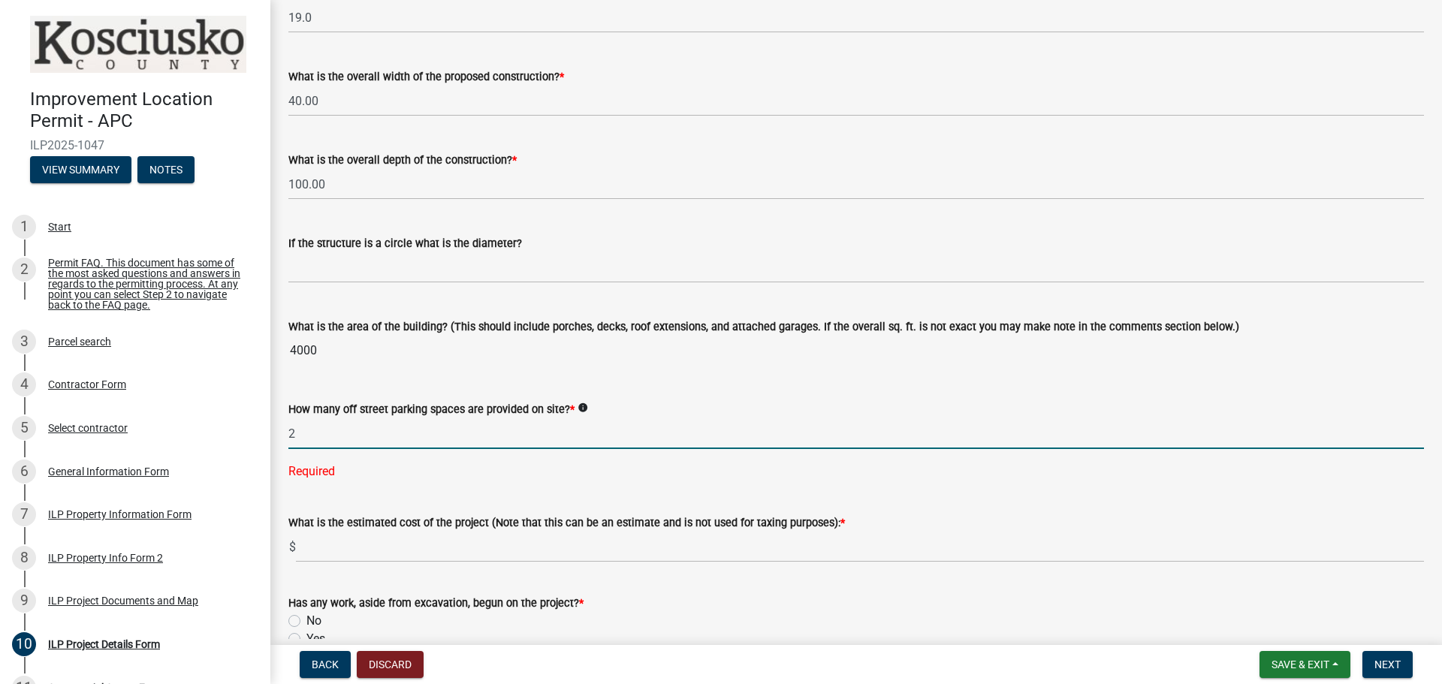
click at [367, 490] on wm-data-entity-input-list "Some properties, due to their configuration, may have multiples of a type yard …" at bounding box center [856, 161] width 1136 height 1507
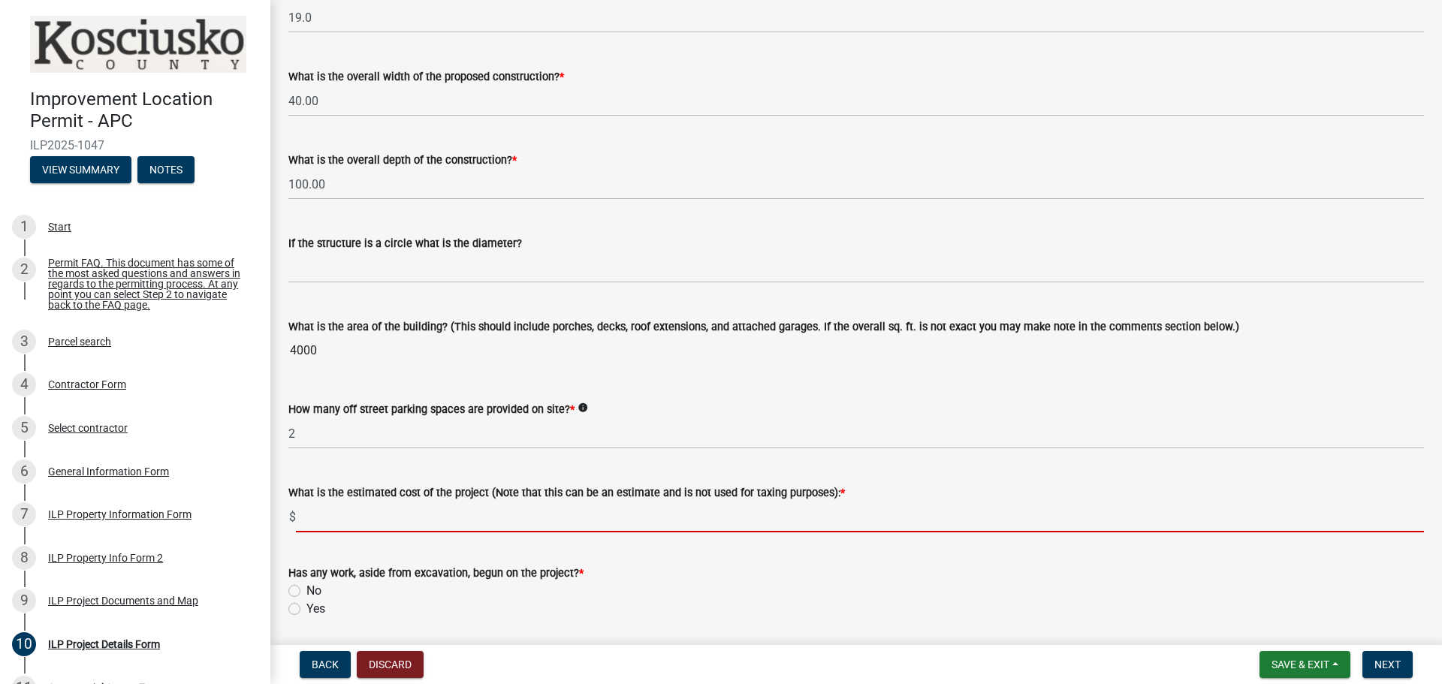
click at [361, 523] on input "text" at bounding box center [860, 517] width 1128 height 31
type input "75000"
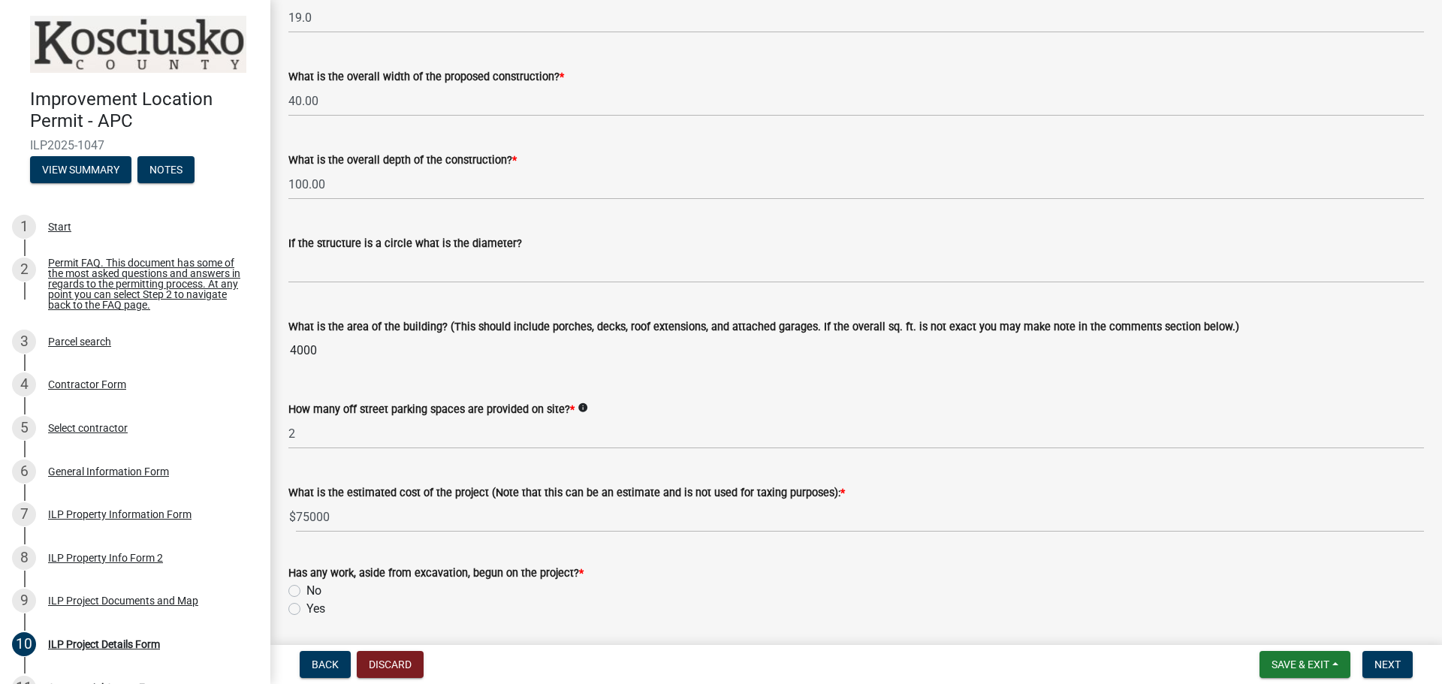
click at [307, 592] on label "No" at bounding box center [314, 591] width 15 height 18
click at [307, 592] on input "No" at bounding box center [312, 587] width 10 height 10
radio input "true"
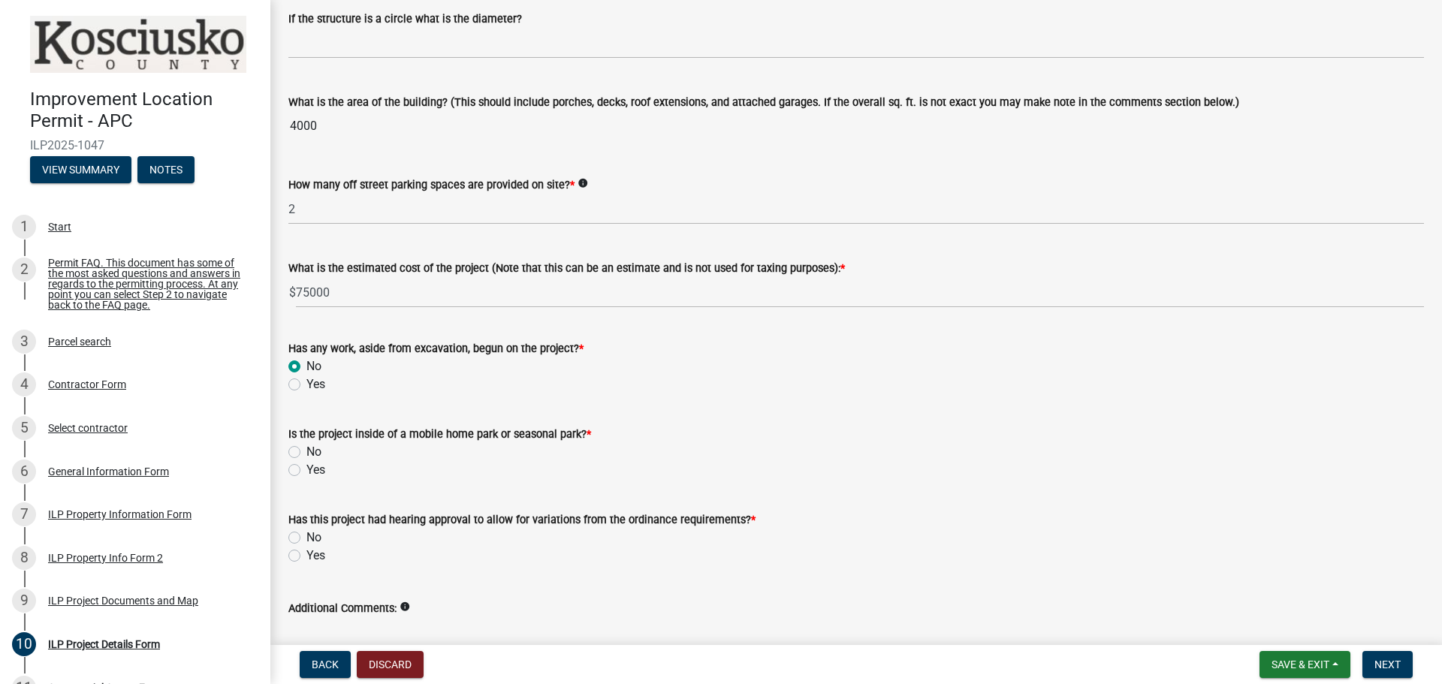
scroll to position [902, 0]
click at [307, 450] on label "No" at bounding box center [314, 452] width 15 height 18
click at [307, 450] on input "No" at bounding box center [312, 448] width 10 height 10
radio input "true"
click at [307, 556] on label "Yes" at bounding box center [316, 555] width 19 height 18
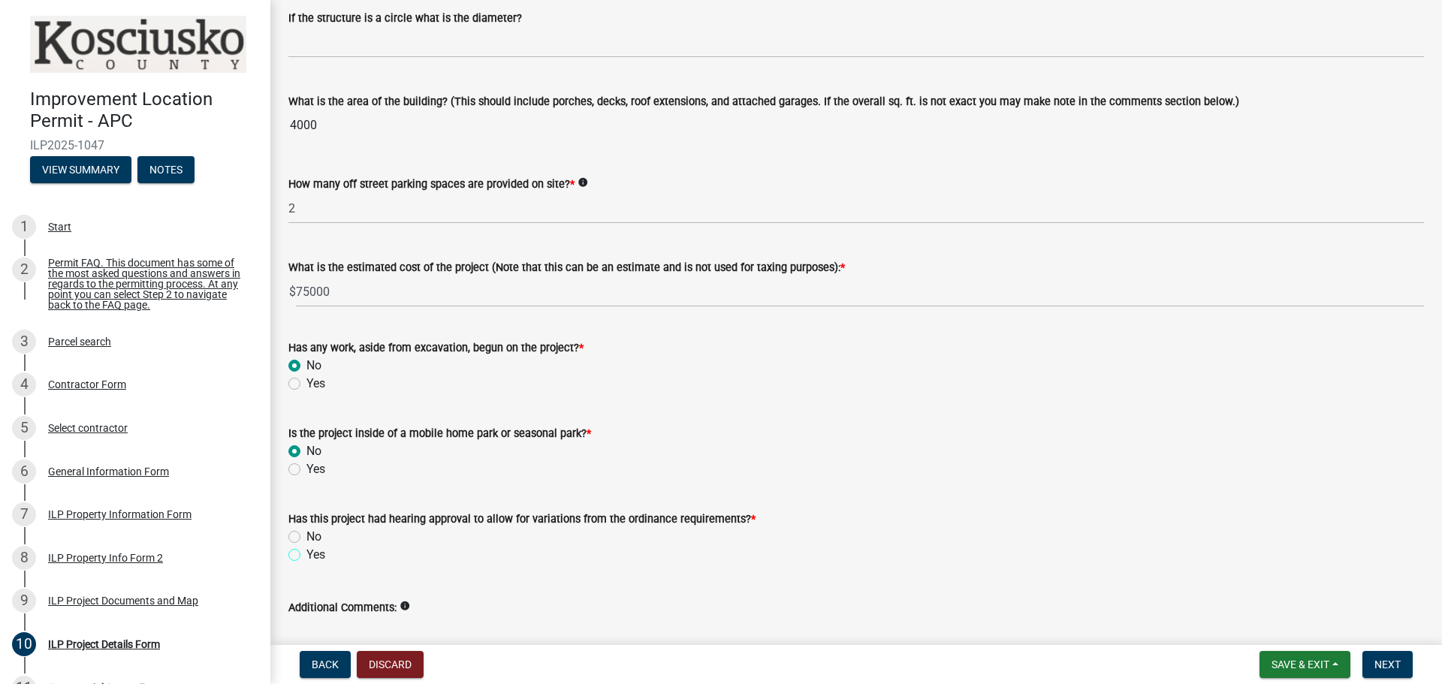
click at [307, 556] on input "Yes" at bounding box center [312, 551] width 10 height 10
radio input "true"
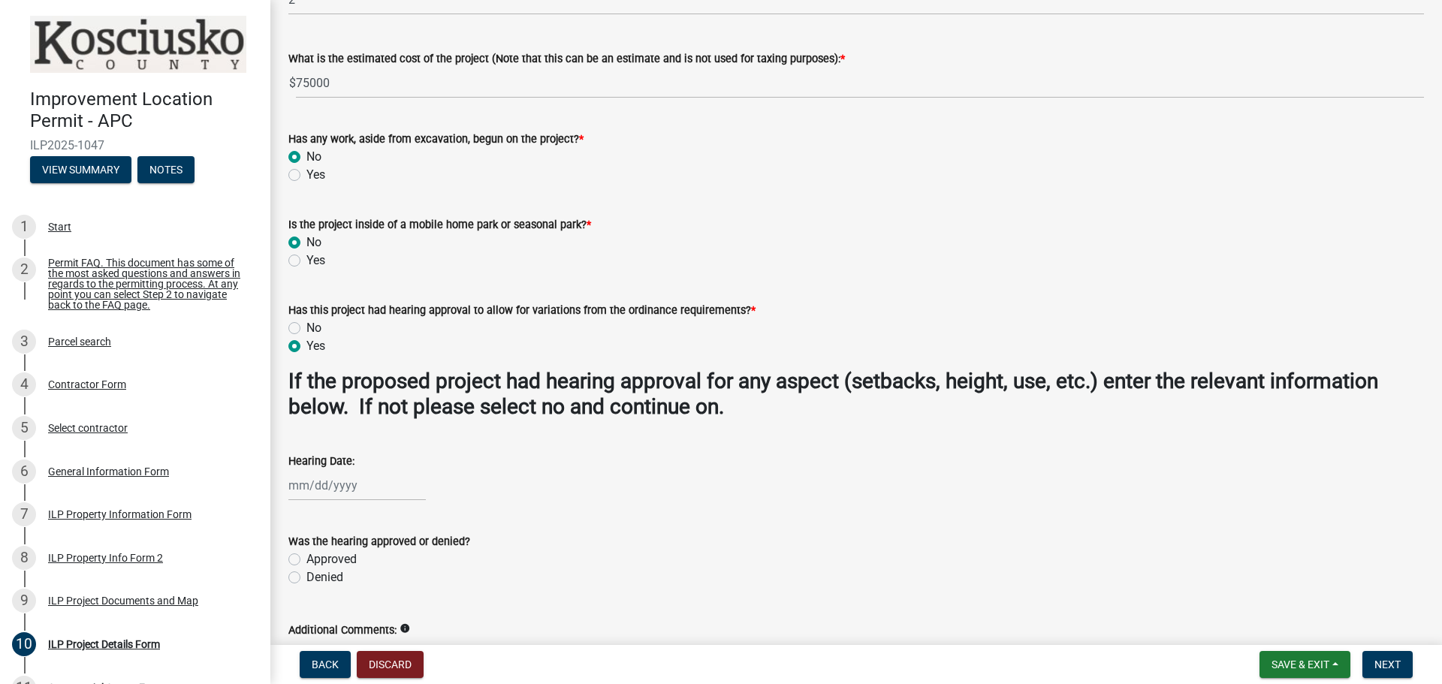
scroll to position [1134, 0]
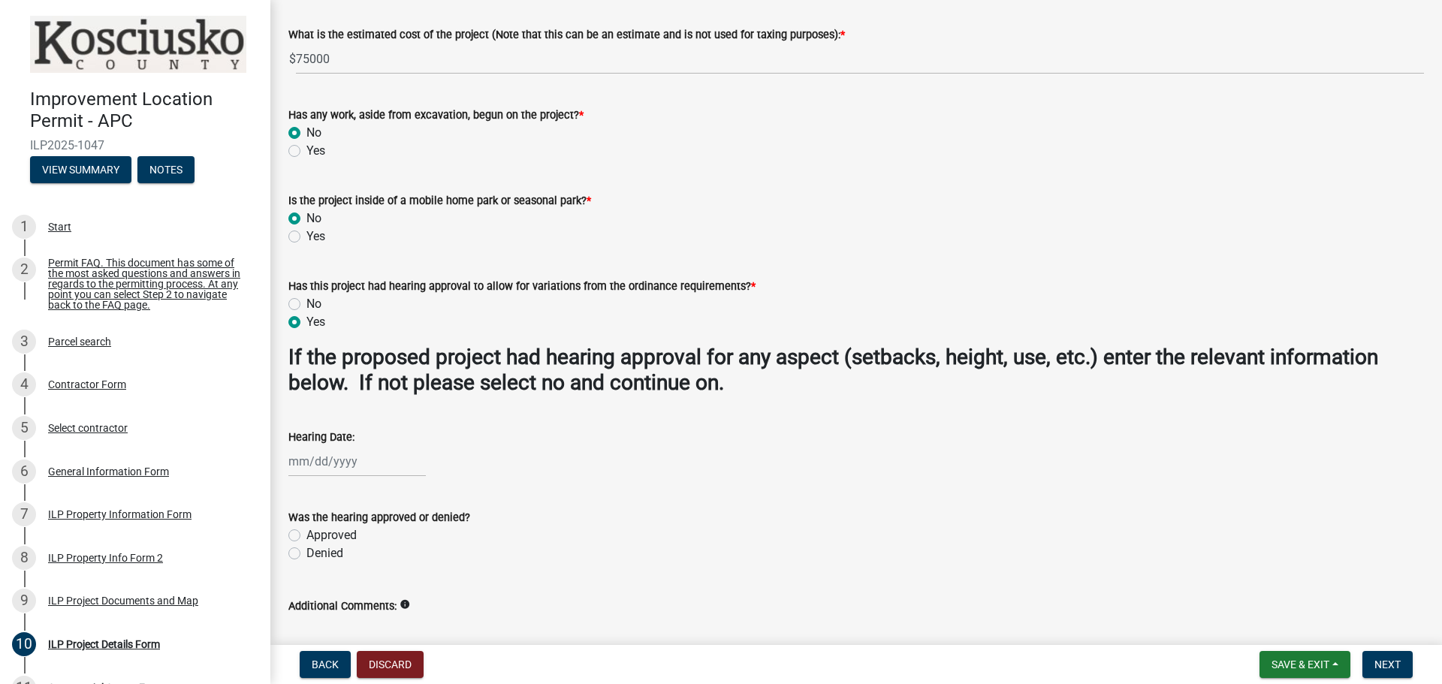
click at [307, 530] on label "Approved" at bounding box center [332, 536] width 50 height 18
click at [307, 530] on input "Approved" at bounding box center [312, 532] width 10 height 10
radio input "true"
select select "8"
select select "2025"
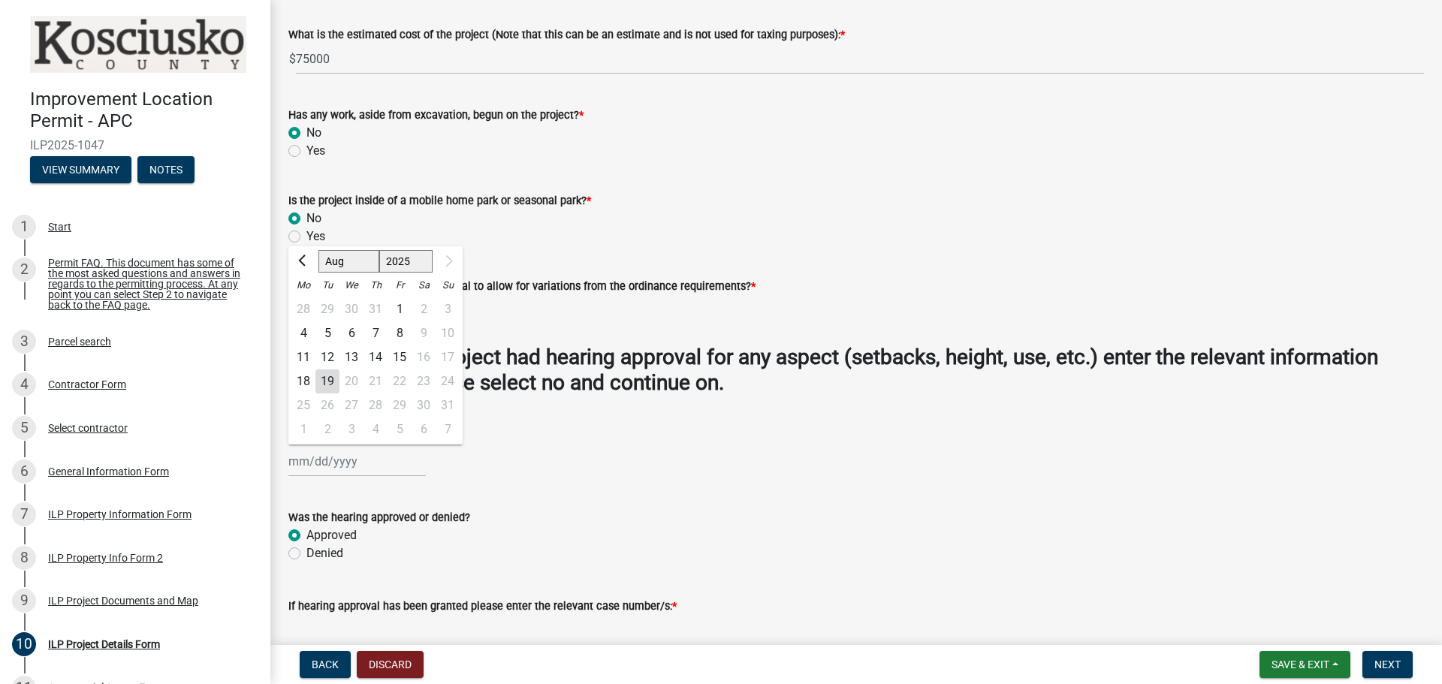
click at [346, 464] on div "[PERSON_NAME] Feb Mar Apr [PERSON_NAME][DATE] [DATE] 1526 1527 1528 1529 1530 1…" at bounding box center [356, 461] width 137 height 31
type input "[DATE]"
click at [406, 563] on div "Denied" at bounding box center [856, 554] width 1136 height 18
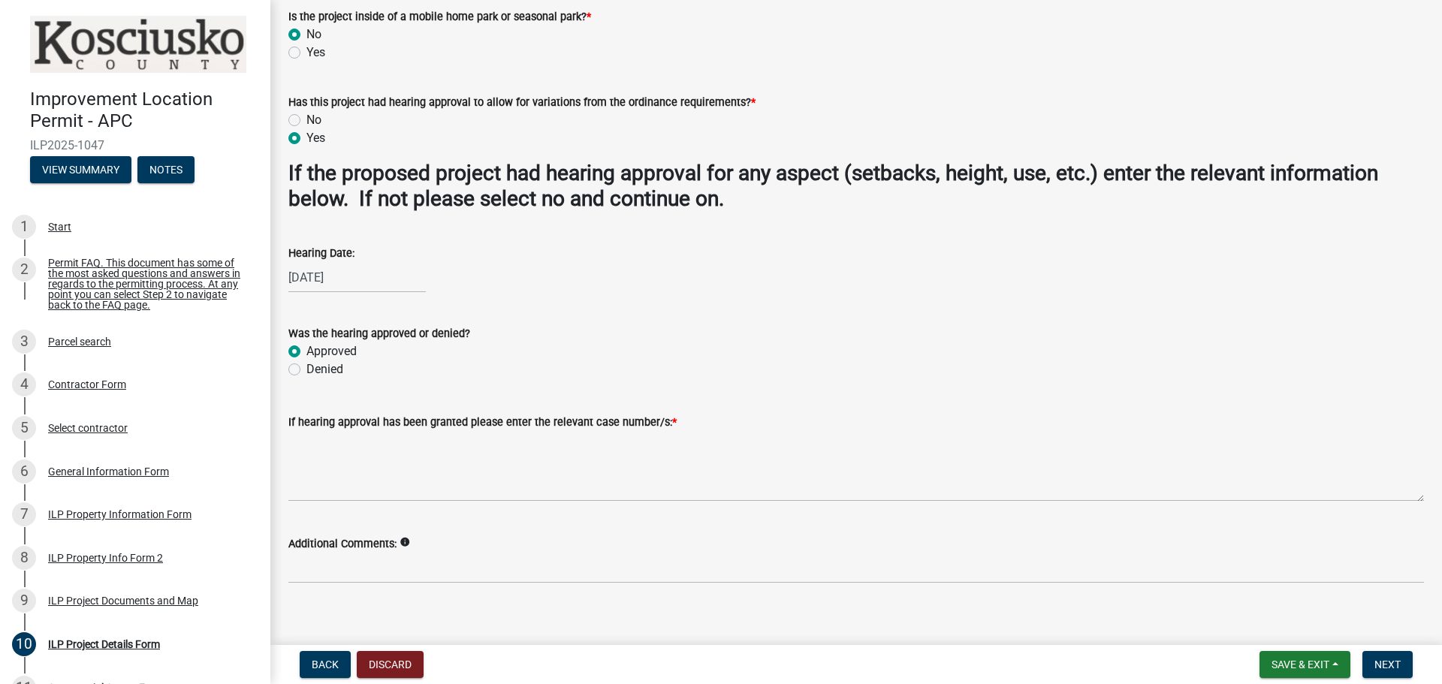
scroll to position [1334, 0]
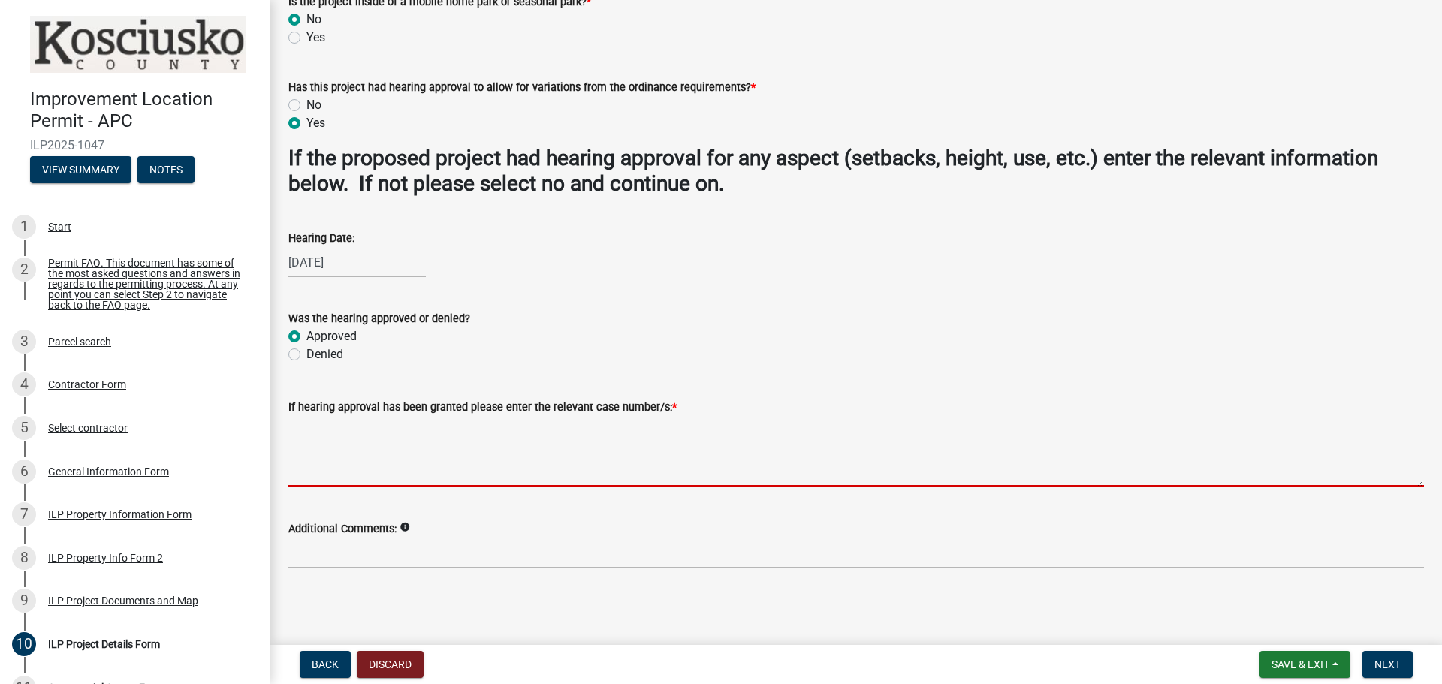
click at [371, 456] on textarea "If hearing approval has been granted please enter the relevant case number/s: *" at bounding box center [856, 451] width 1136 height 71
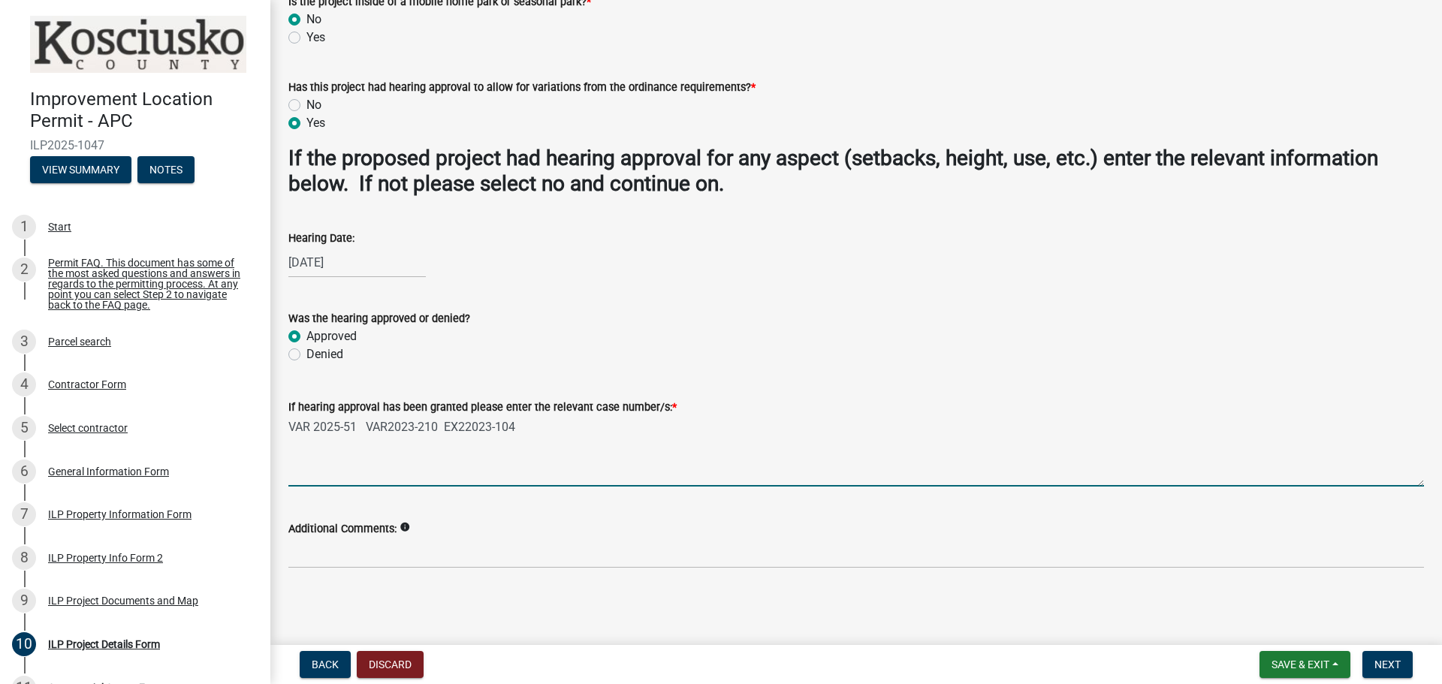
type textarea "VAR 2025-51 VAR2023-210 EX22023-104"
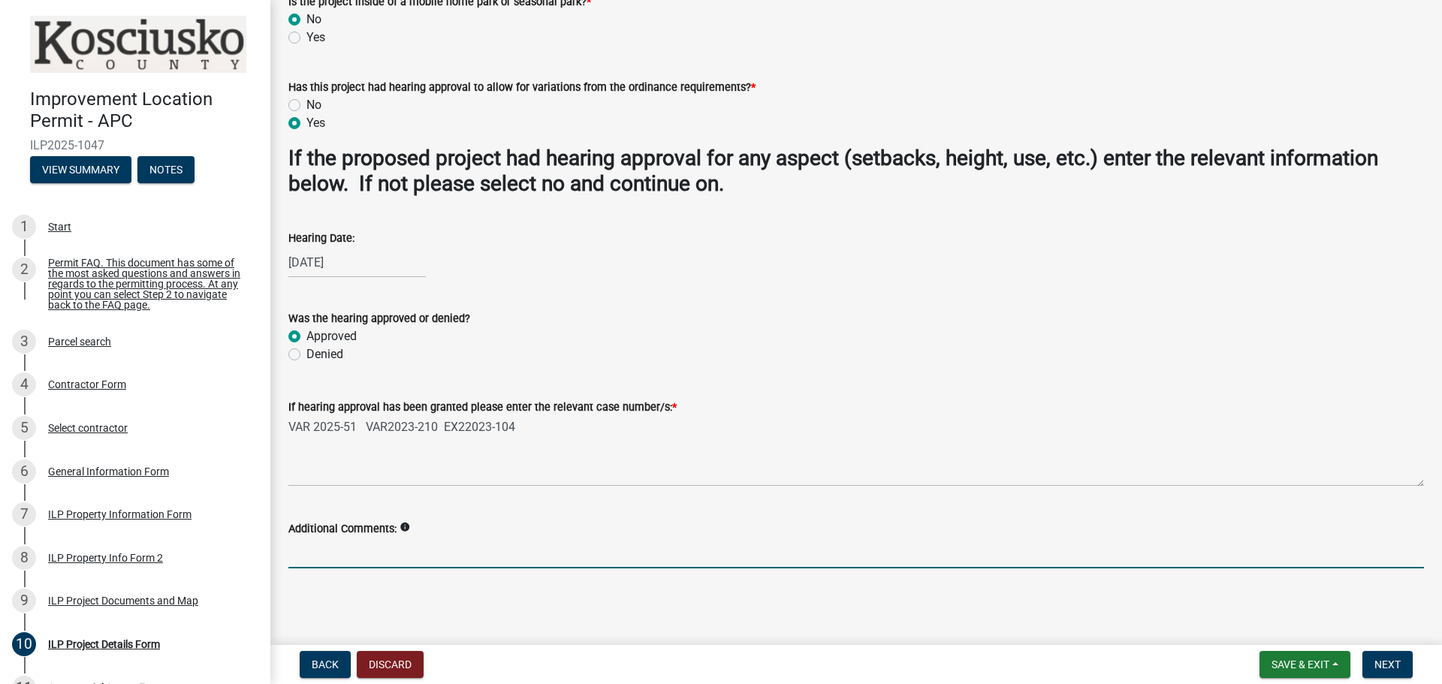
click at [355, 549] on input "Additional Comments:" at bounding box center [856, 553] width 1136 height 31
type input "WAS ALREADY APPROVED FOR FOUNDATION ONLY , HAVE FULL RELEASE NOW"
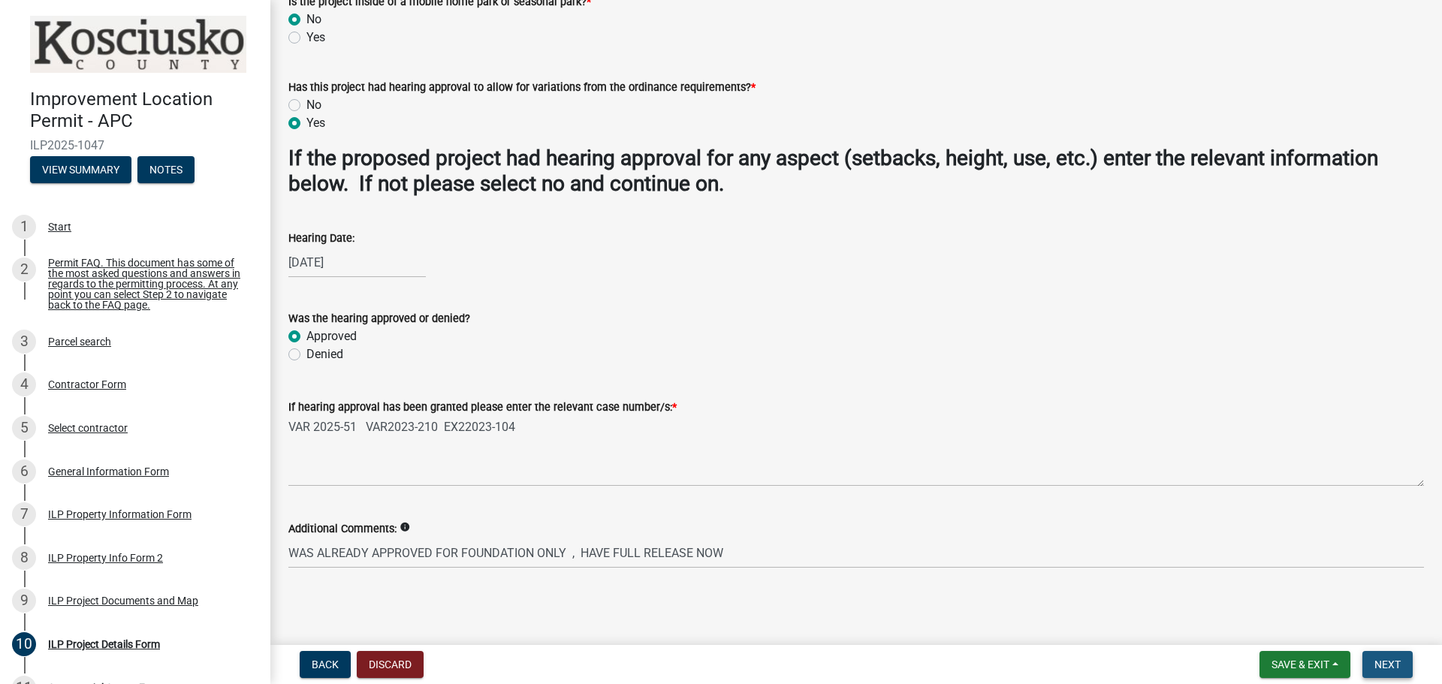
click at [1387, 662] on span "Next" at bounding box center [1388, 665] width 26 height 12
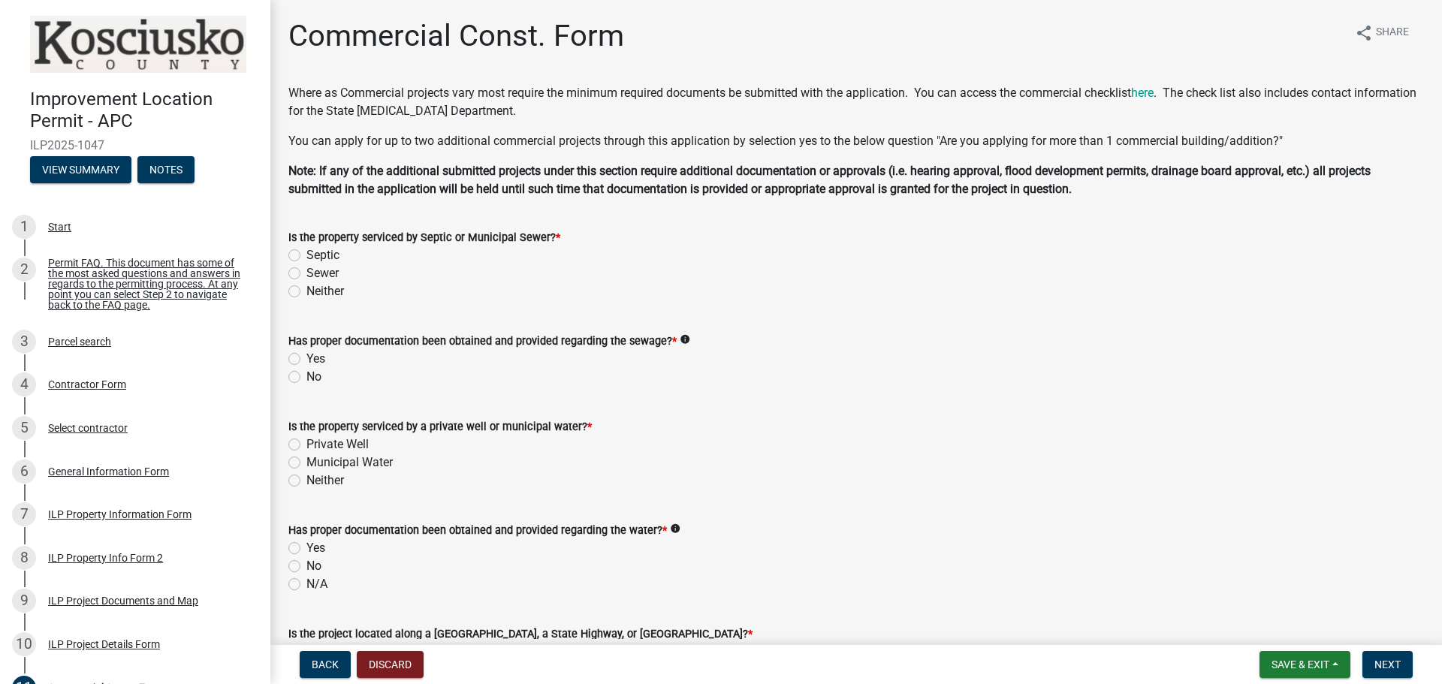
click at [307, 252] on label "Septic" at bounding box center [323, 255] width 33 height 18
click at [307, 252] on input "Septic" at bounding box center [312, 251] width 10 height 10
radio input "true"
click at [307, 356] on label "Yes" at bounding box center [316, 359] width 19 height 18
click at [307, 356] on input "Yes" at bounding box center [312, 355] width 10 height 10
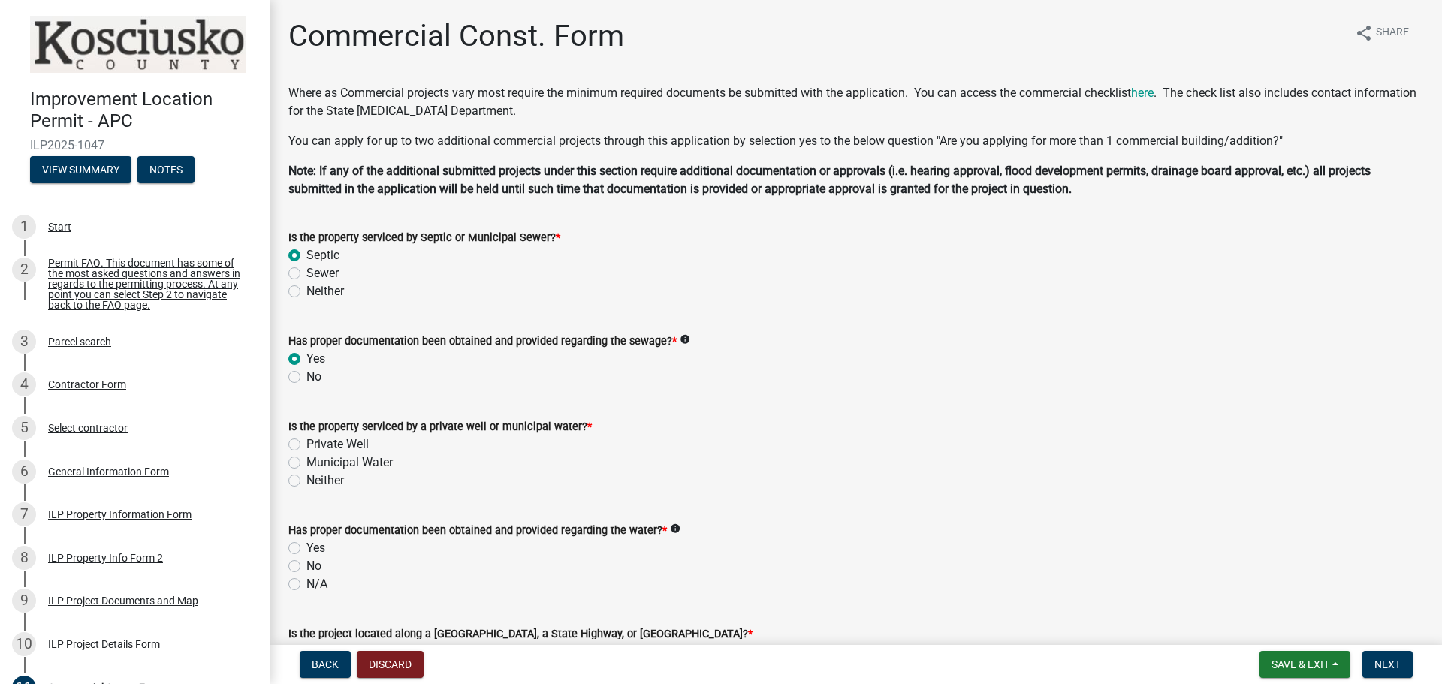
radio input "true"
click at [307, 448] on label "Private Well" at bounding box center [338, 445] width 62 height 18
click at [307, 446] on input "Private Well" at bounding box center [312, 441] width 10 height 10
radio input "true"
click at [307, 548] on label "Yes" at bounding box center [316, 548] width 19 height 18
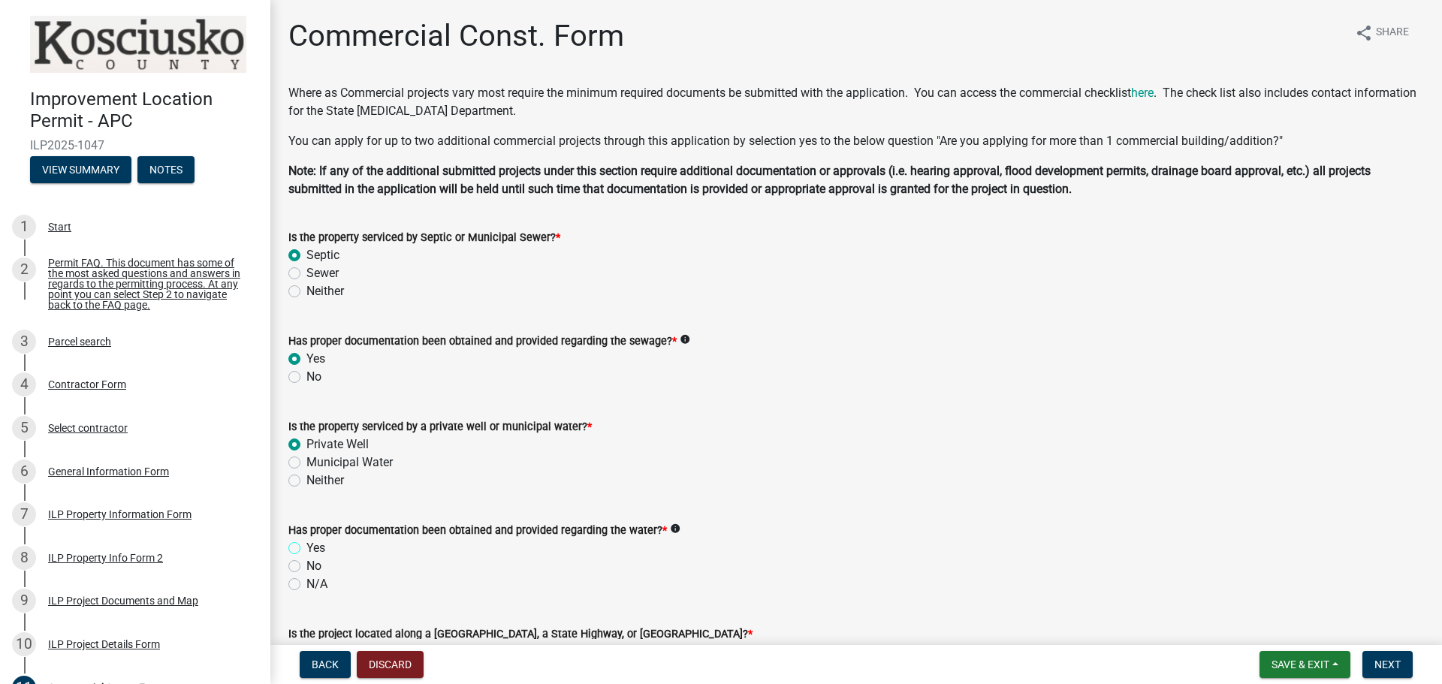
click at [307, 548] on input "Yes" at bounding box center [312, 544] width 10 height 10
radio input "true"
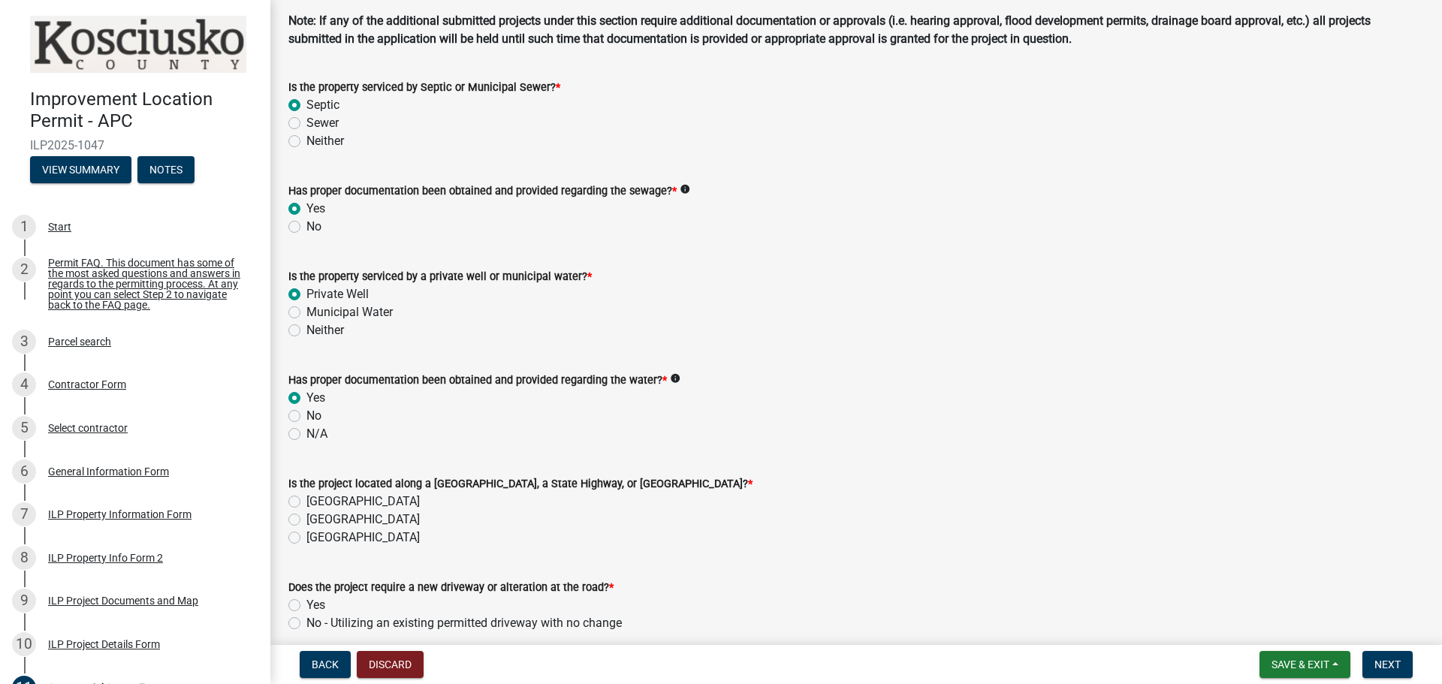
click at [307, 499] on label "[GEOGRAPHIC_DATA]" at bounding box center [363, 502] width 113 height 18
click at [307, 499] on input "[GEOGRAPHIC_DATA]" at bounding box center [312, 498] width 10 height 10
radio input "true"
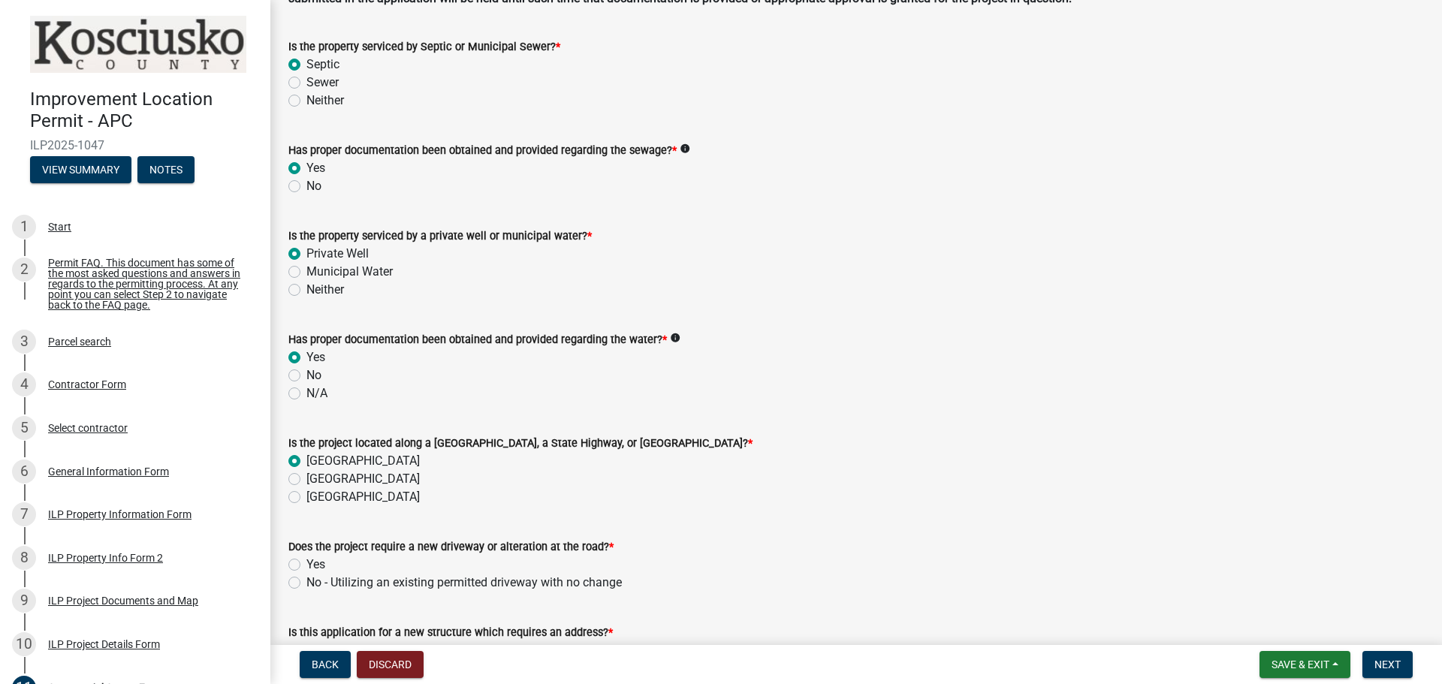
scroll to position [225, 0]
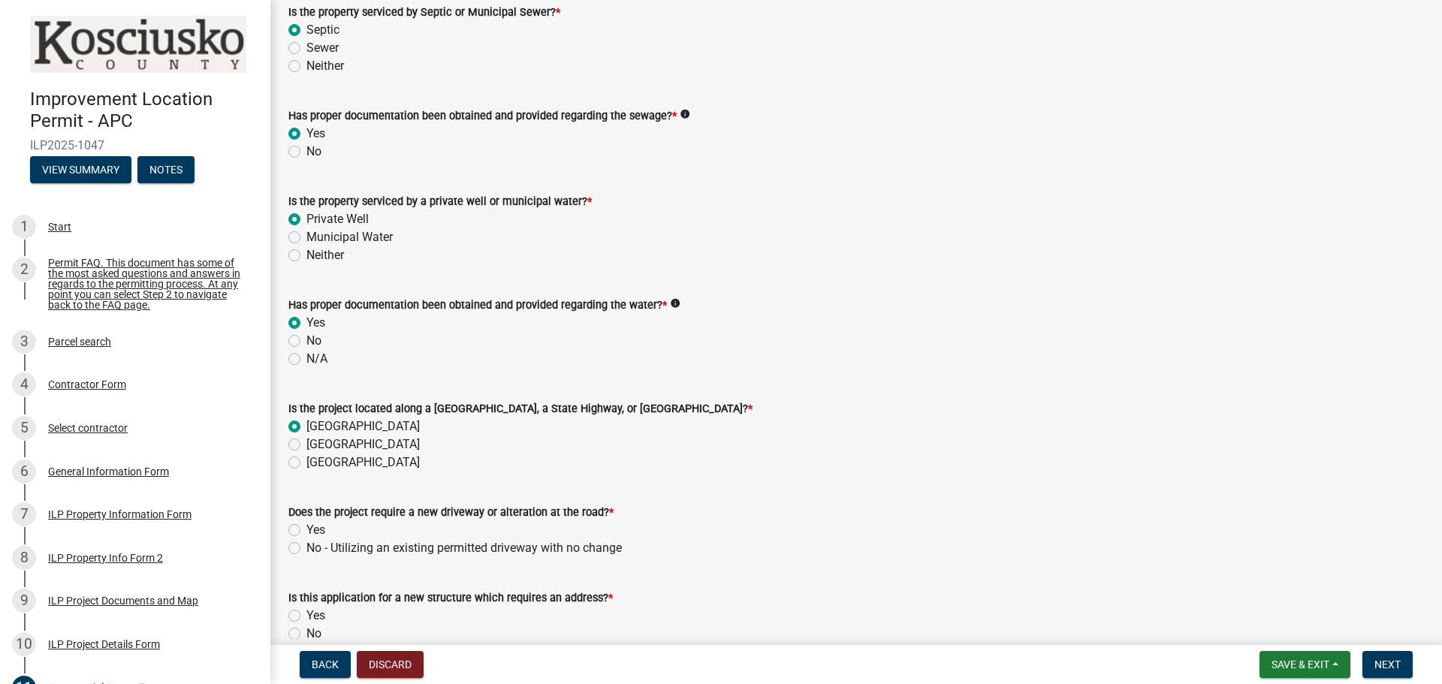
click at [307, 545] on label "No - Utilizing an existing permitted driveway with no change" at bounding box center [465, 548] width 316 height 18
click at [307, 545] on input "No - Utilizing an existing permitted driveway with no change" at bounding box center [312, 544] width 10 height 10
radio input "true"
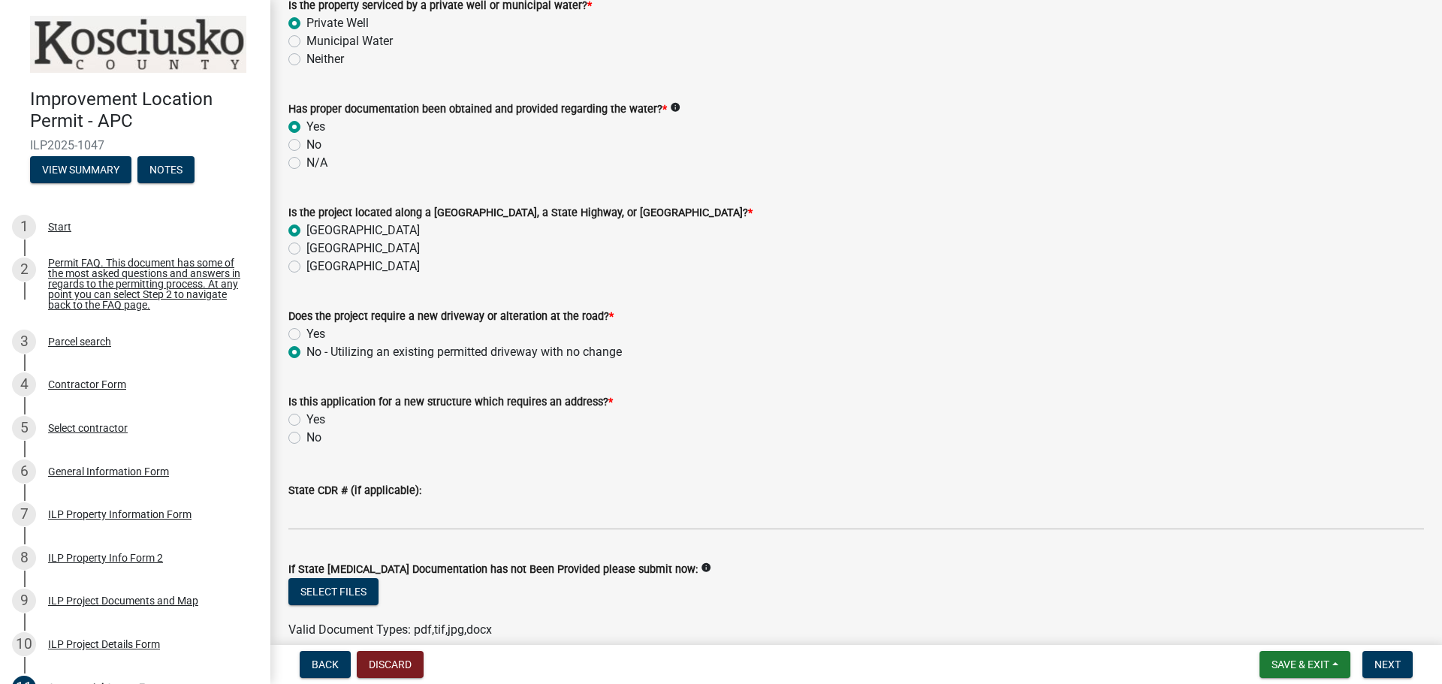
scroll to position [451, 0]
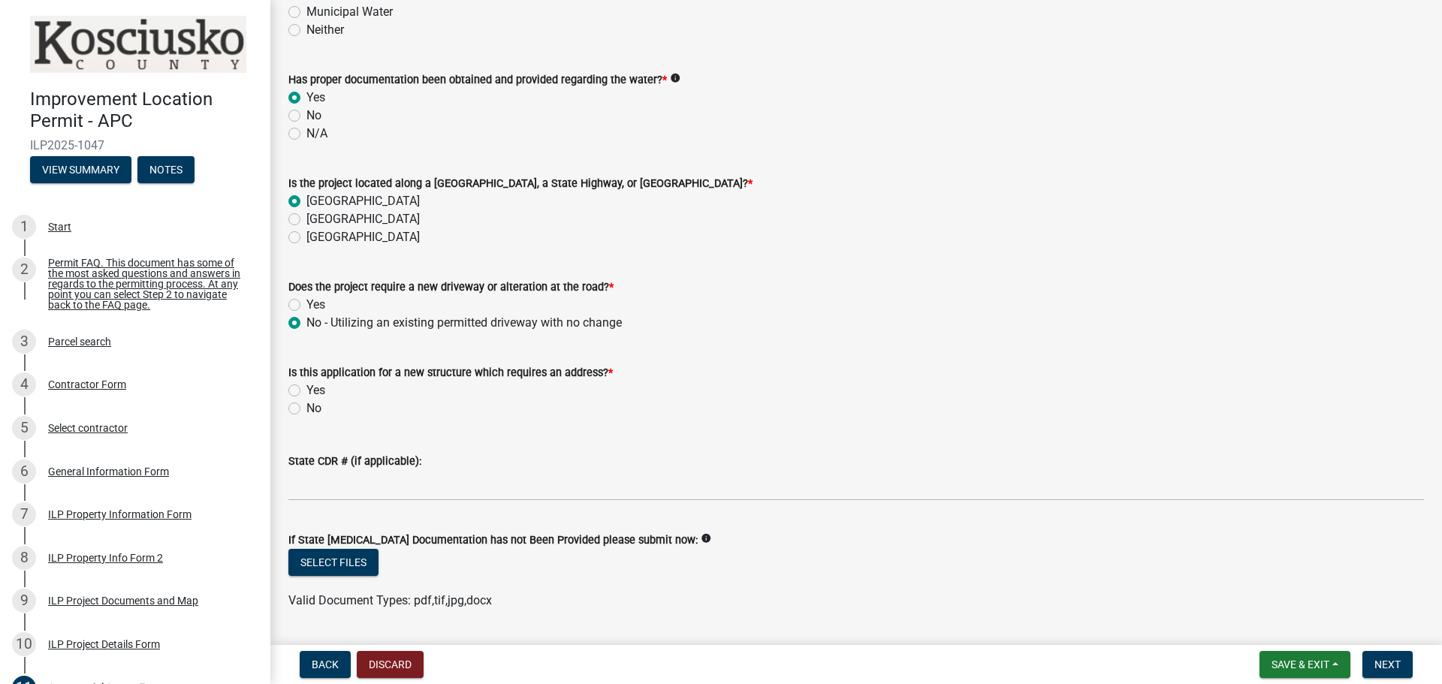
click at [307, 407] on label "No" at bounding box center [314, 409] width 15 height 18
click at [307, 407] on input "No" at bounding box center [312, 405] width 10 height 10
radio input "true"
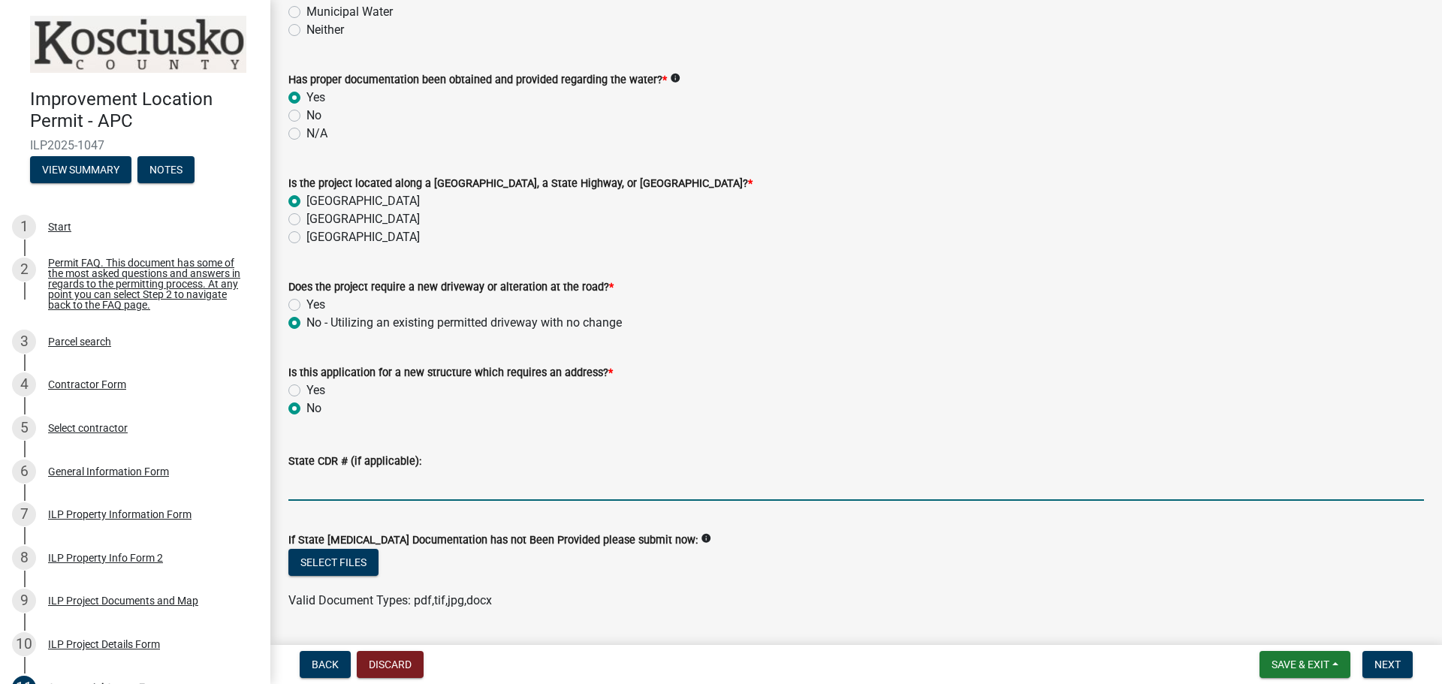
click at [343, 476] on input "State CDR # (if applicable):" at bounding box center [856, 485] width 1136 height 31
click at [366, 476] on input "State CDR # (if applicable):" at bounding box center [856, 485] width 1136 height 31
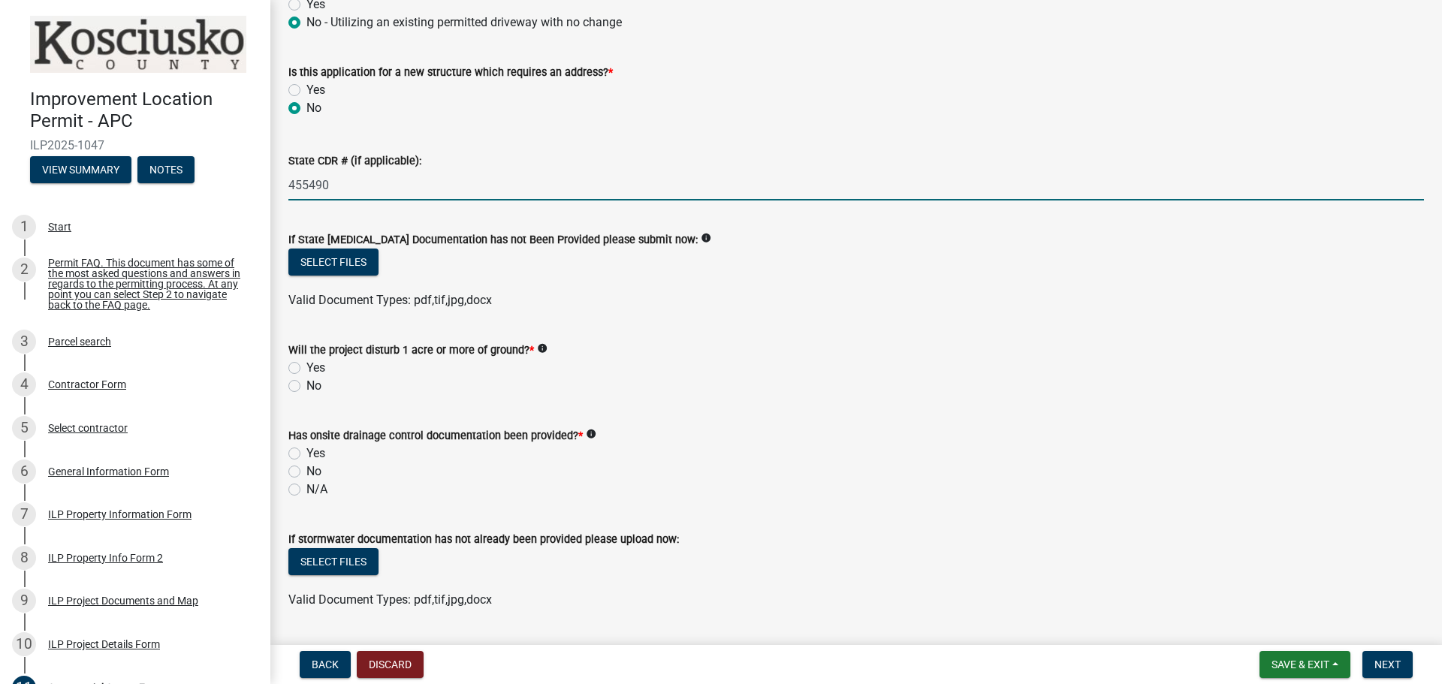
scroll to position [826, 0]
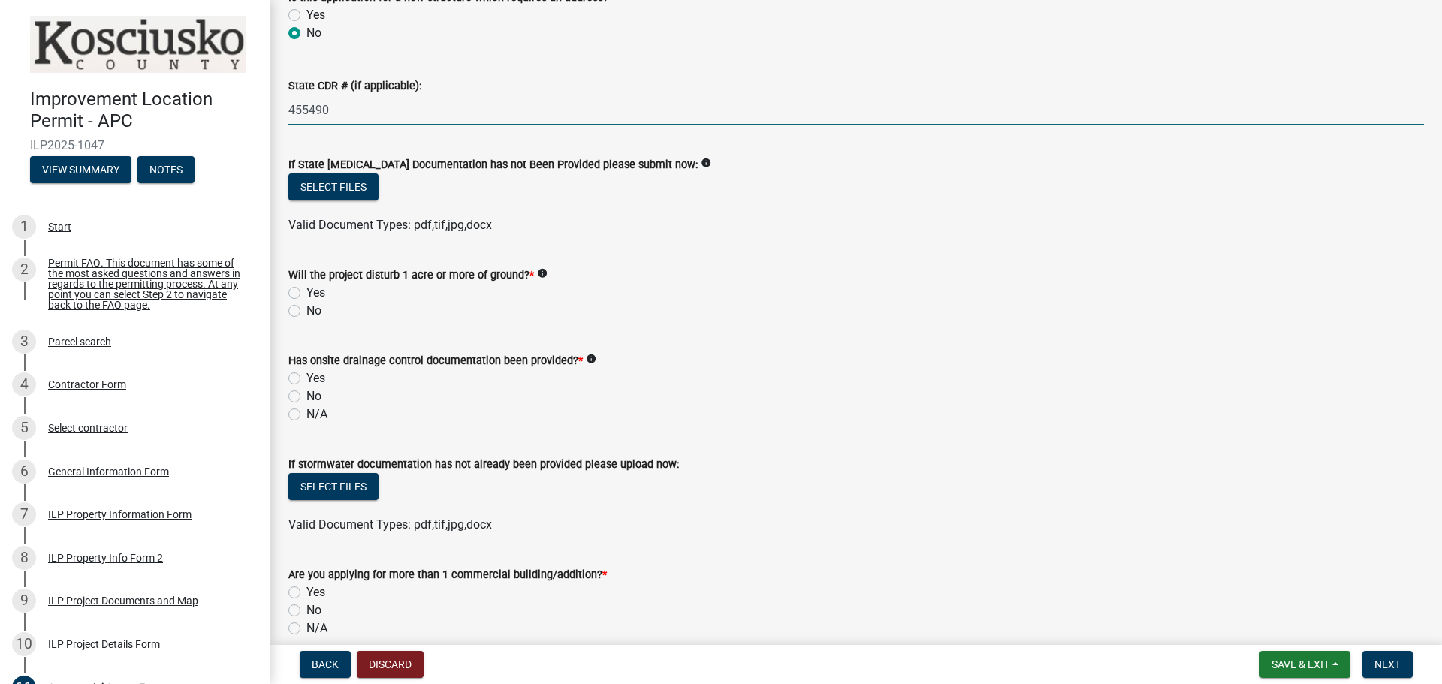
type input "455490"
click at [307, 309] on label "No" at bounding box center [314, 311] width 15 height 18
click at [307, 309] on input "No" at bounding box center [312, 307] width 10 height 10
radio input "true"
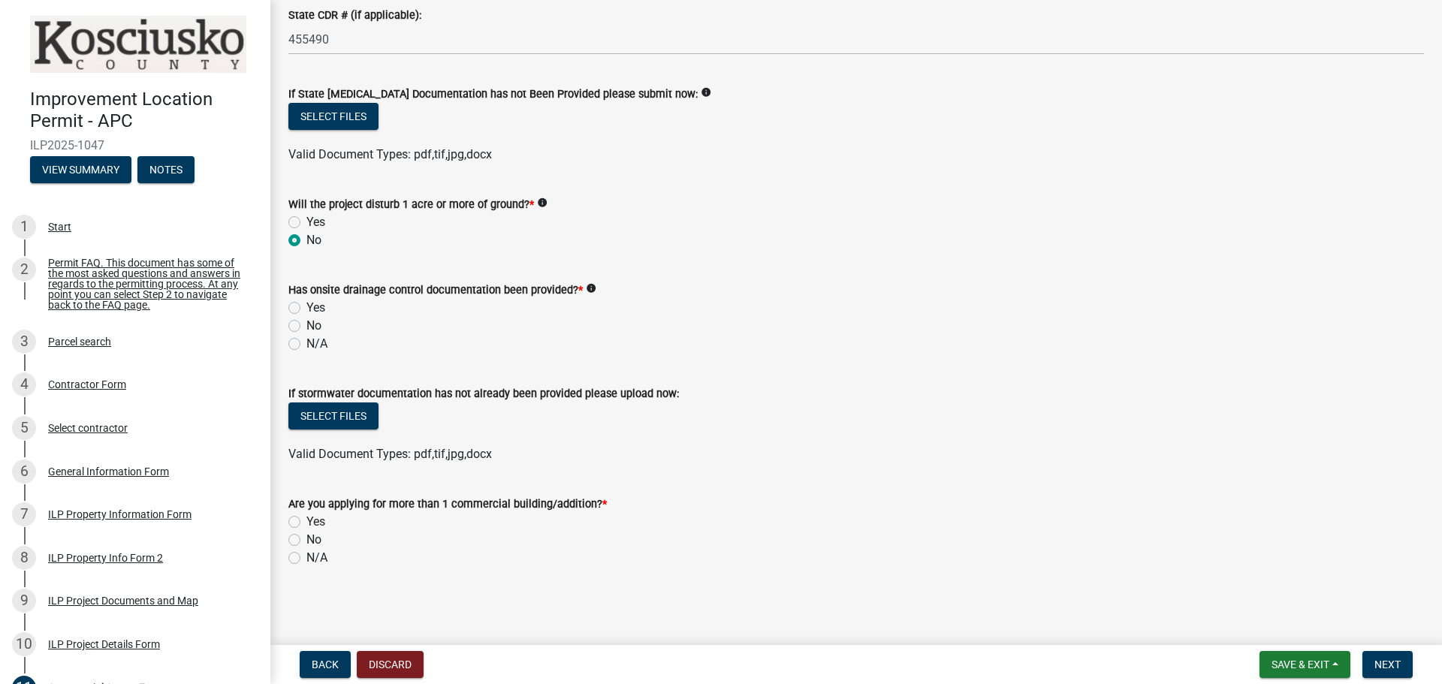
scroll to position [897, 0]
click at [307, 342] on label "N/A" at bounding box center [317, 344] width 21 height 18
click at [307, 342] on input "N/A" at bounding box center [312, 340] width 10 height 10
radio input "true"
click at [307, 539] on label "No" at bounding box center [314, 540] width 15 height 18
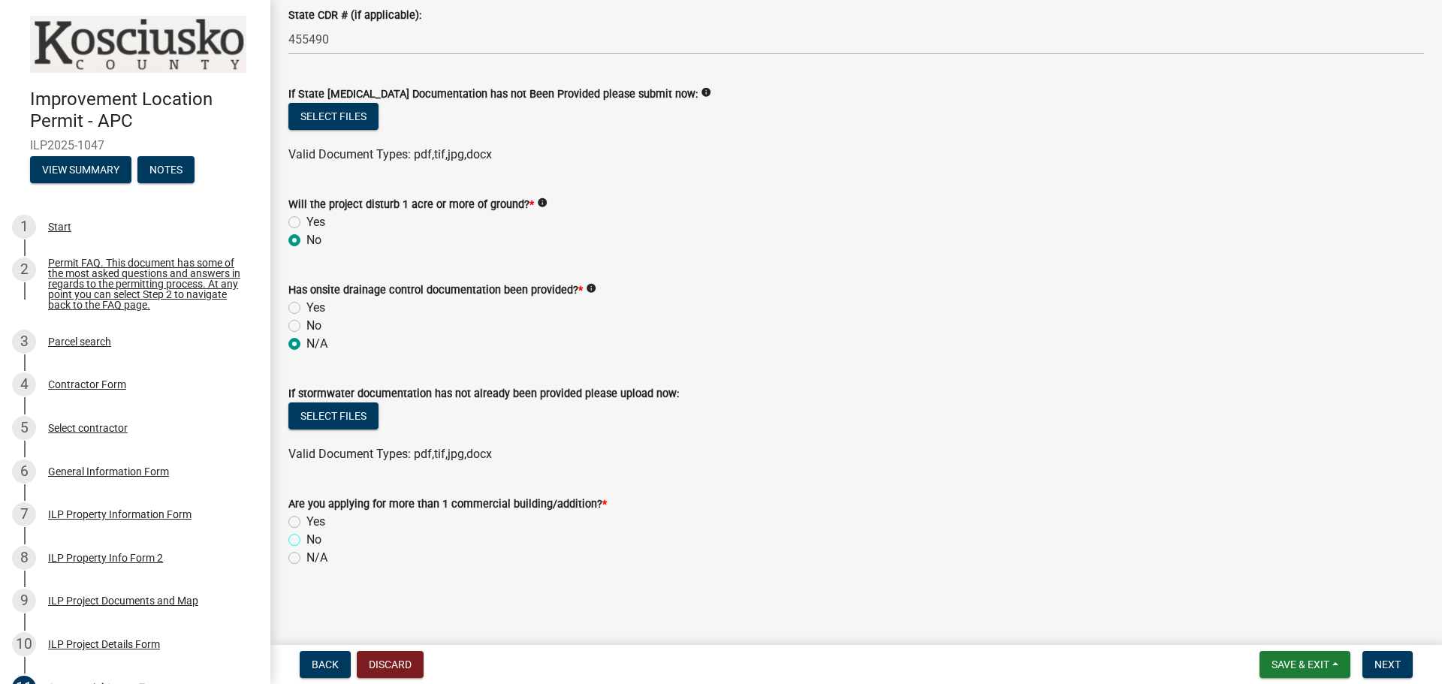
click at [307, 539] on input "No" at bounding box center [312, 536] width 10 height 10
radio input "true"
click at [1392, 663] on span "Next" at bounding box center [1388, 665] width 26 height 12
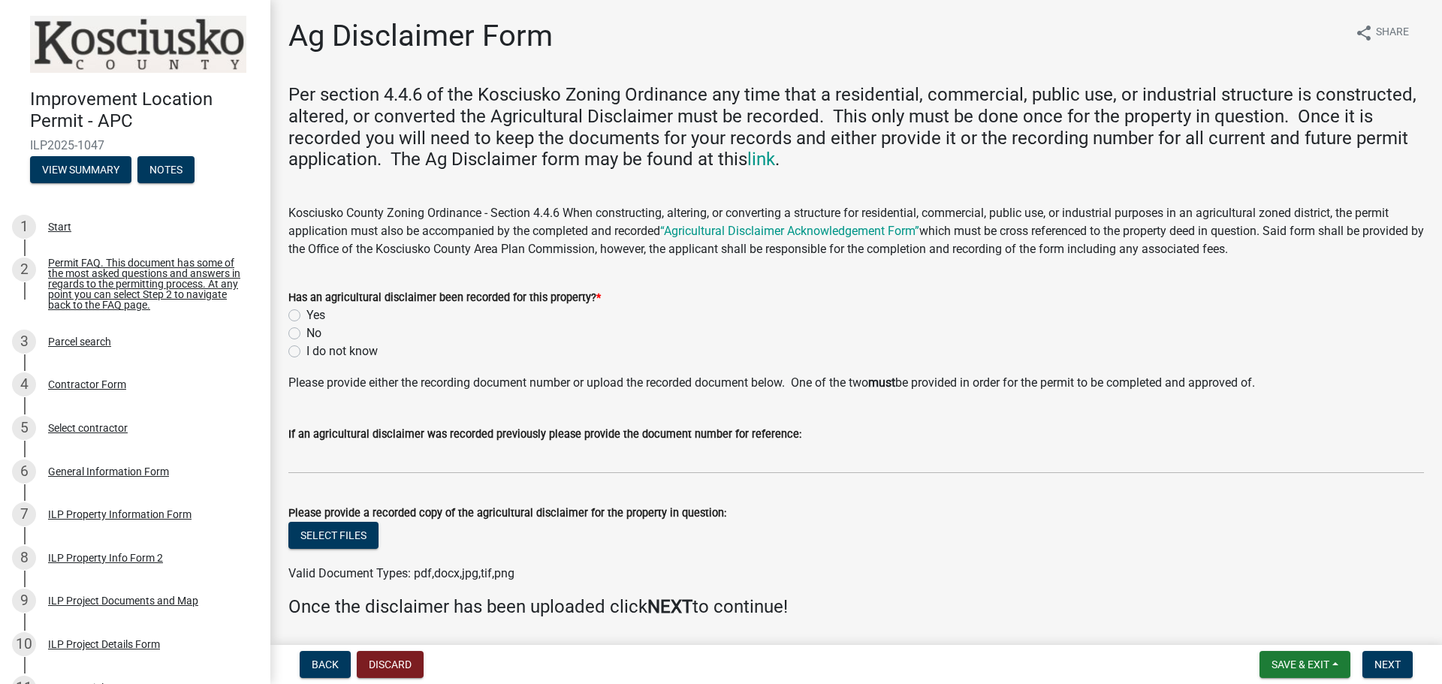
click at [307, 313] on label "Yes" at bounding box center [316, 316] width 19 height 18
click at [307, 313] on input "Yes" at bounding box center [312, 312] width 10 height 10
radio input "true"
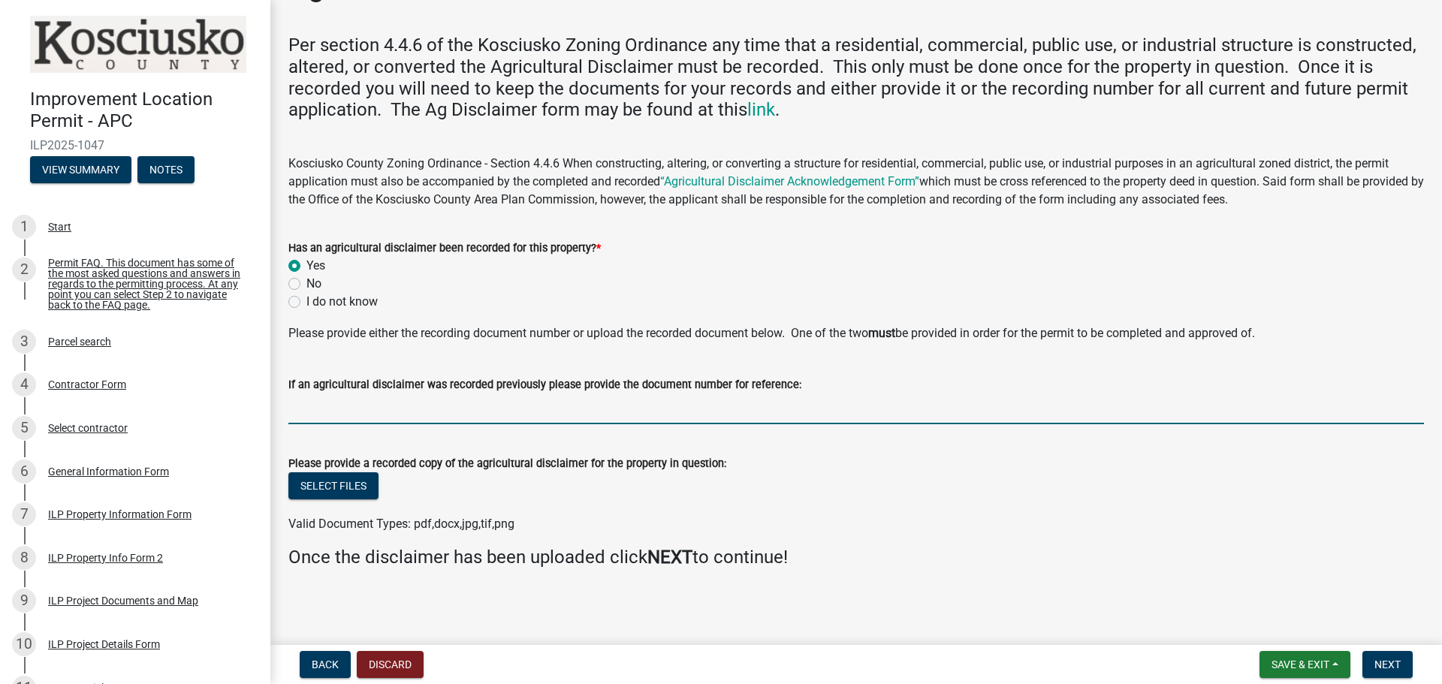
click at [529, 415] on input "If an agricultural disclaimer was recorded previously please provide the docume…" at bounding box center [856, 409] width 1136 height 31
type input "2025080426"
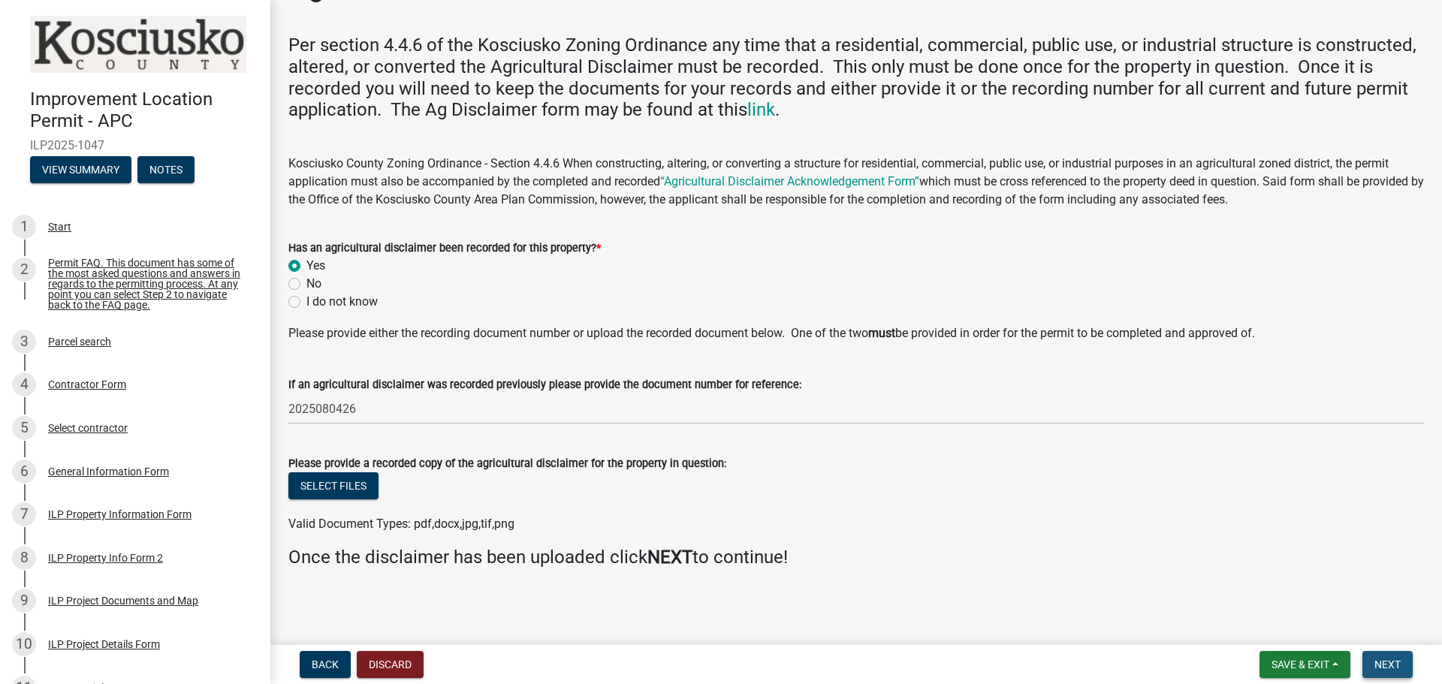
click at [1395, 666] on span "Next" at bounding box center [1388, 665] width 26 height 12
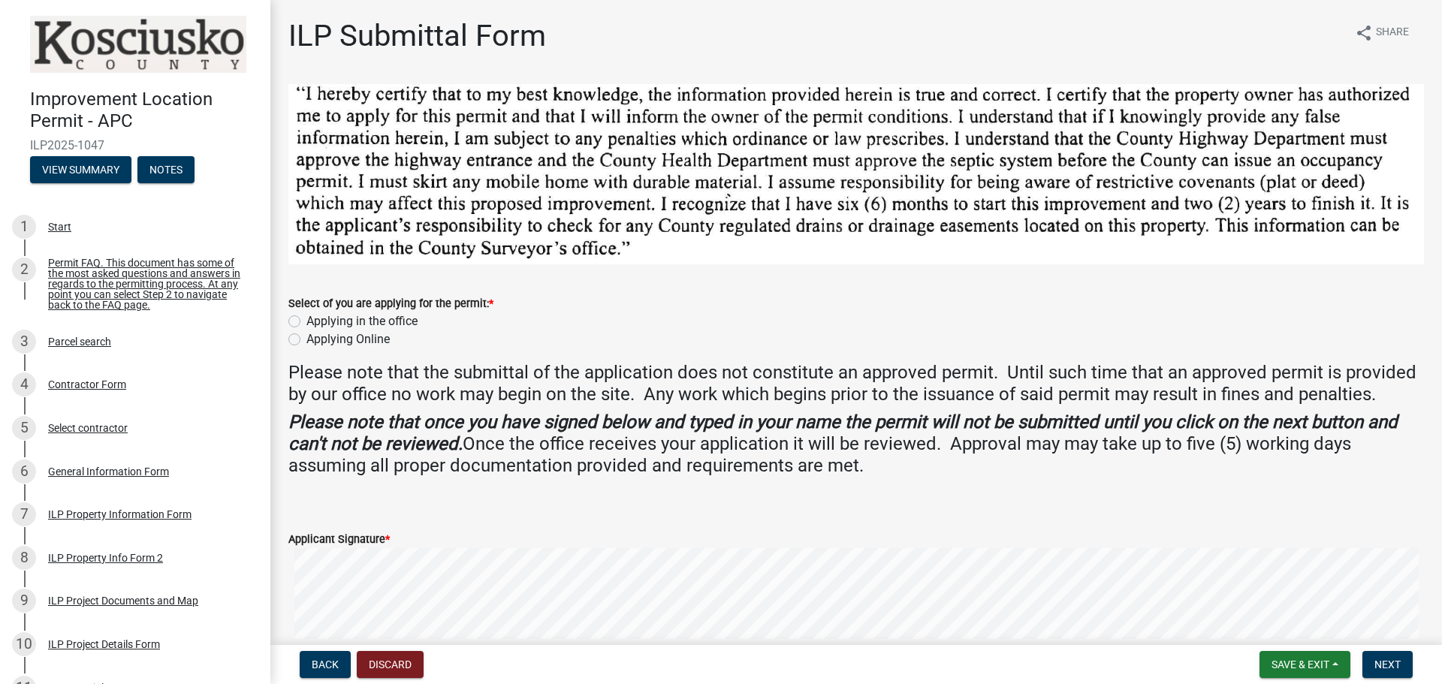
click at [307, 338] on label "Applying Online" at bounding box center [348, 340] width 83 height 18
click at [307, 338] on input "Applying Online" at bounding box center [312, 336] width 10 height 10
radio input "true"
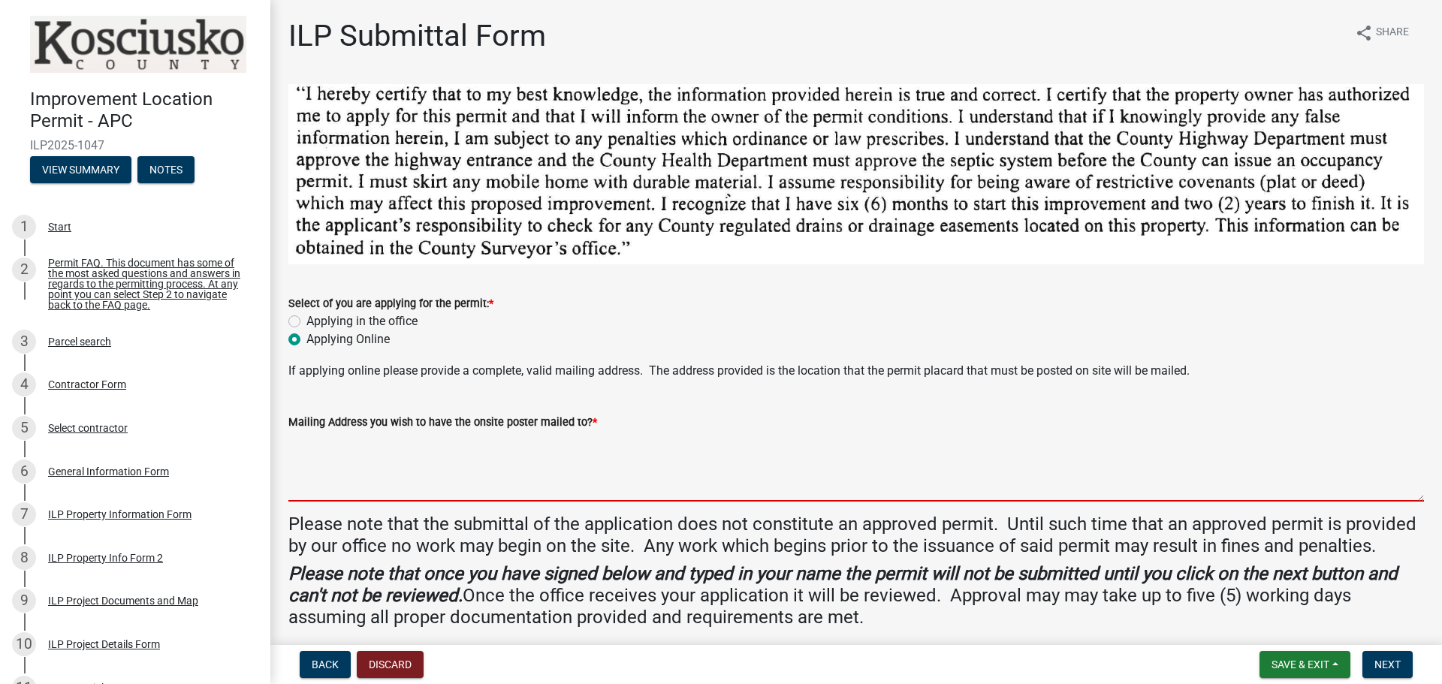
click at [370, 453] on textarea "Mailing Address you wish to have the onsite poster mailed to? *" at bounding box center [856, 466] width 1136 height 71
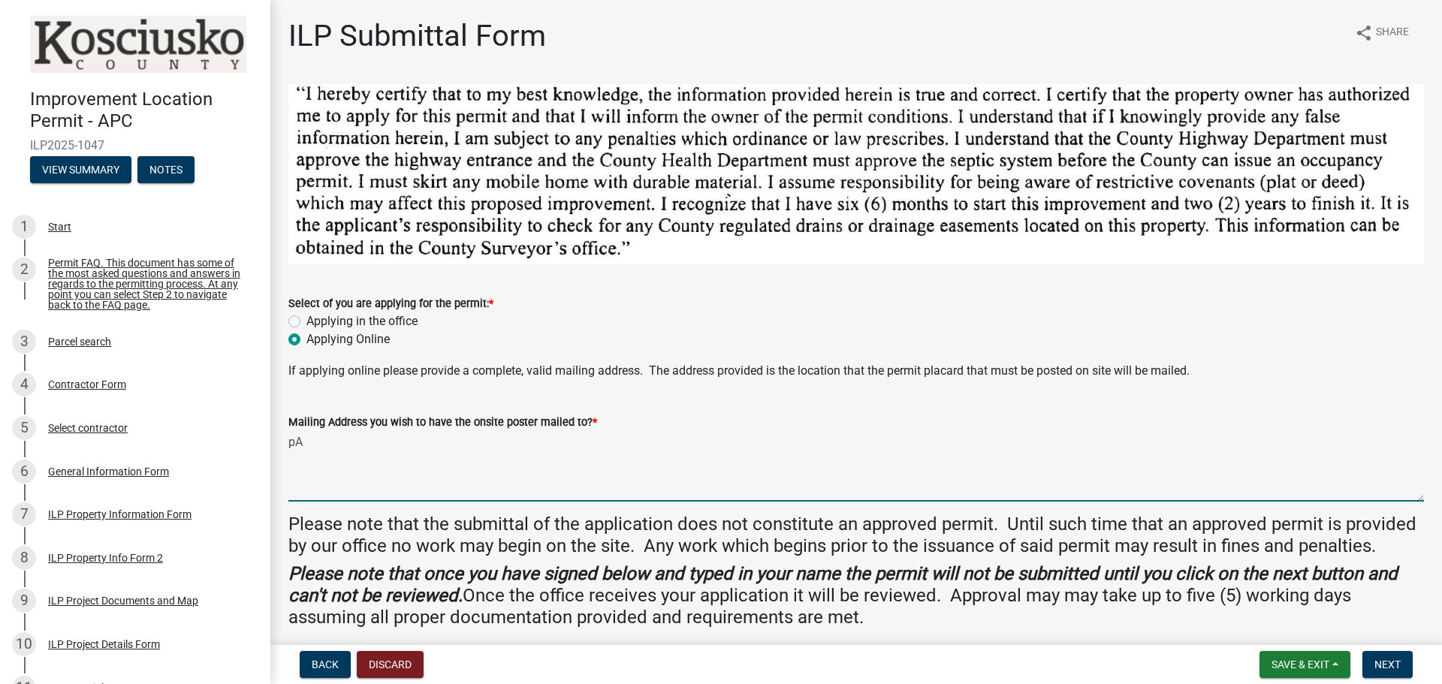
type textarea "p"
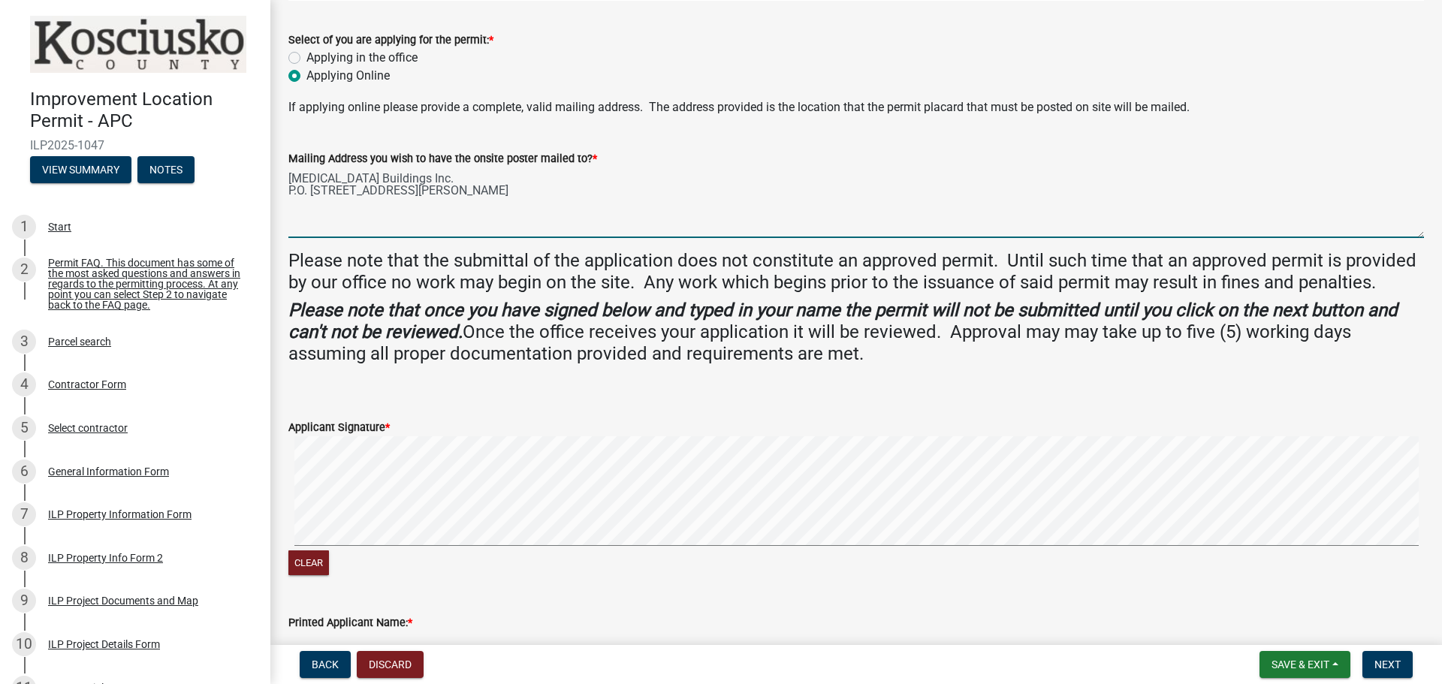
scroll to position [301, 0]
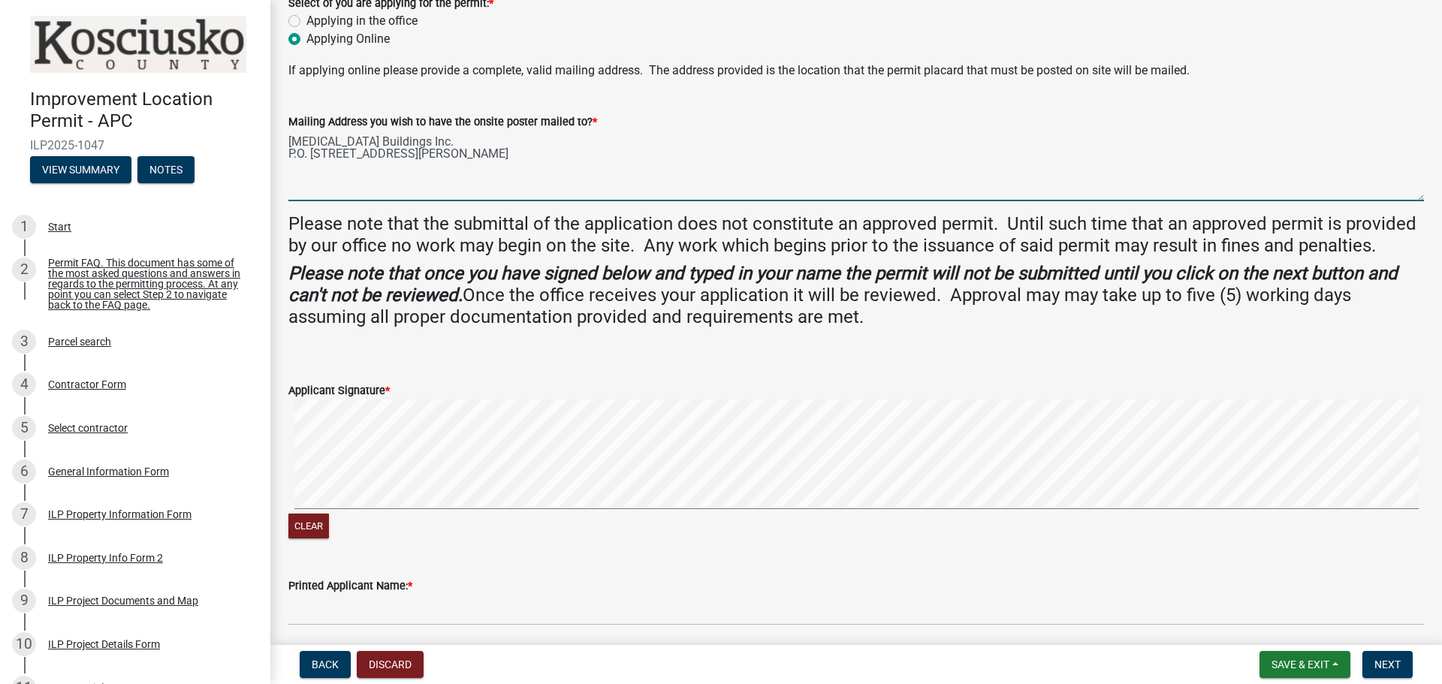
click at [303, 512] on div "Clear" at bounding box center [856, 471] width 1136 height 143
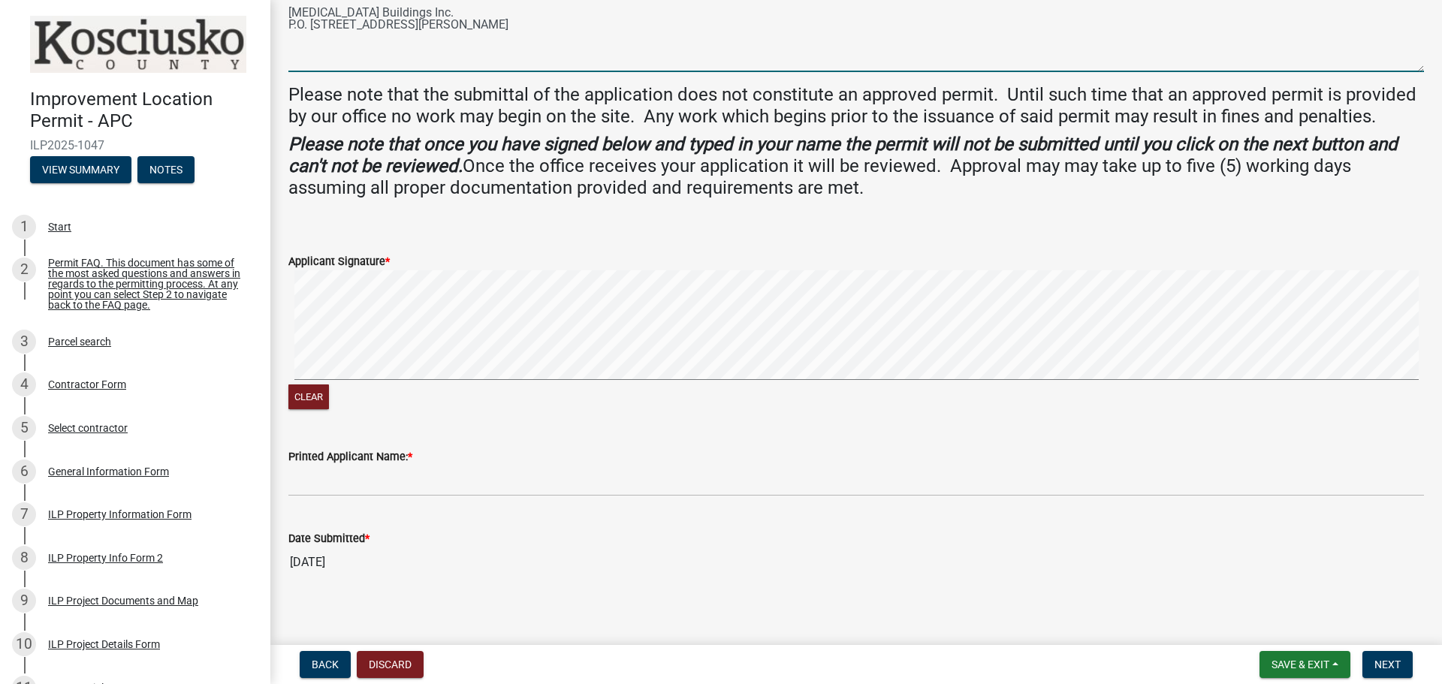
scroll to position [436, 0]
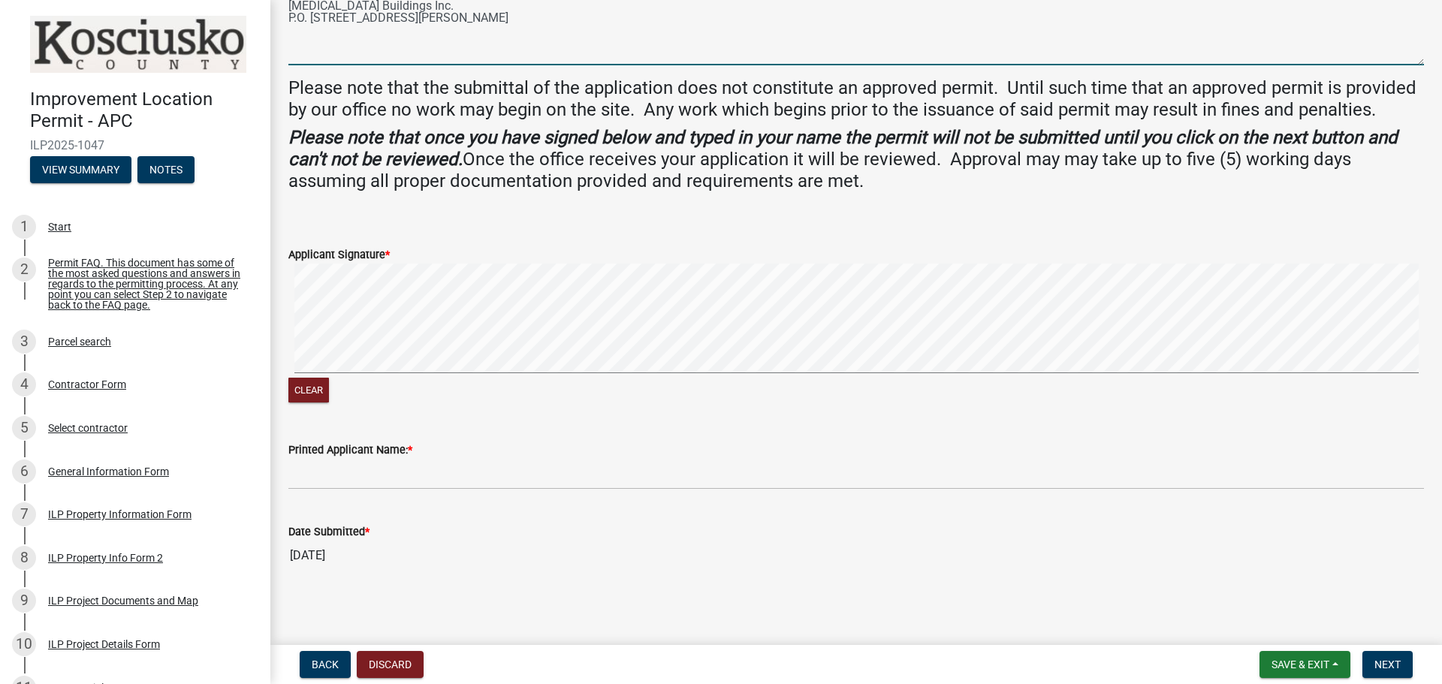
type textarea "[MEDICAL_DATA] Buildings Inc. P.O. [STREET_ADDRESS][PERSON_NAME]"
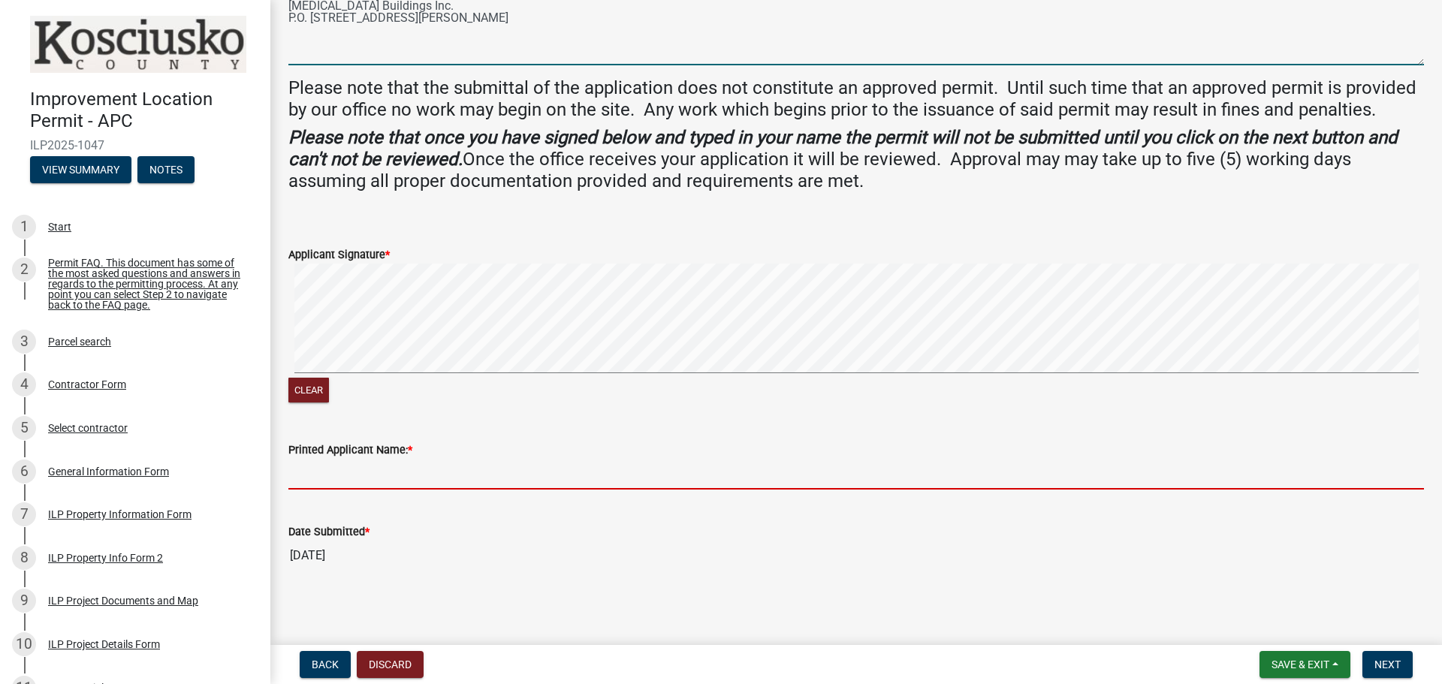
click at [400, 462] on input "Printed Applicant Name: *" at bounding box center [856, 474] width 1136 height 31
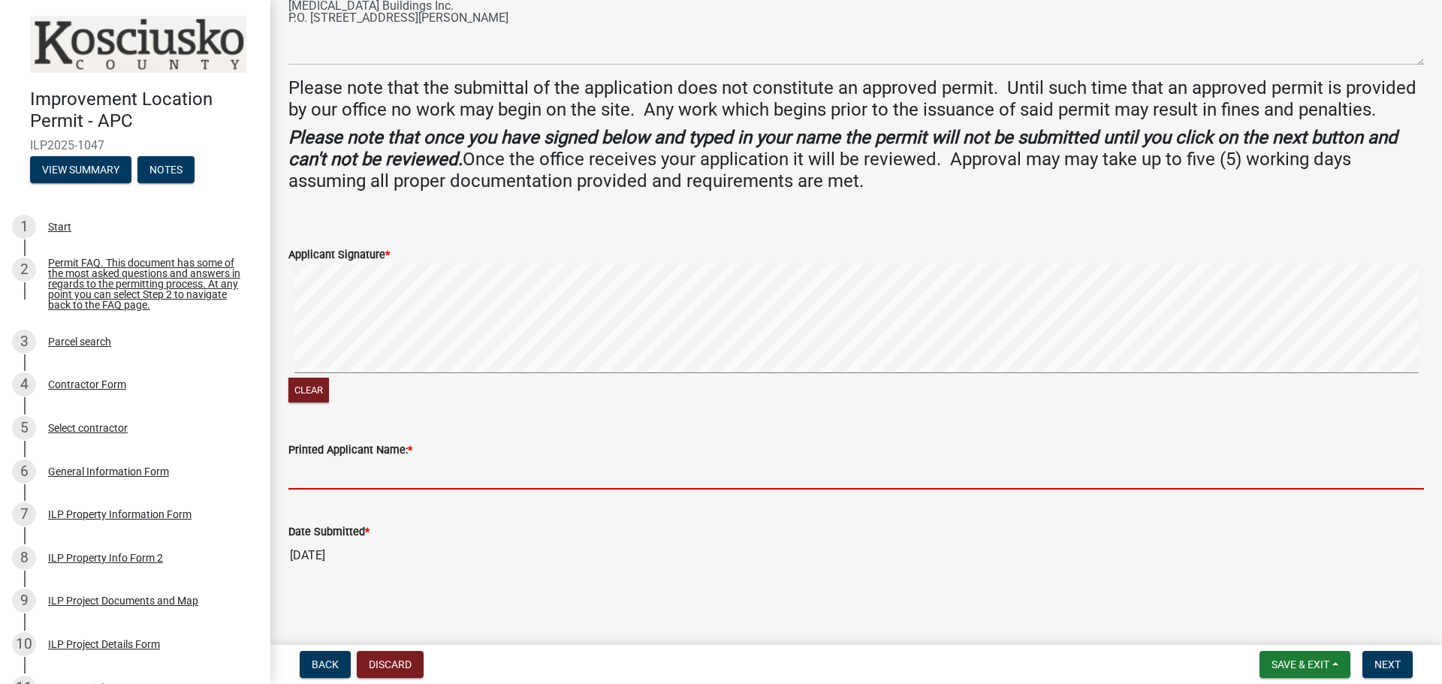
type input "[PERSON_NAME]"
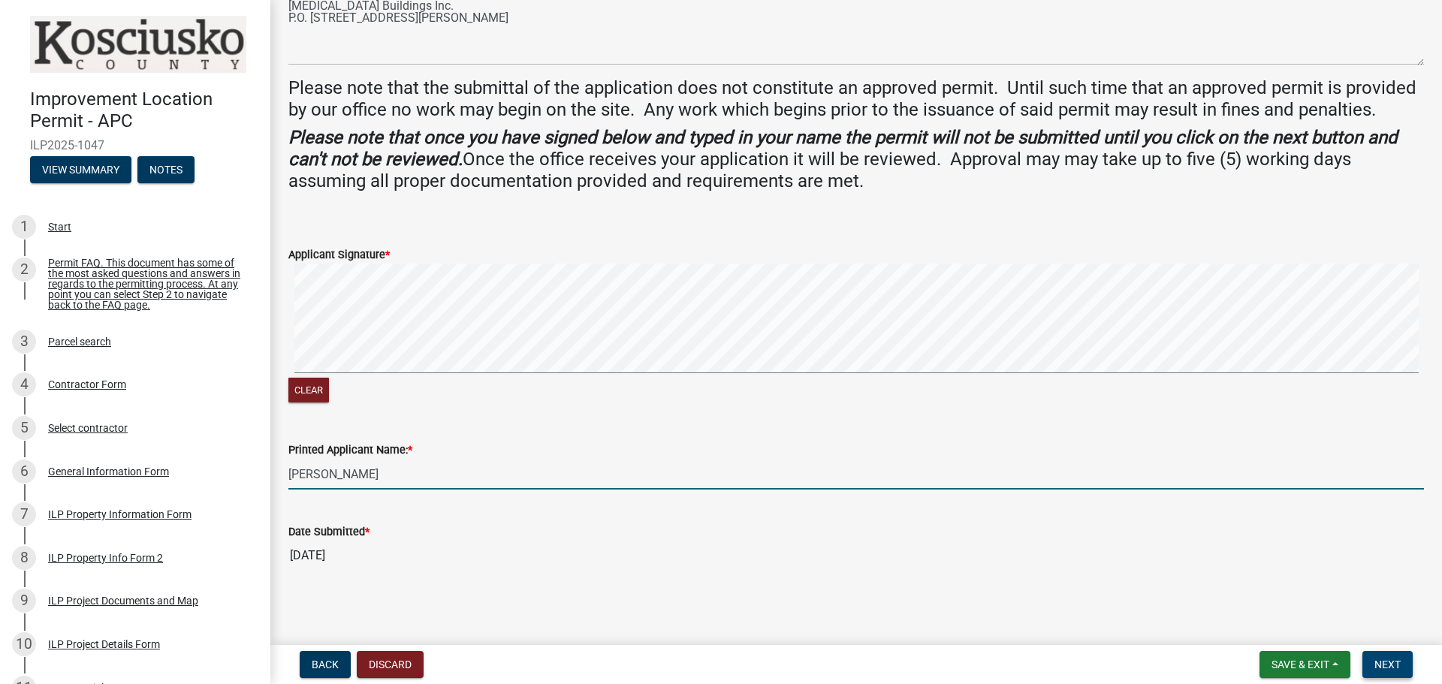
click at [1399, 663] on span "Next" at bounding box center [1388, 665] width 26 height 12
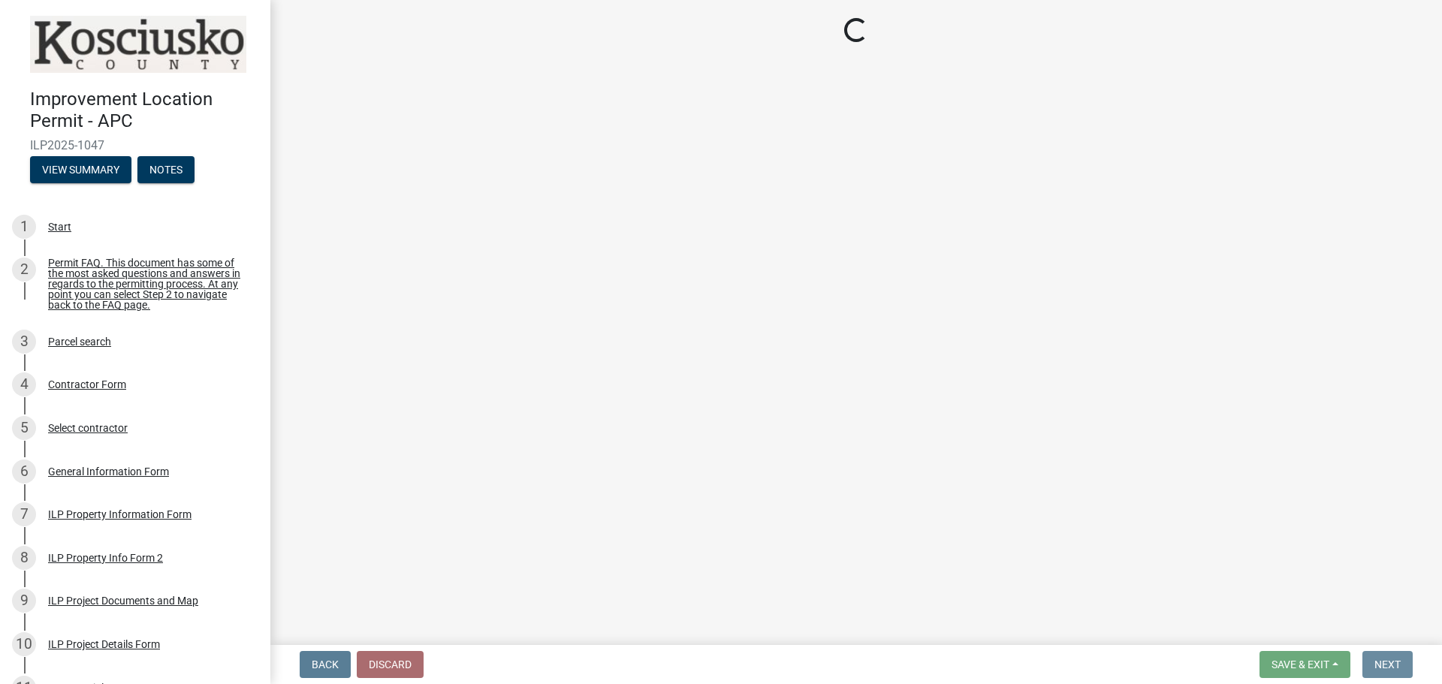
scroll to position [0, 0]
